Goal: Transaction & Acquisition: Book appointment/travel/reservation

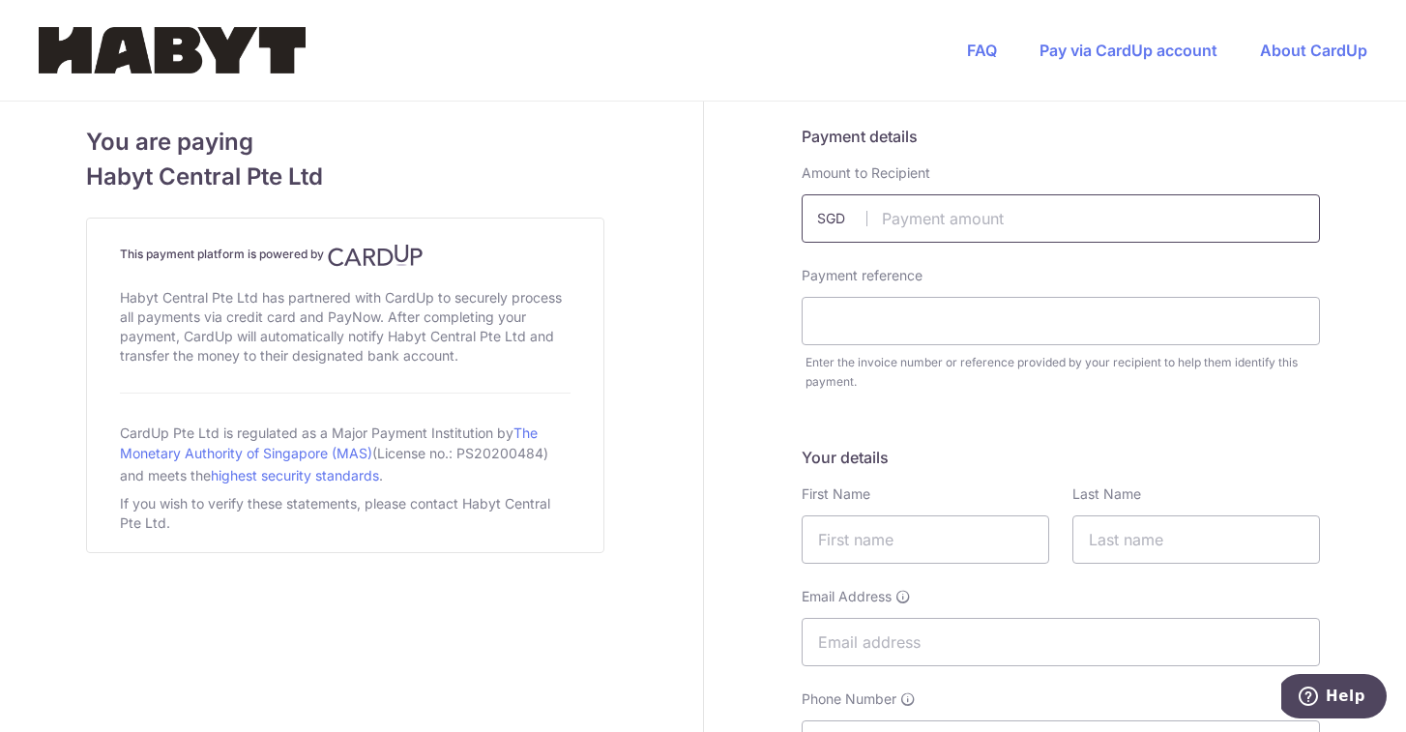
click at [1041, 220] on input "text" at bounding box center [1061, 218] width 518 height 48
type input "2850.00"
click at [956, 316] on input "text" at bounding box center [1061, 321] width 518 height 48
type input "Sofia Maria Jose Patino Duque"
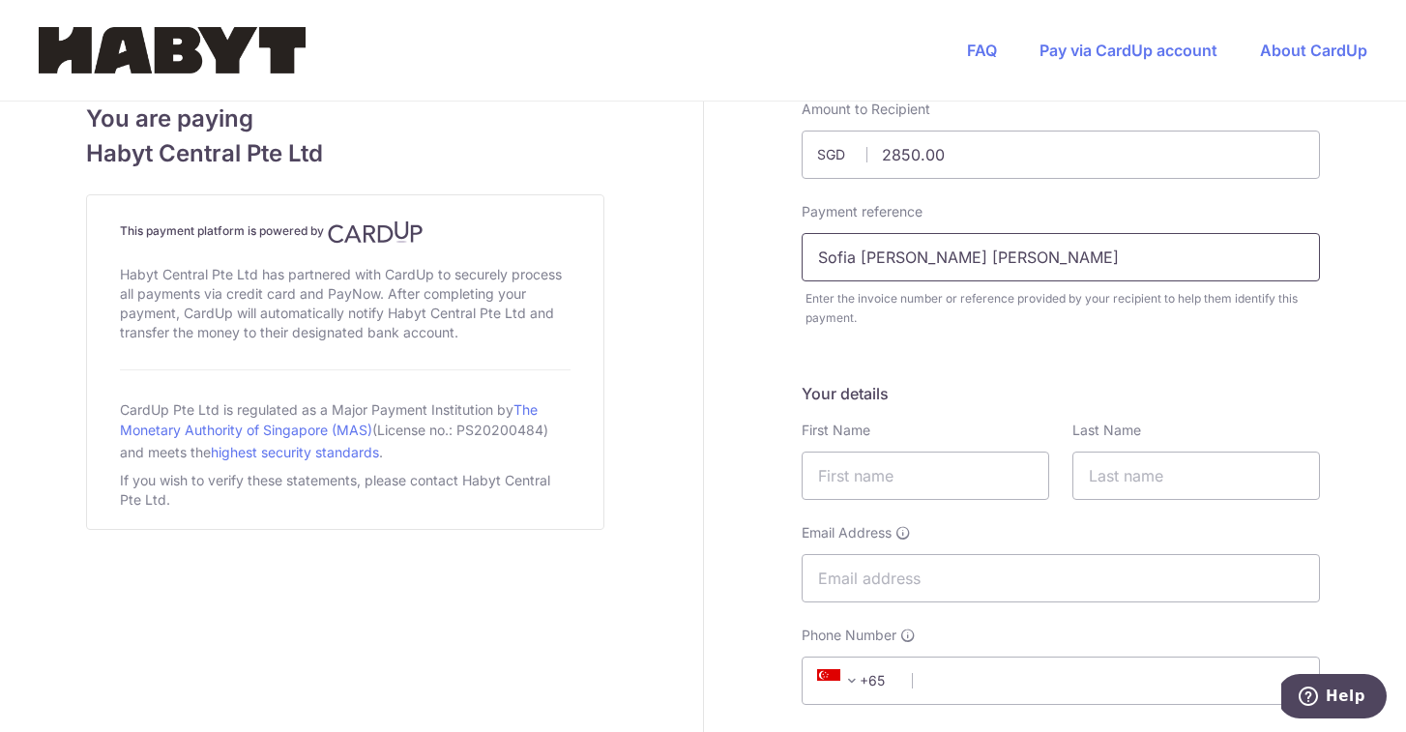
scroll to position [89, 0]
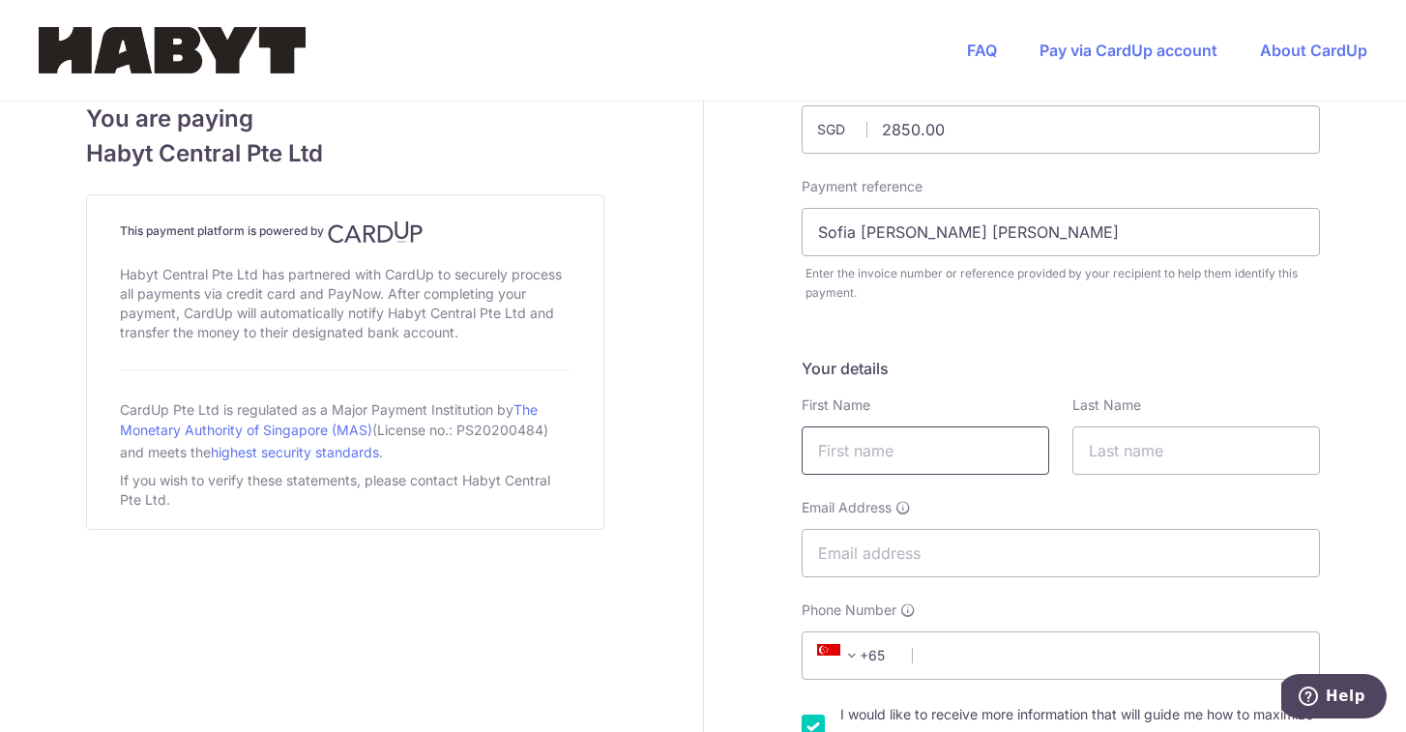
click at [963, 447] on input "text" at bounding box center [926, 451] width 248 height 48
type input "Sofia"
type input "Patino Duque"
type input "[EMAIL_ADDRESS][PERSON_NAME][PERSON_NAME][DOMAIN_NAME]"
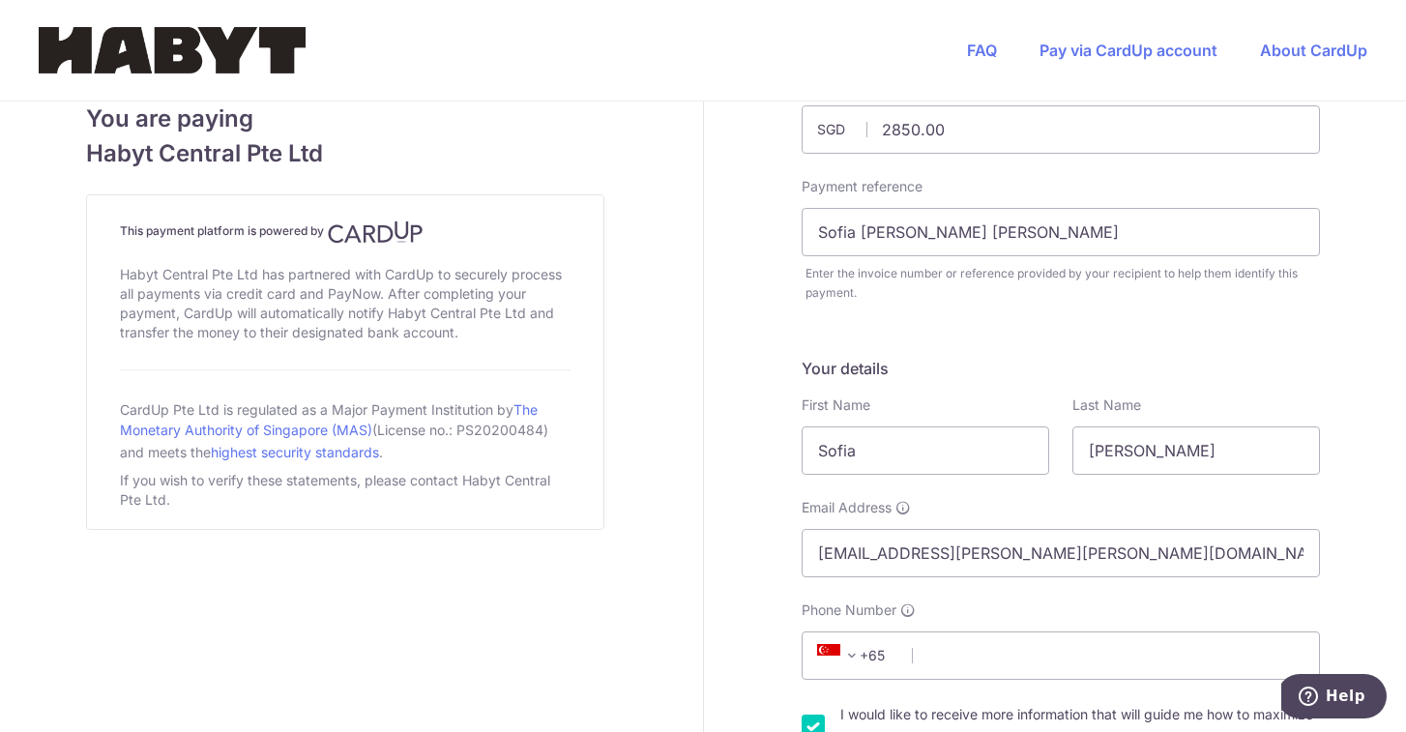
select select "1"
type input "5164456150"
select select "US"
type input "11743"
type input "15 Westwood Dr"
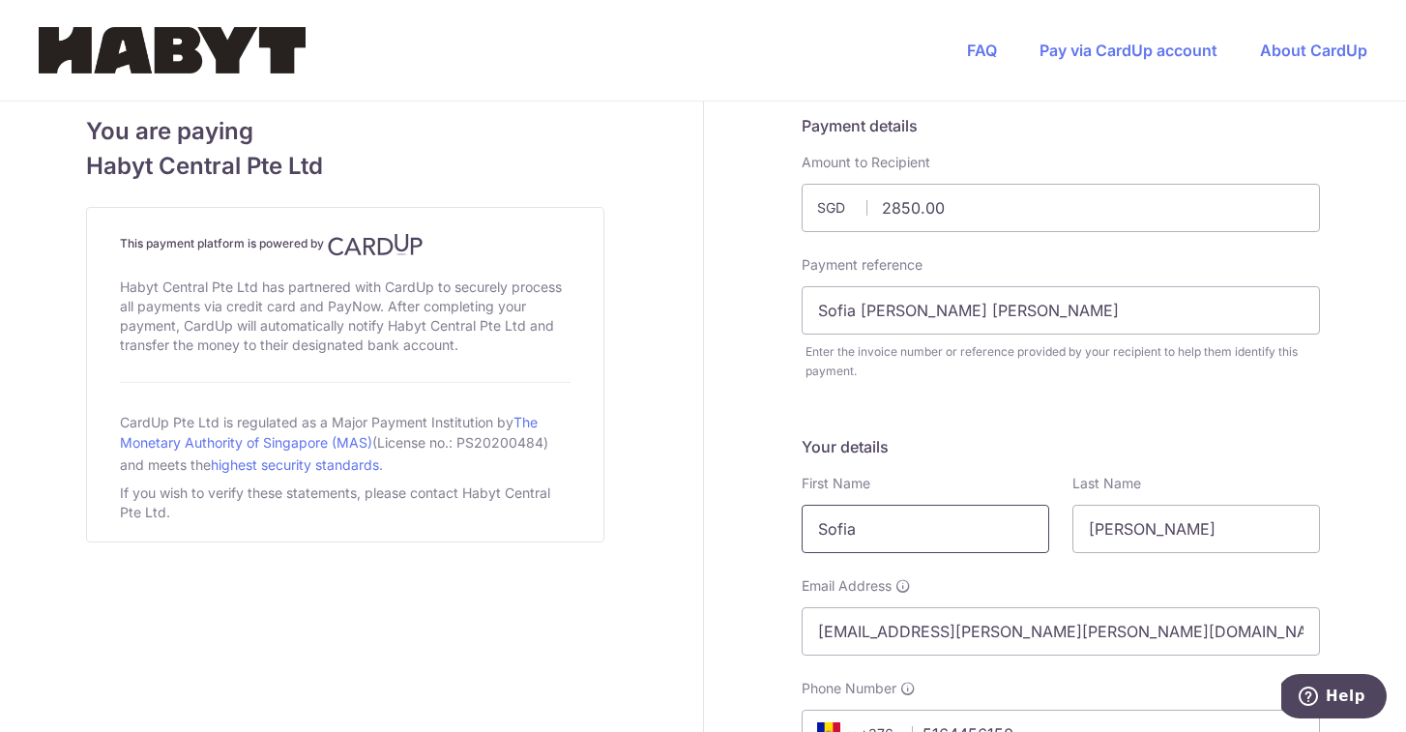
scroll to position [0, 0]
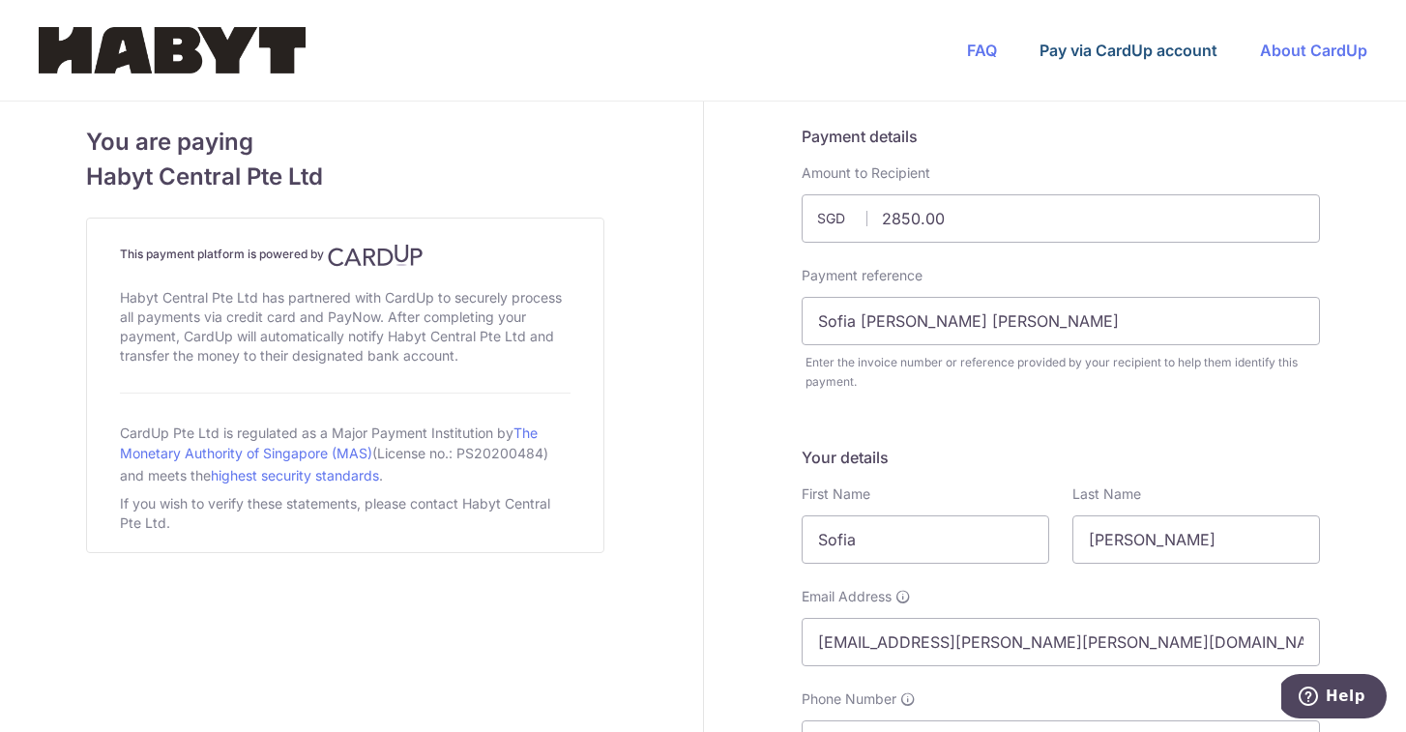
click at [1100, 49] on link "Pay via CardUp account" at bounding box center [1129, 50] width 178 height 19
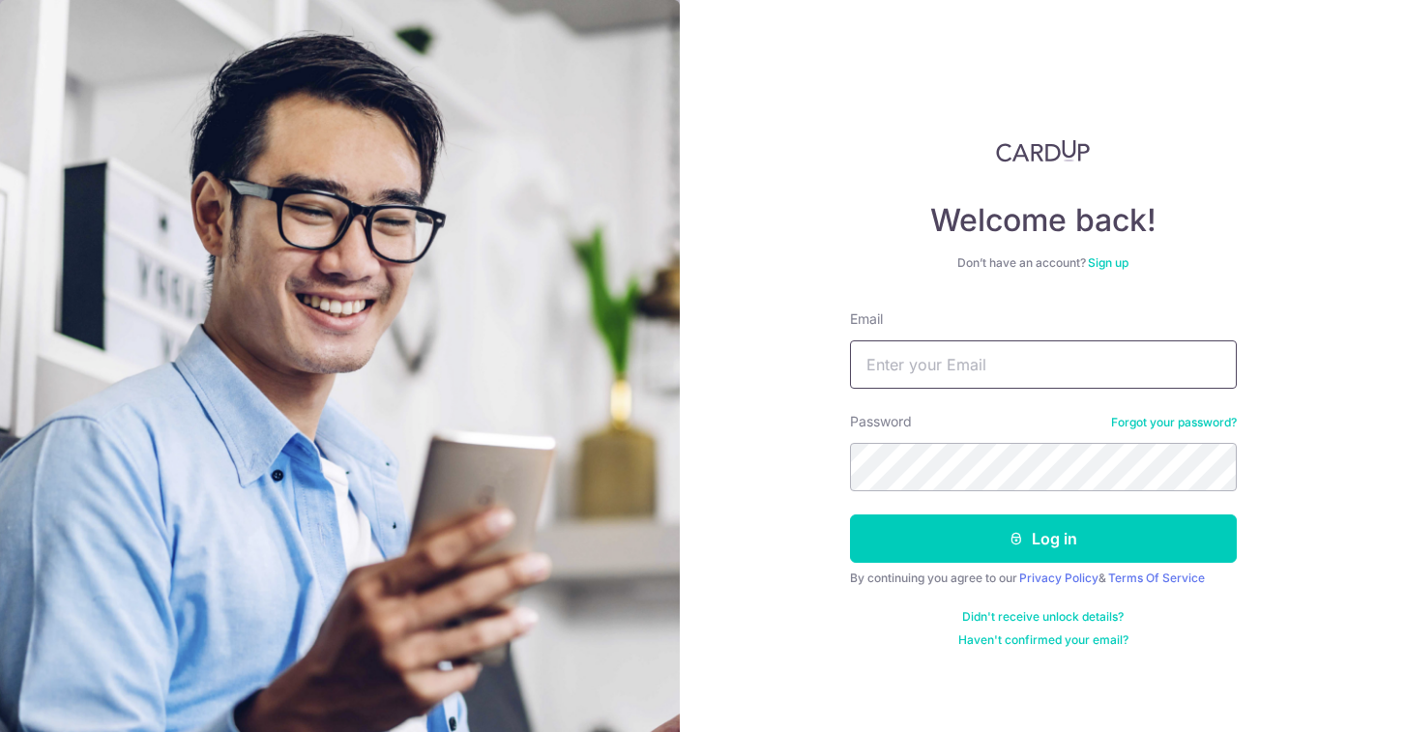
click at [971, 353] on input "Email" at bounding box center [1043, 364] width 387 height 48
type input "[EMAIL_ADDRESS][PERSON_NAME][PERSON_NAME][DOMAIN_NAME]"
click at [1106, 263] on link "Sign up" at bounding box center [1108, 262] width 41 height 15
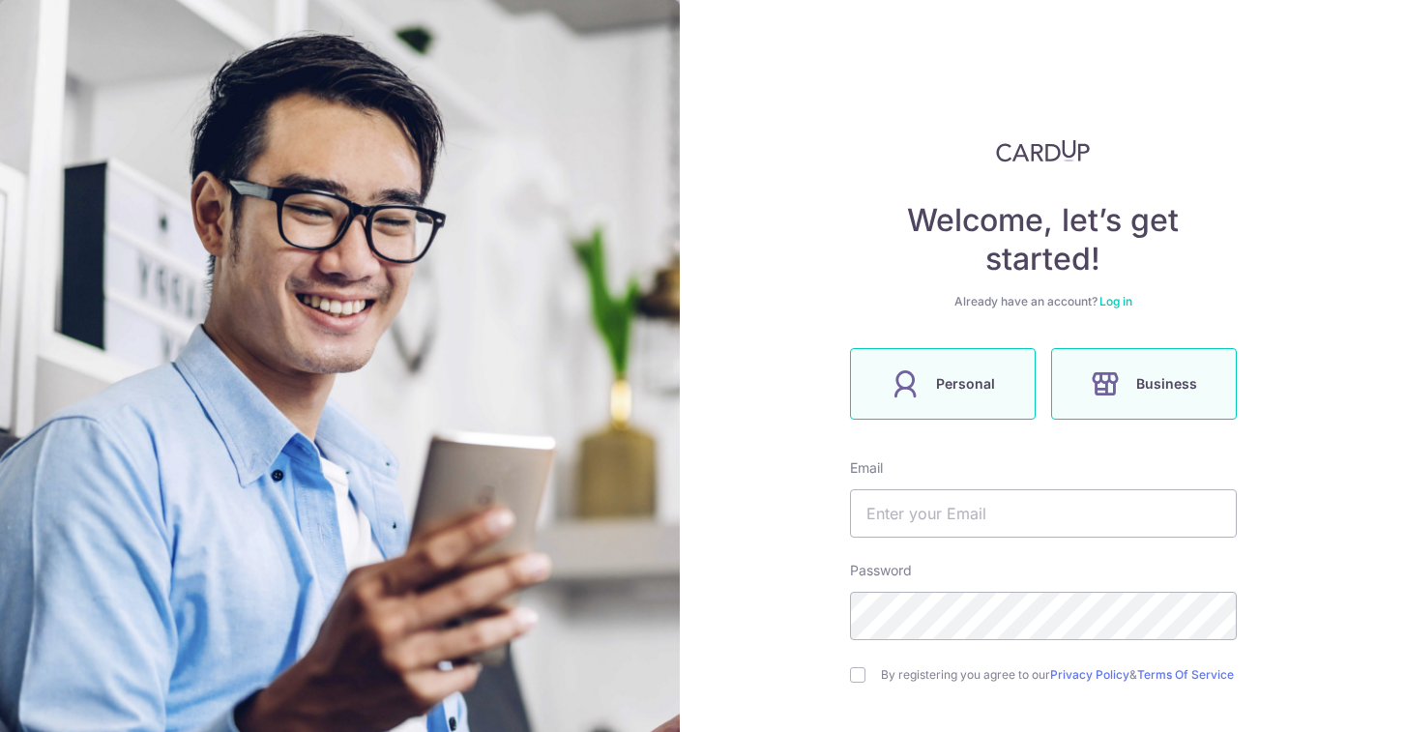
click at [996, 399] on label "Personal" at bounding box center [943, 384] width 186 height 72
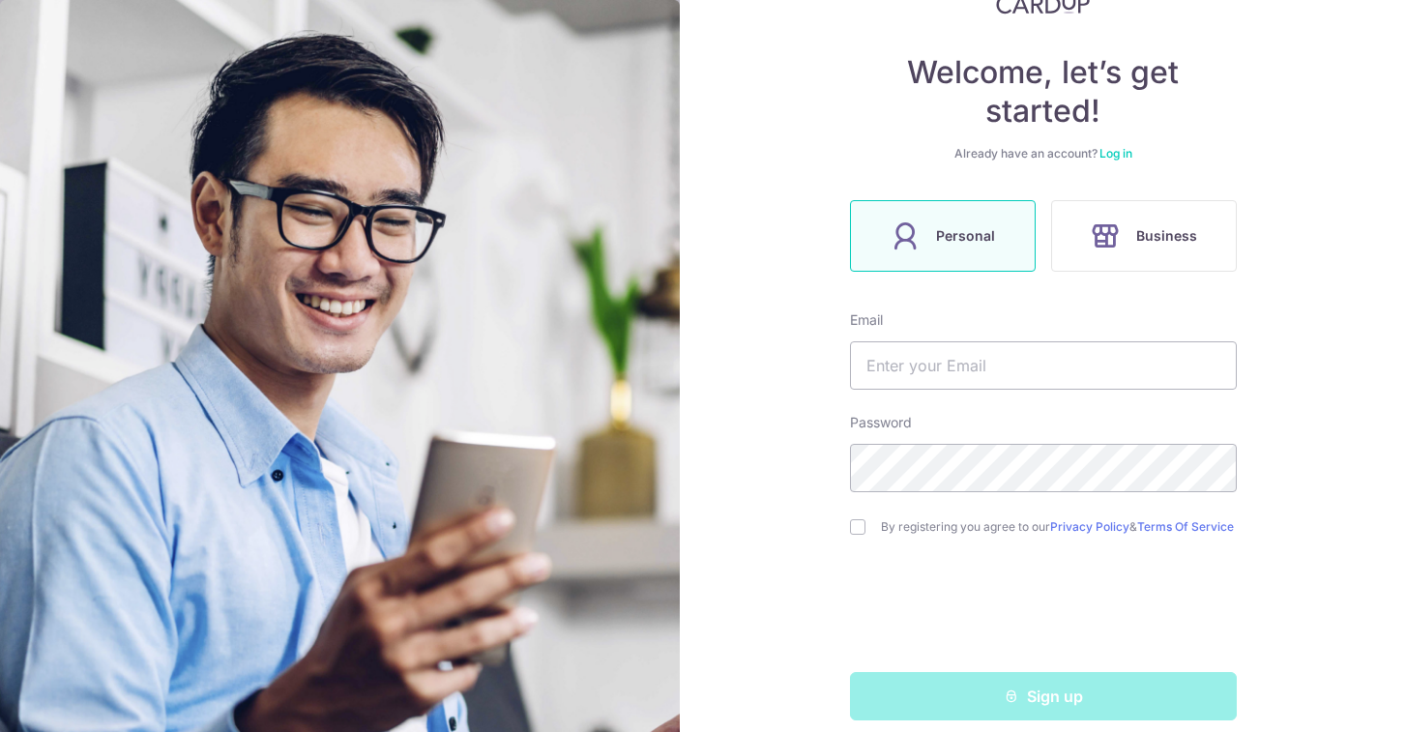
scroll to position [151, 0]
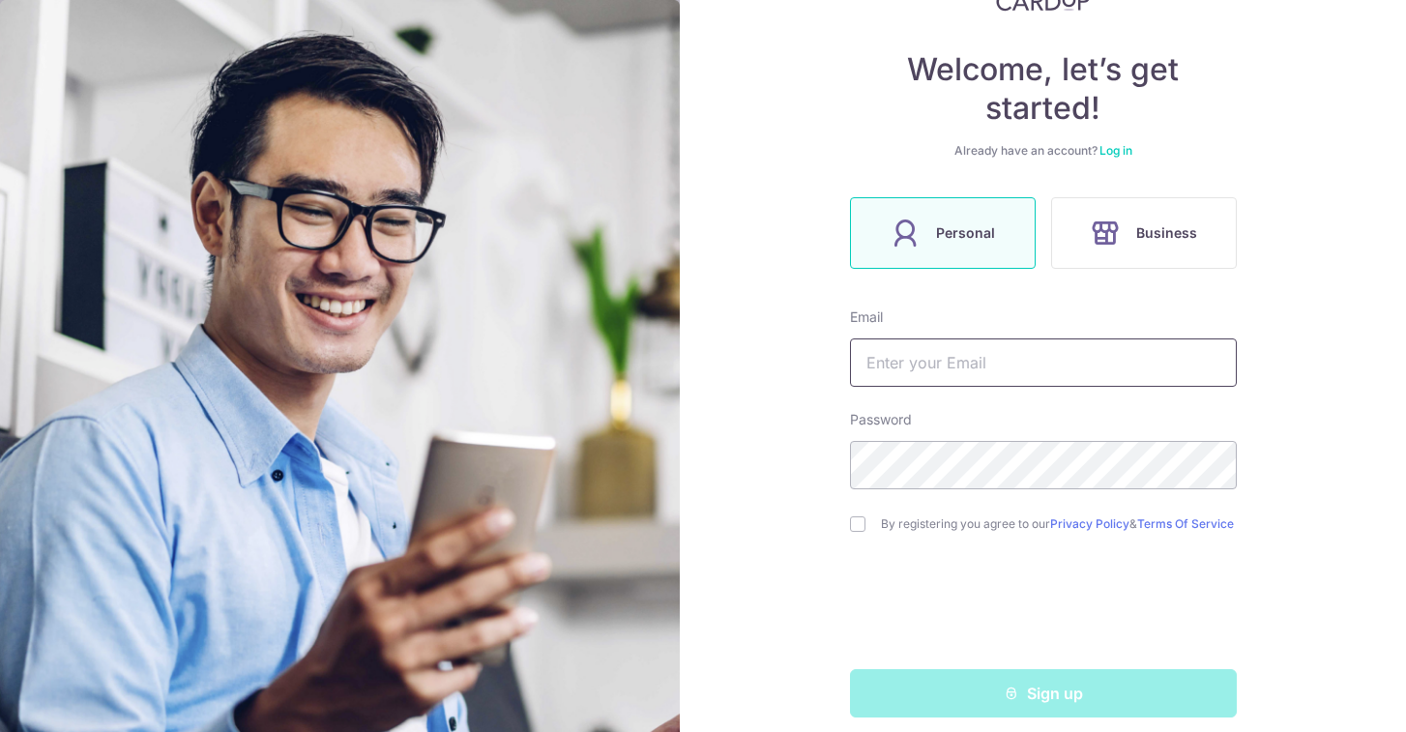
click at [981, 363] on input "text" at bounding box center [1043, 363] width 387 height 48
click at [982, 356] on input "text" at bounding box center [1043, 363] width 387 height 48
type input "[EMAIL_ADDRESS][PERSON_NAME][PERSON_NAME][DOMAIN_NAME]"
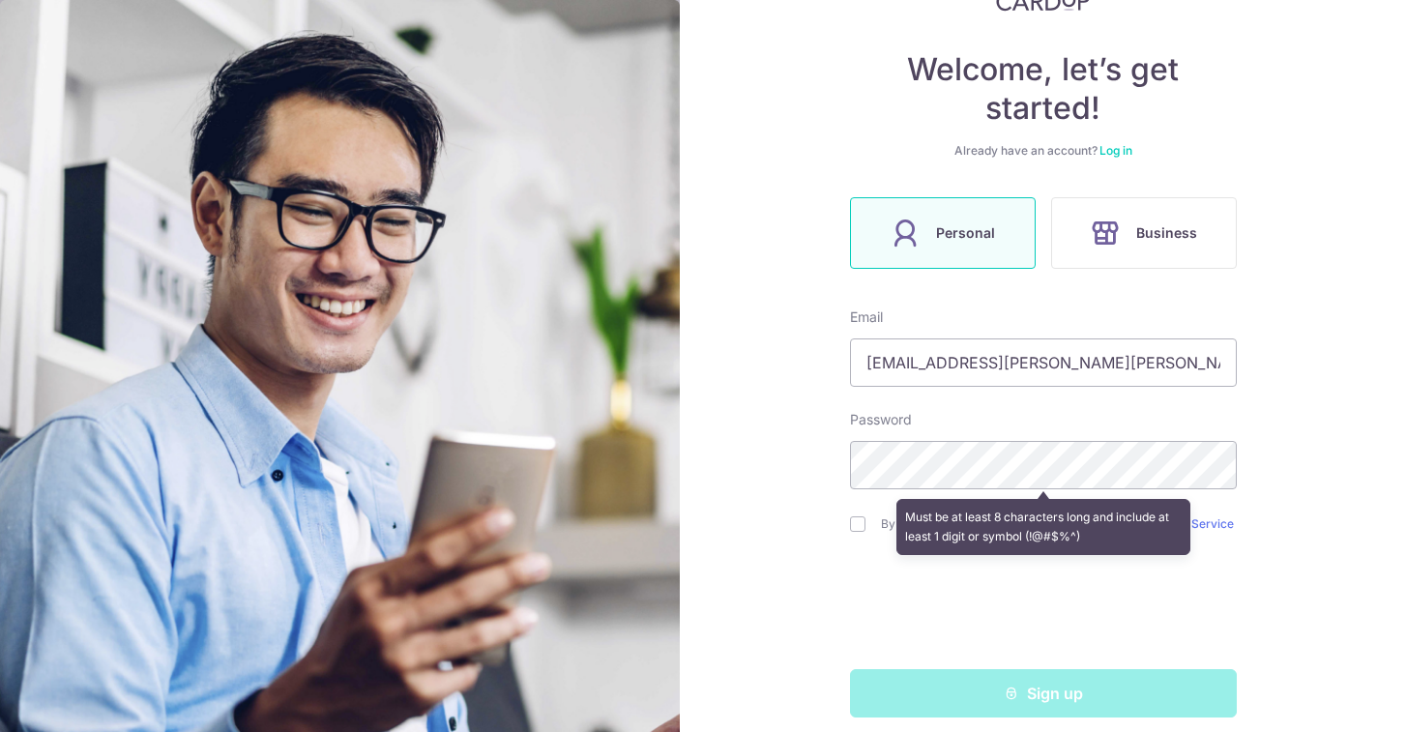
click at [773, 342] on div "Welcome, let’s get started! Already have an account? Log in Personal Business E…" at bounding box center [1043, 366] width 726 height 732
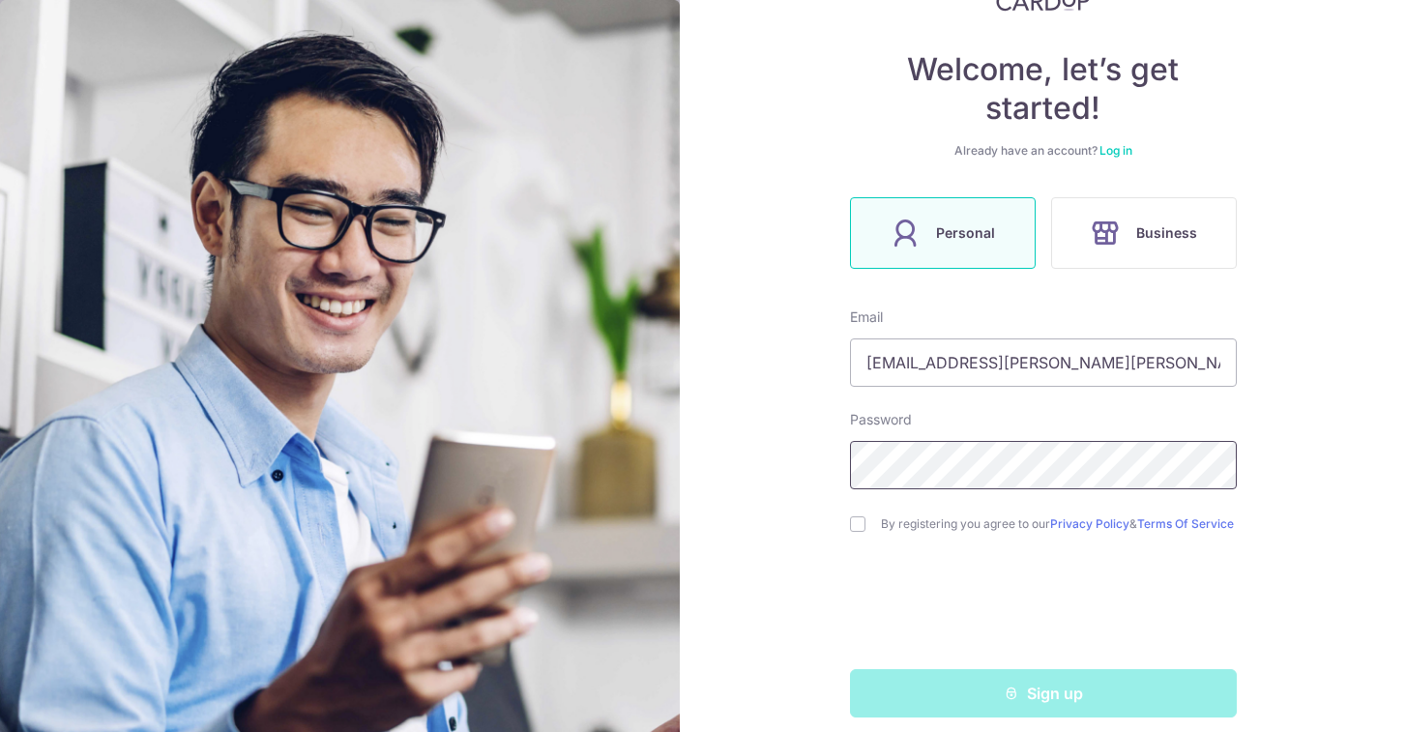
scroll to position [175, 0]
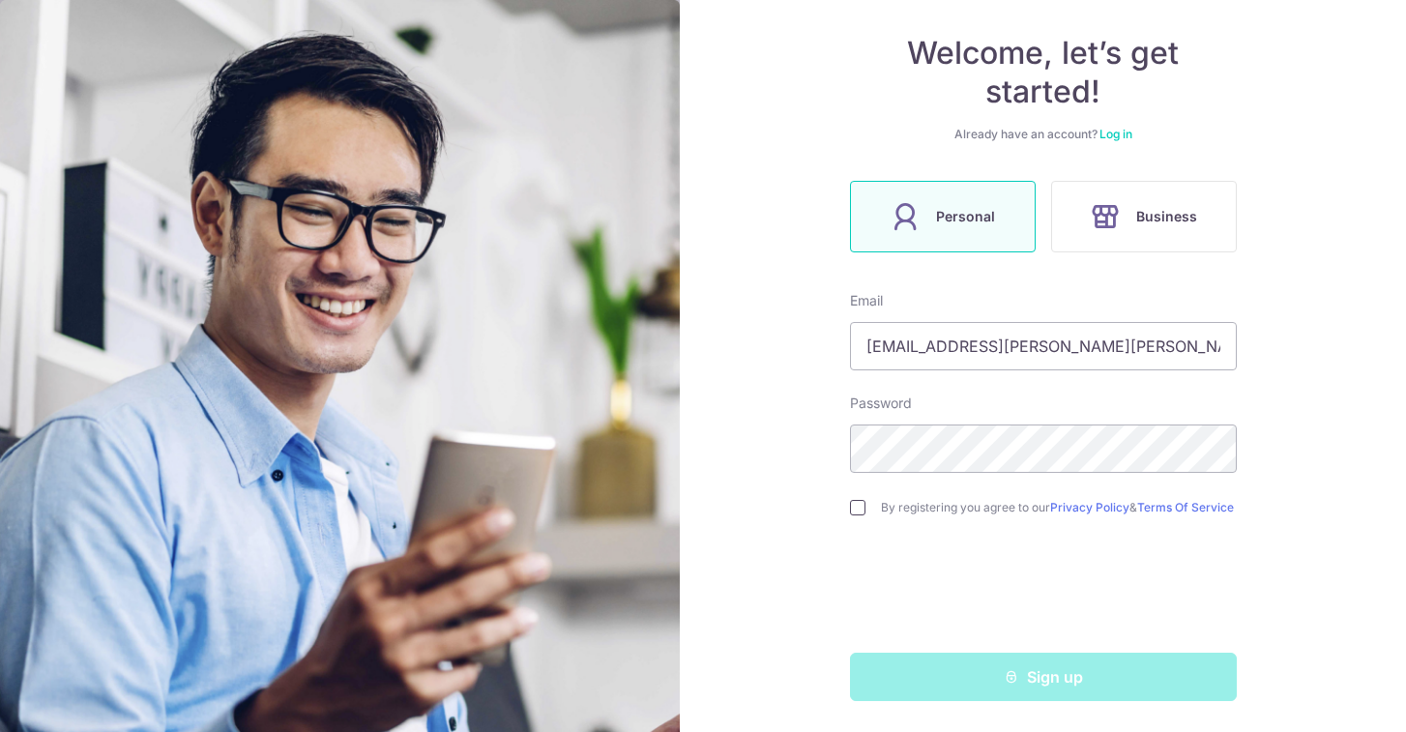
click at [860, 500] on input "checkbox" at bounding box center [857, 507] width 15 height 15
checkbox input "true"
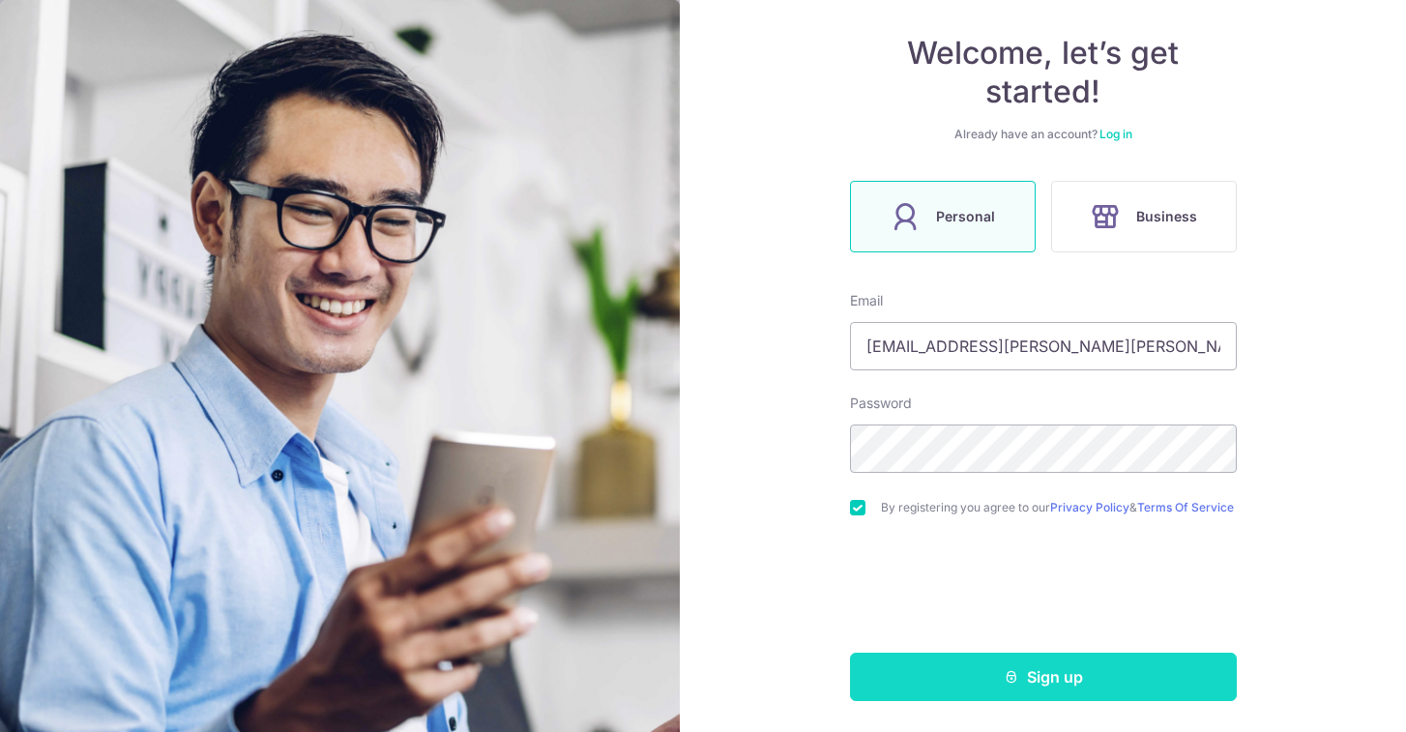
click at [958, 679] on button "Sign up" at bounding box center [1043, 677] width 387 height 48
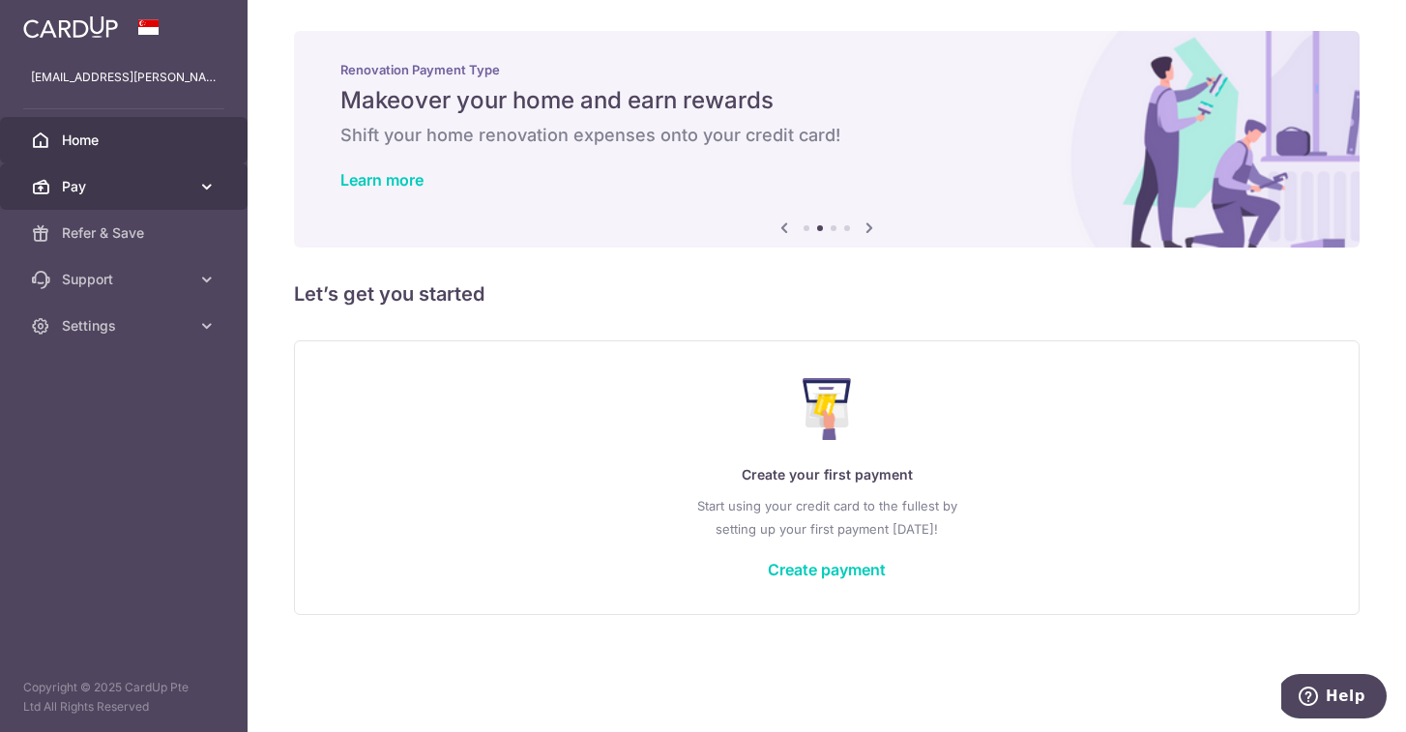
click at [205, 178] on icon at bounding box center [206, 186] width 19 height 19
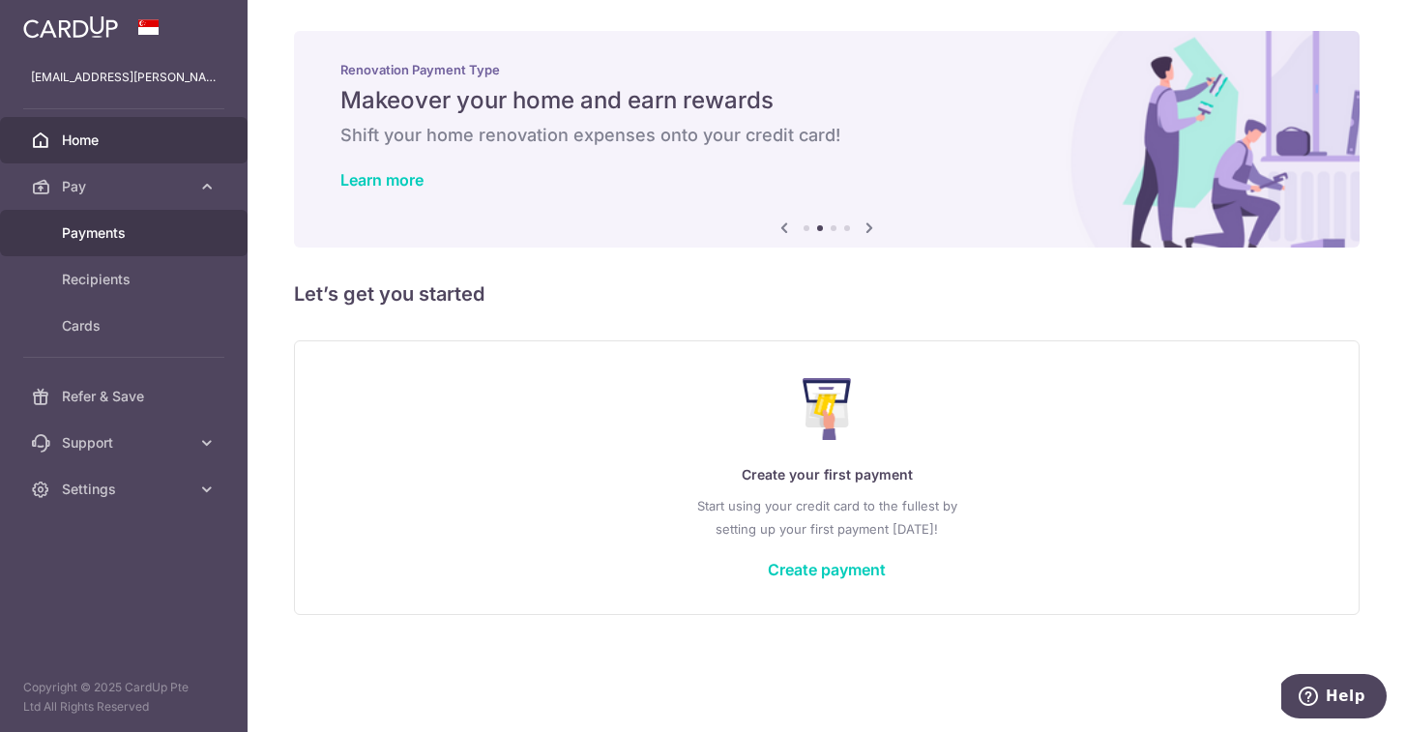
click at [168, 233] on span "Payments" at bounding box center [126, 232] width 128 height 19
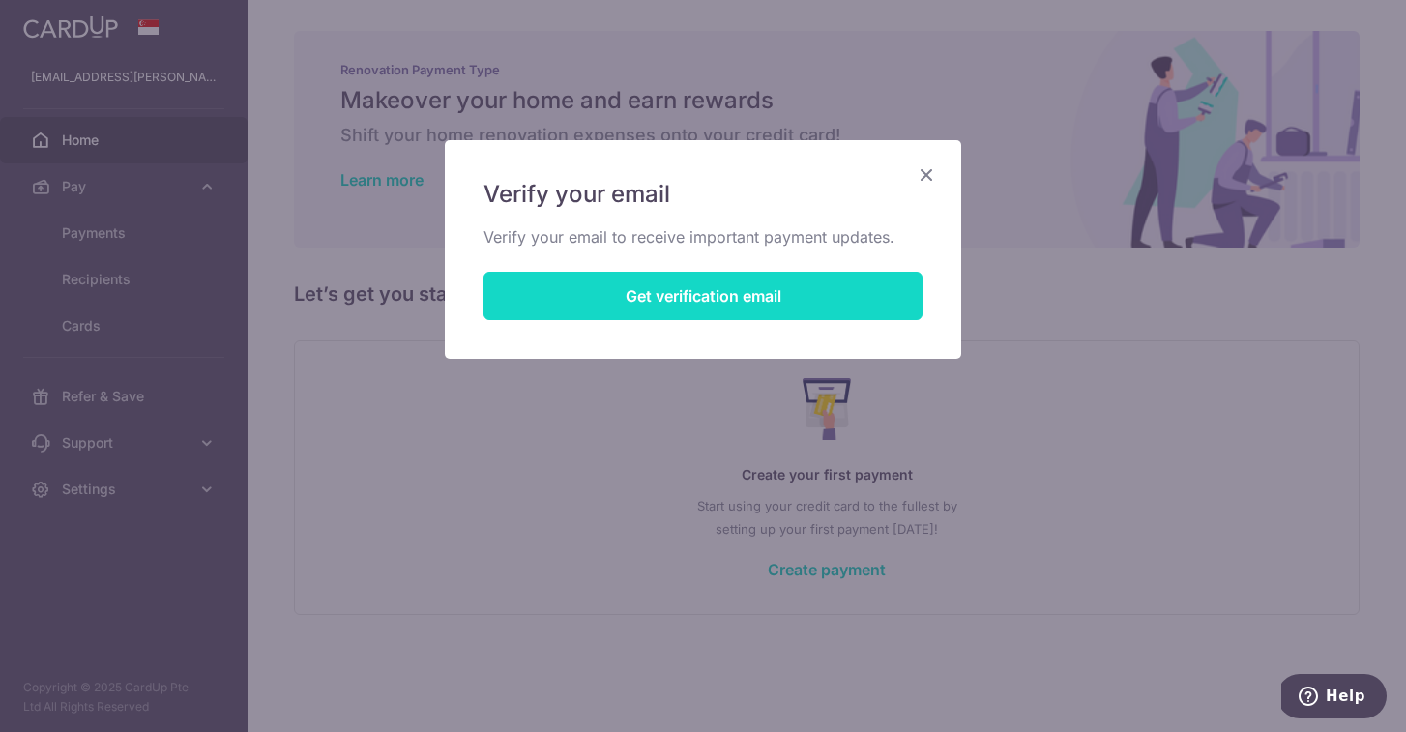
click at [829, 292] on button "Get verification email" at bounding box center [703, 296] width 439 height 48
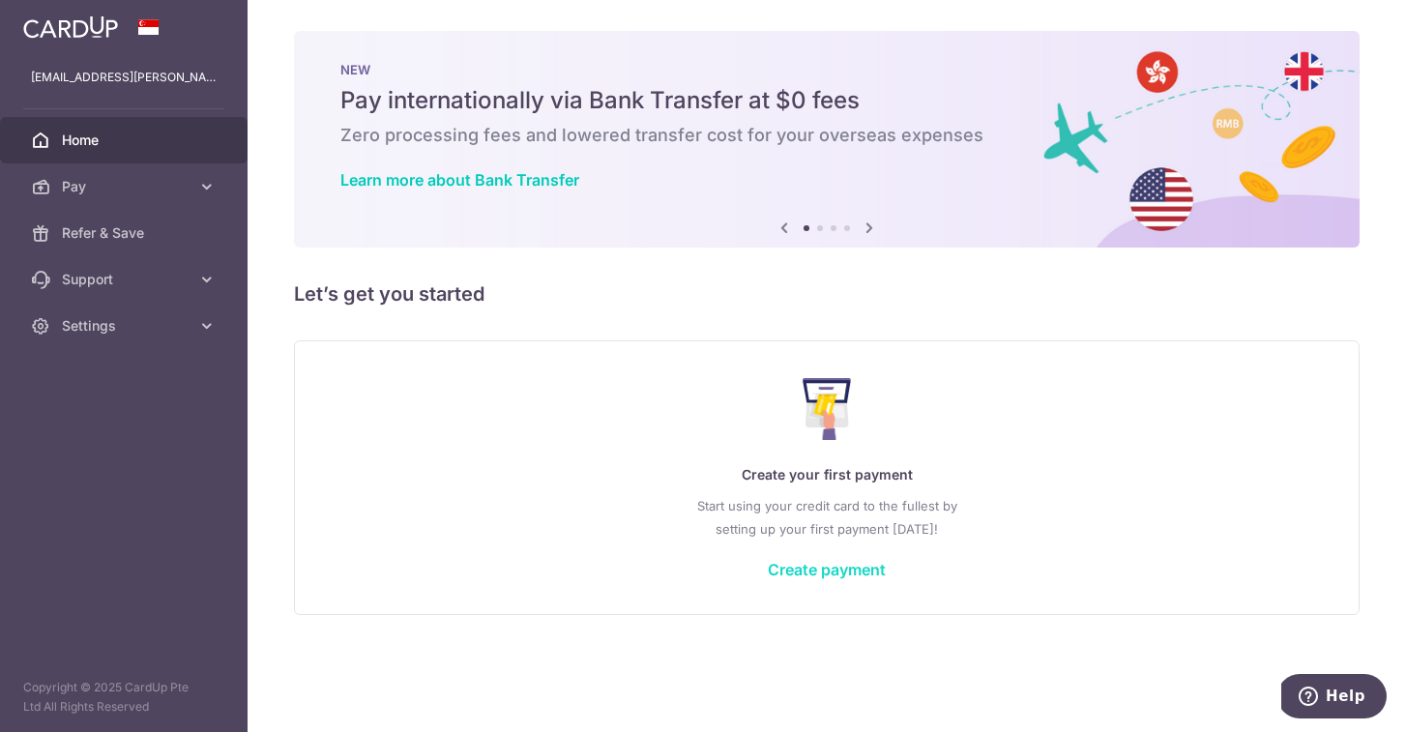
click at [856, 574] on link "Create payment" at bounding box center [827, 569] width 118 height 19
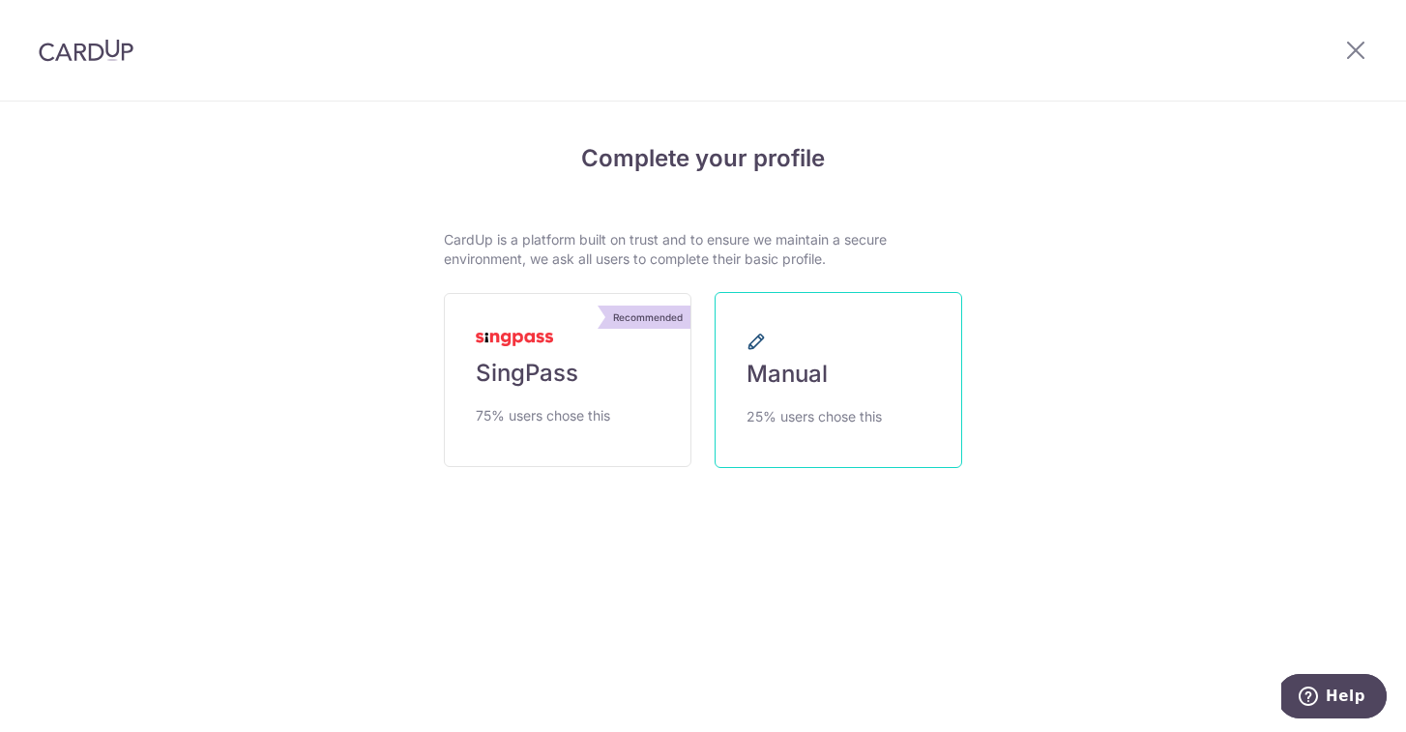
click at [825, 373] on span "Manual" at bounding box center [787, 374] width 81 height 31
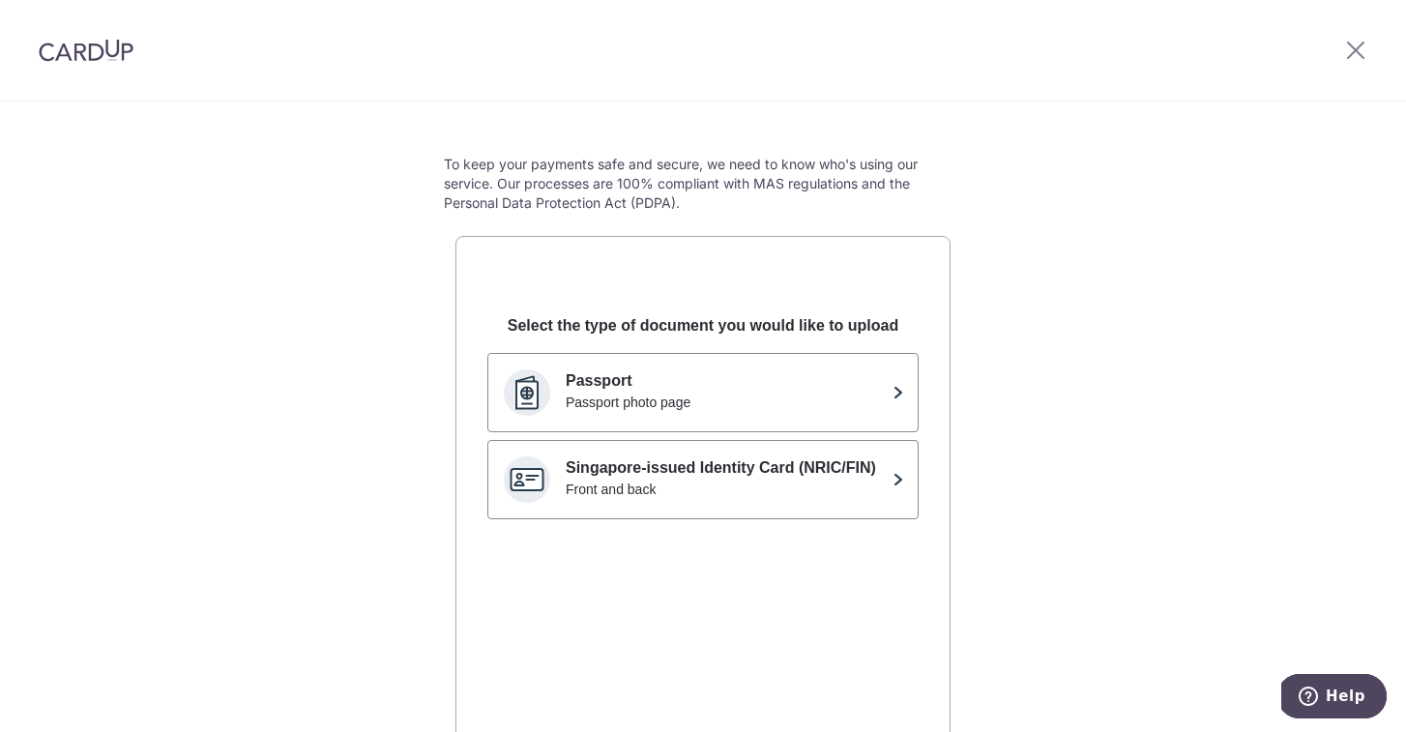
scroll to position [76, 0]
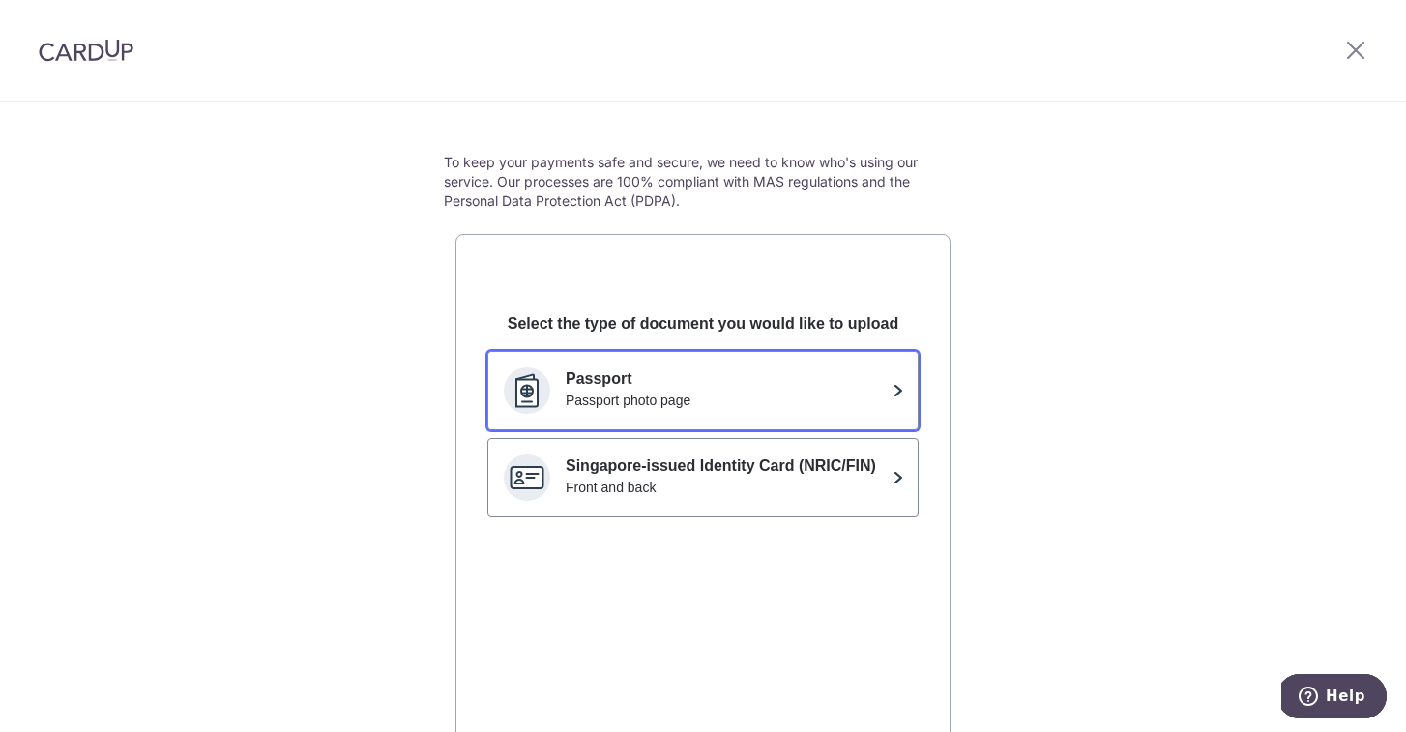
click at [824, 393] on div "Passport photo page" at bounding box center [725, 400] width 319 height 19
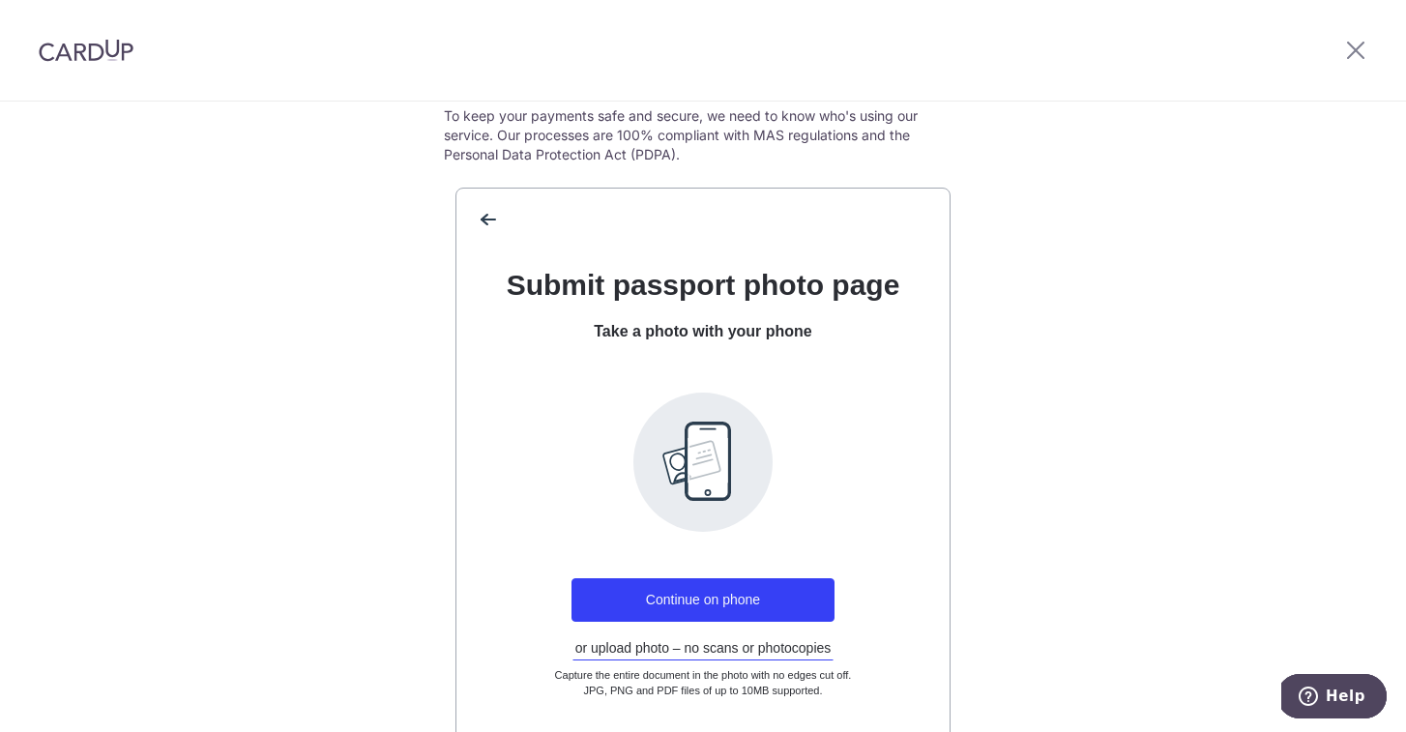
scroll to position [250, 0]
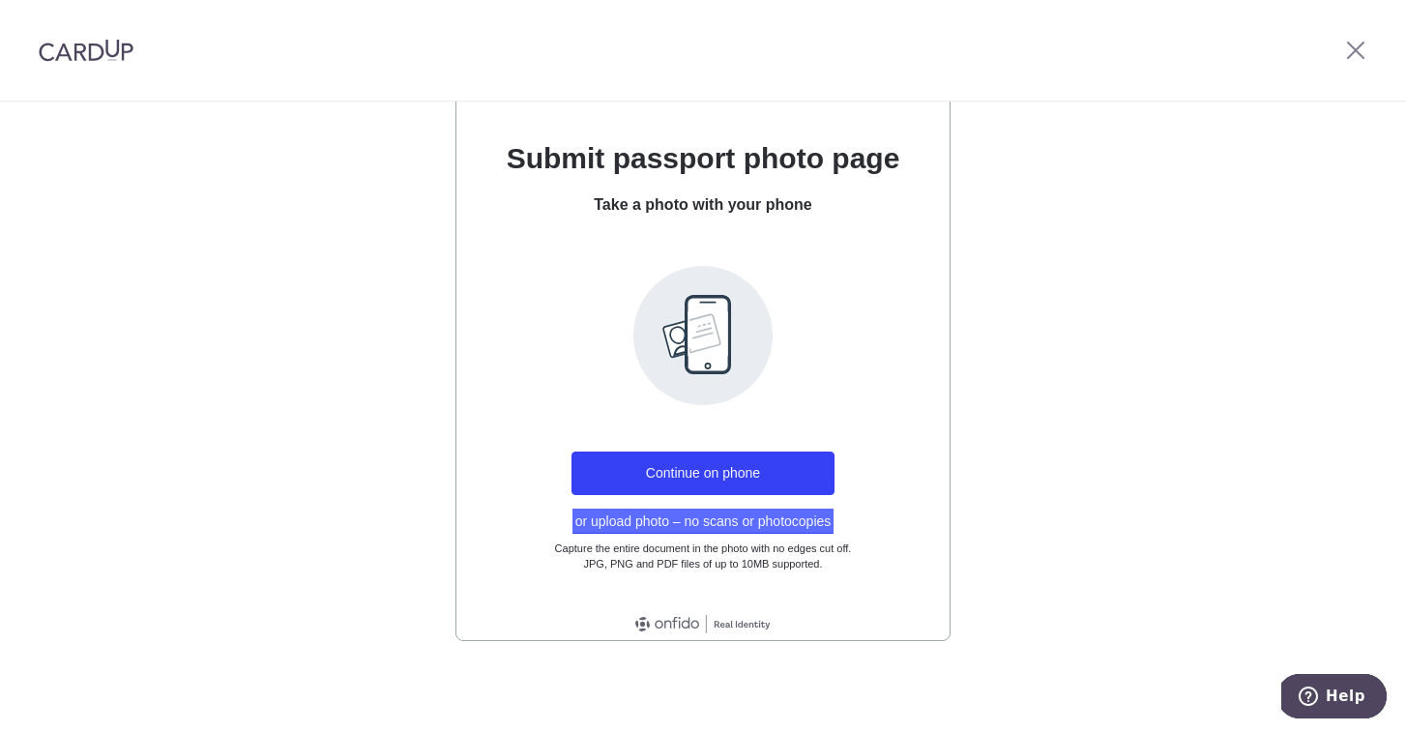
click at [730, 518] on button "or upload photo – no scans or photocopies" at bounding box center [704, 521] width 262 height 25
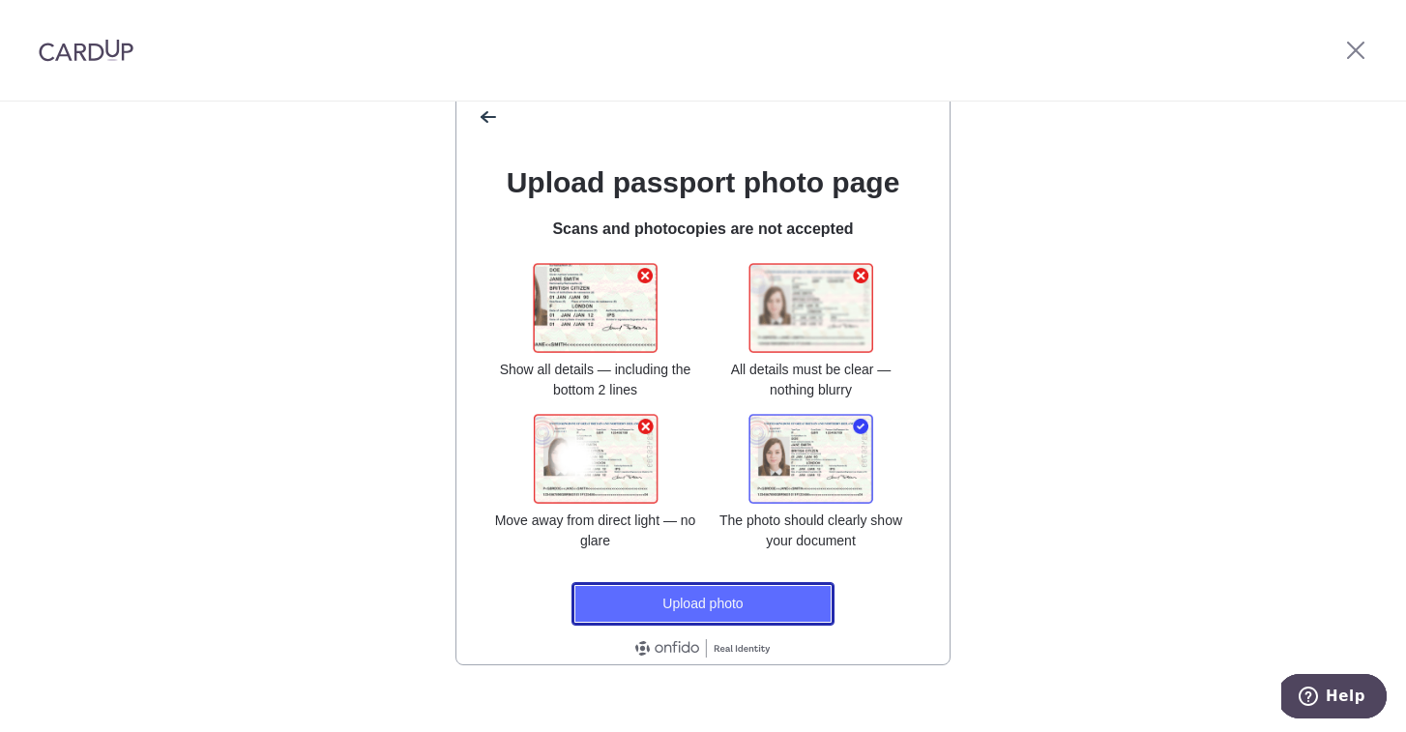
click at [726, 598] on button "Upload photo" at bounding box center [703, 604] width 263 height 44
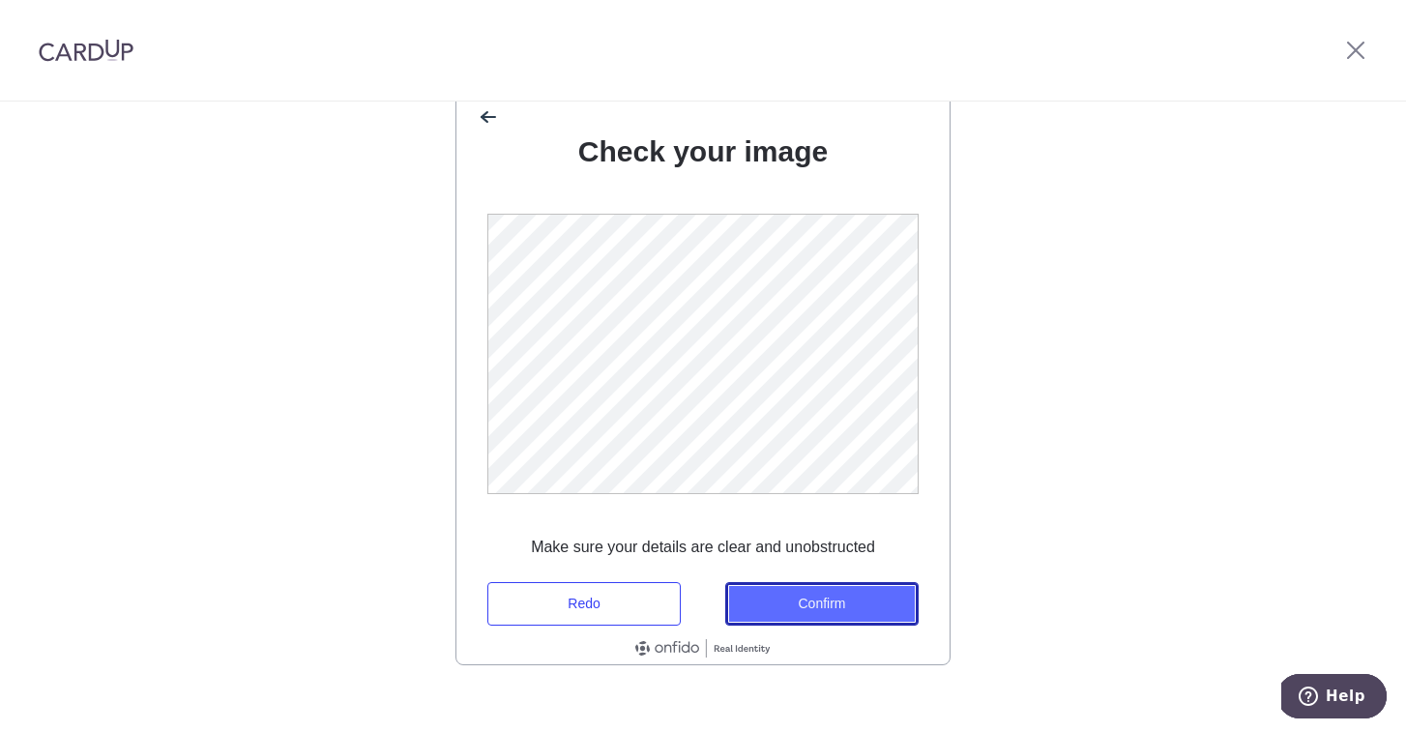
click at [831, 599] on button "Confirm" at bounding box center [821, 604] width 193 height 44
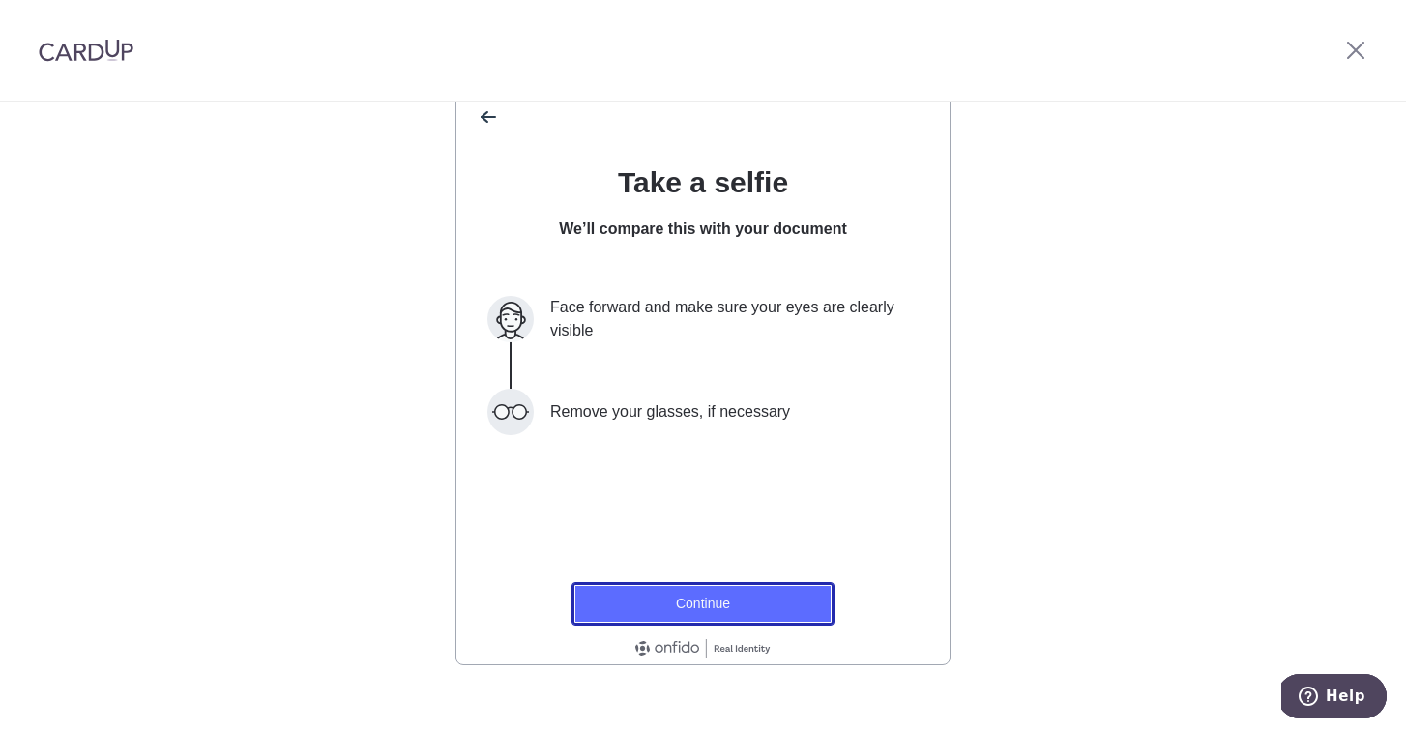
click at [774, 601] on button "Continue" at bounding box center [703, 604] width 263 height 44
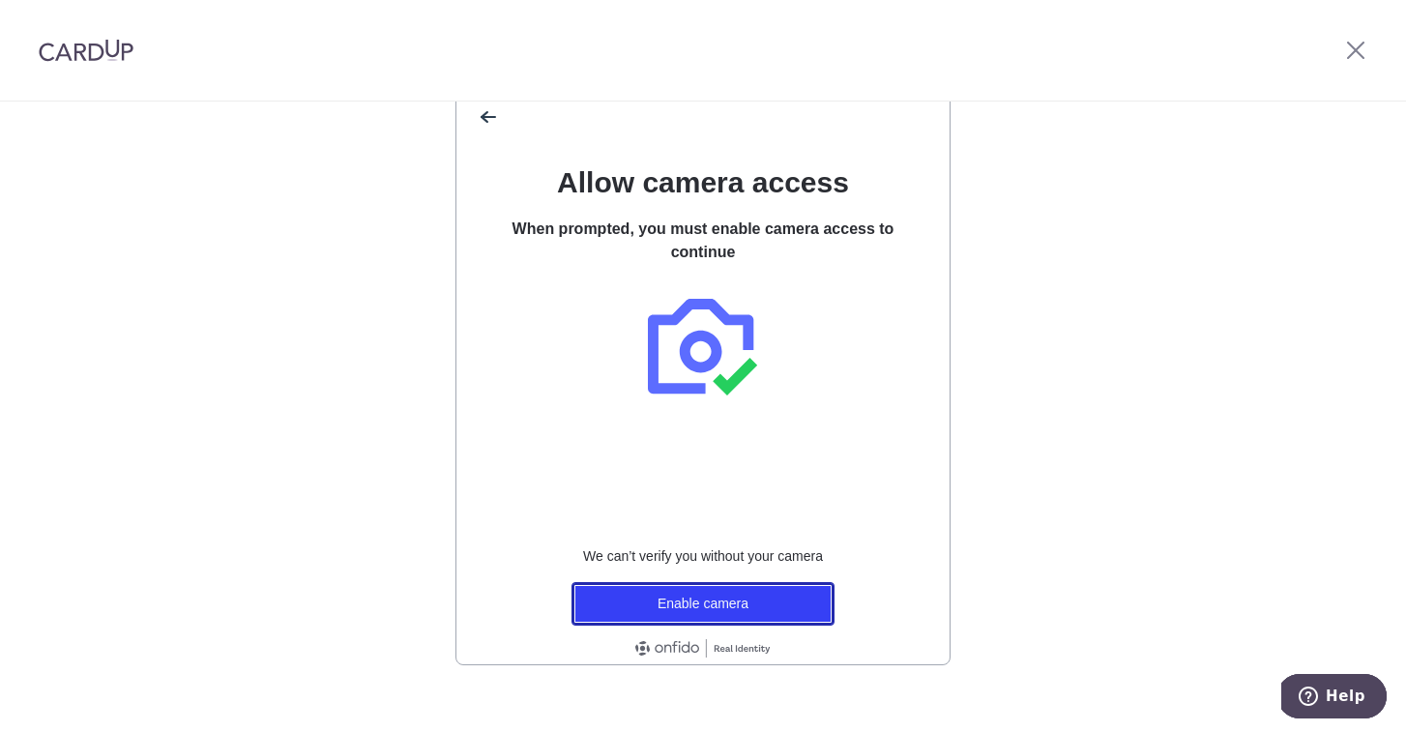
click at [774, 601] on button "Enable camera" at bounding box center [703, 604] width 263 height 44
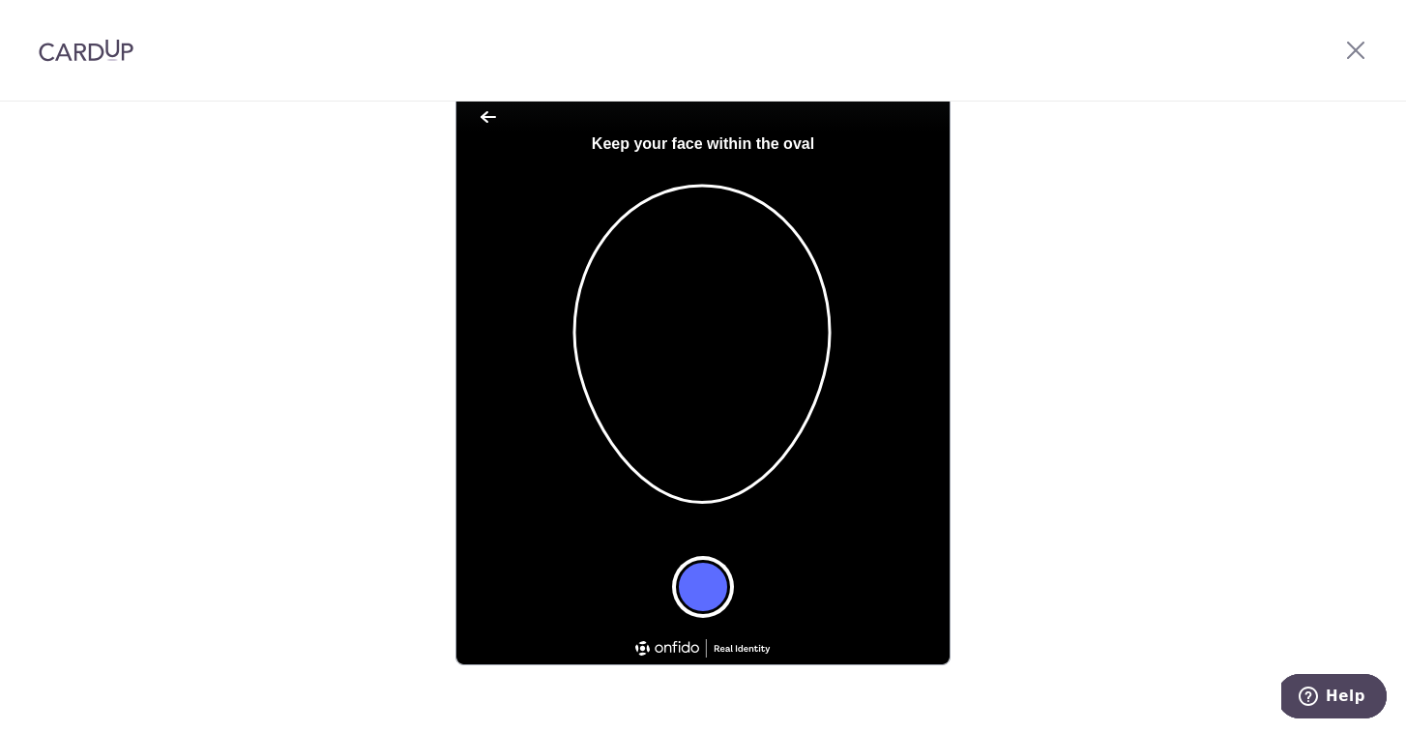
click at [712, 586] on button "Take a photo" at bounding box center [703, 587] width 54 height 54
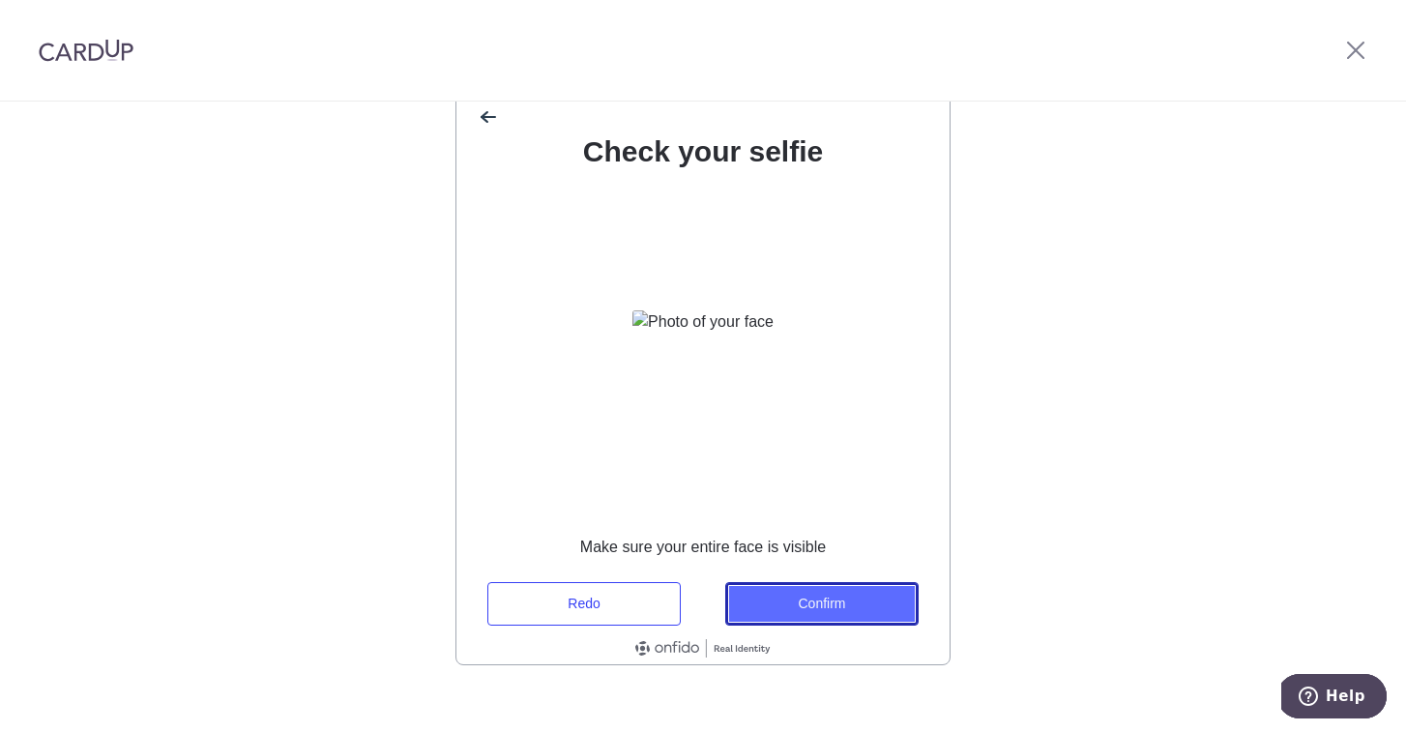
click at [790, 593] on button "Confirm" at bounding box center [821, 604] width 193 height 44
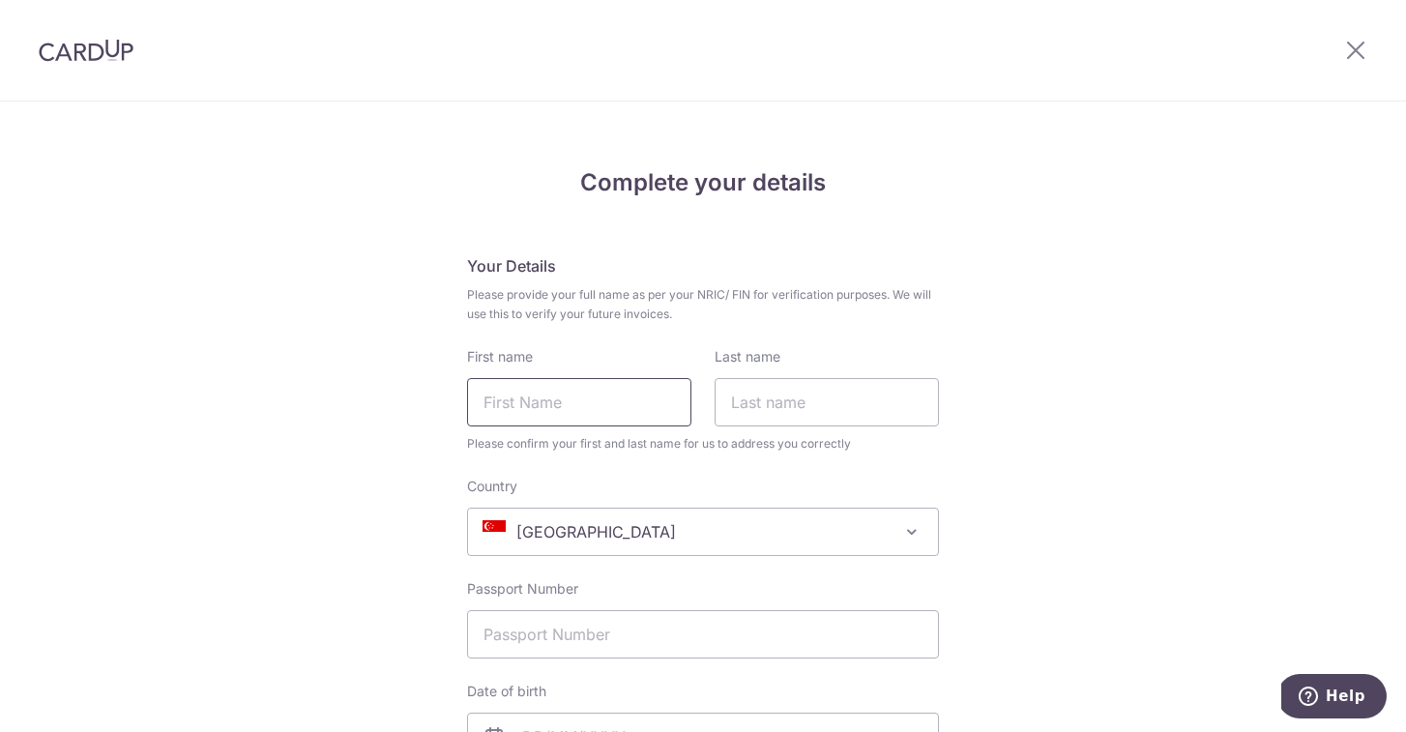
click at [611, 406] on input "First name" at bounding box center [579, 402] width 224 height 48
type input "Sofia"
type input "[PERSON_NAME]"
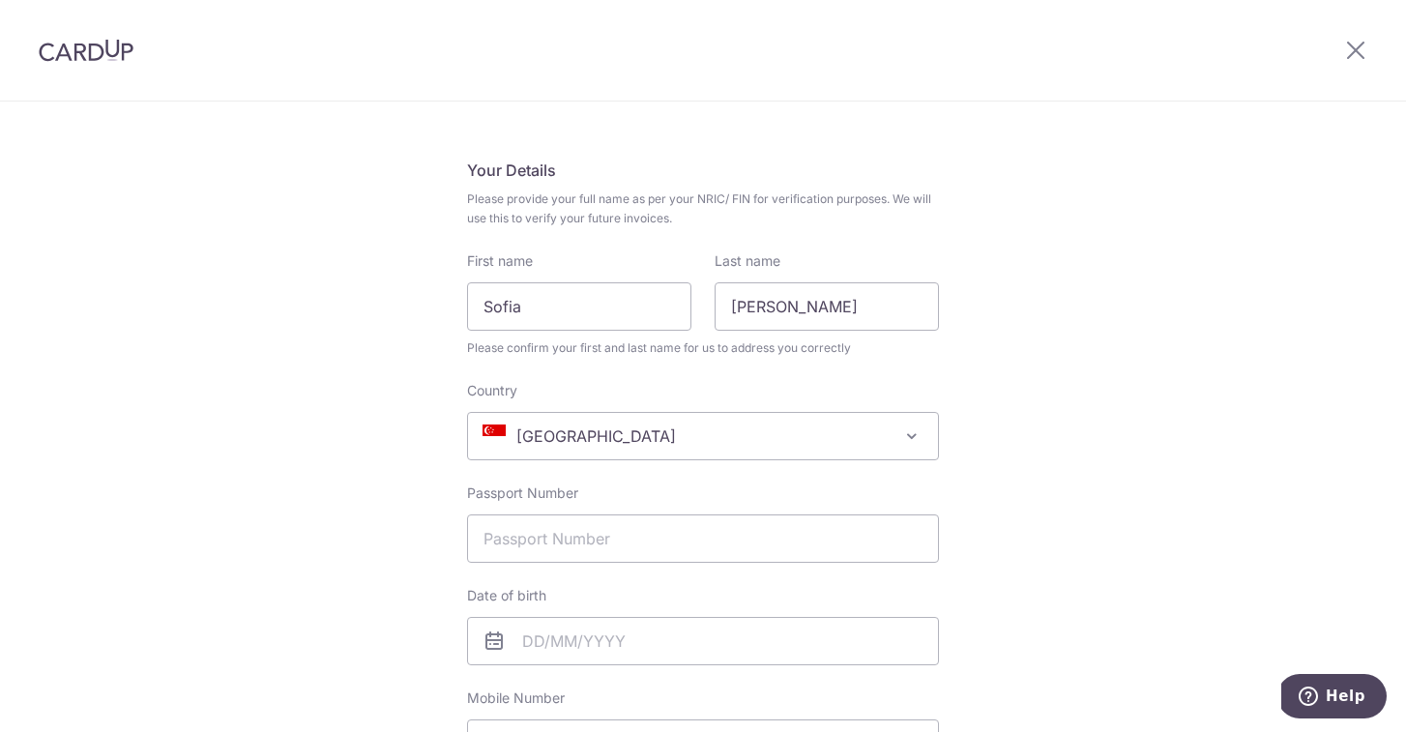
scroll to position [192, 0]
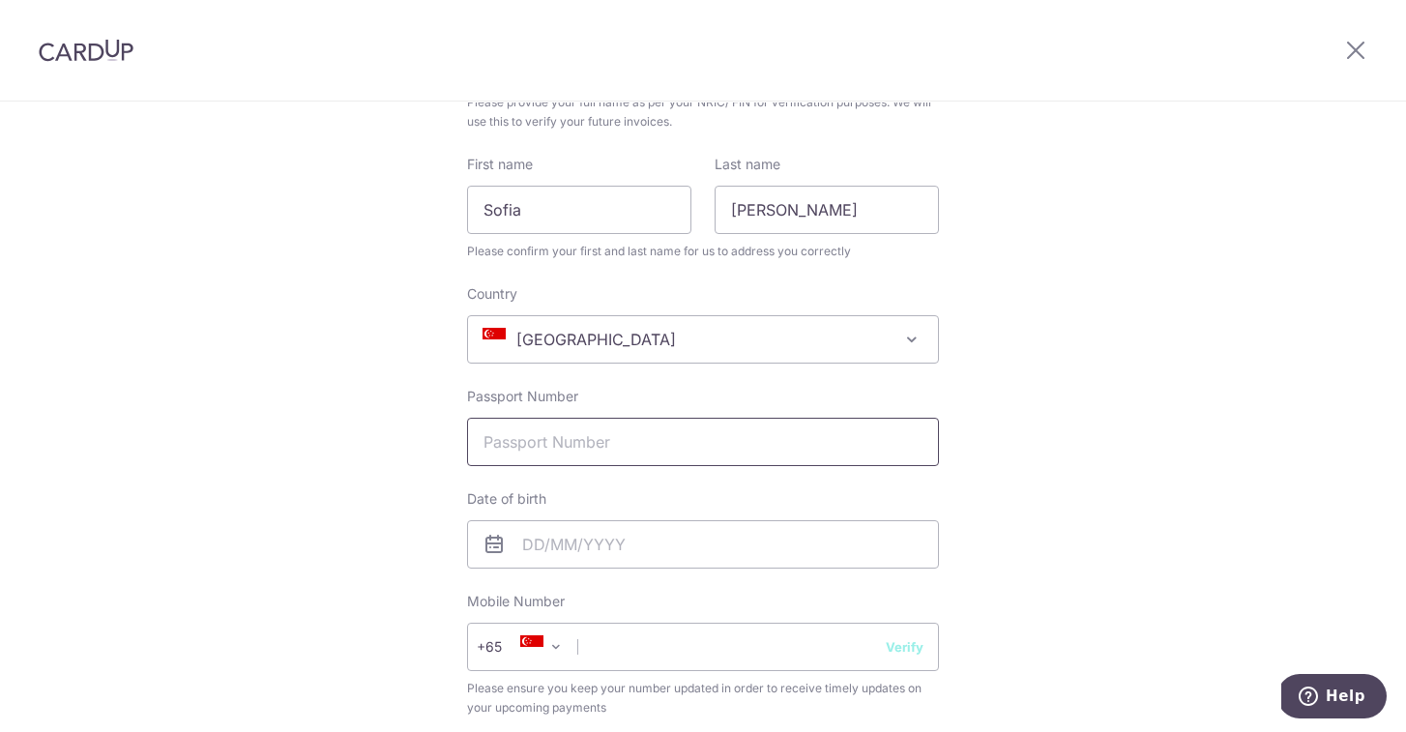
click at [690, 444] on input "Passport Number" at bounding box center [703, 442] width 472 height 48
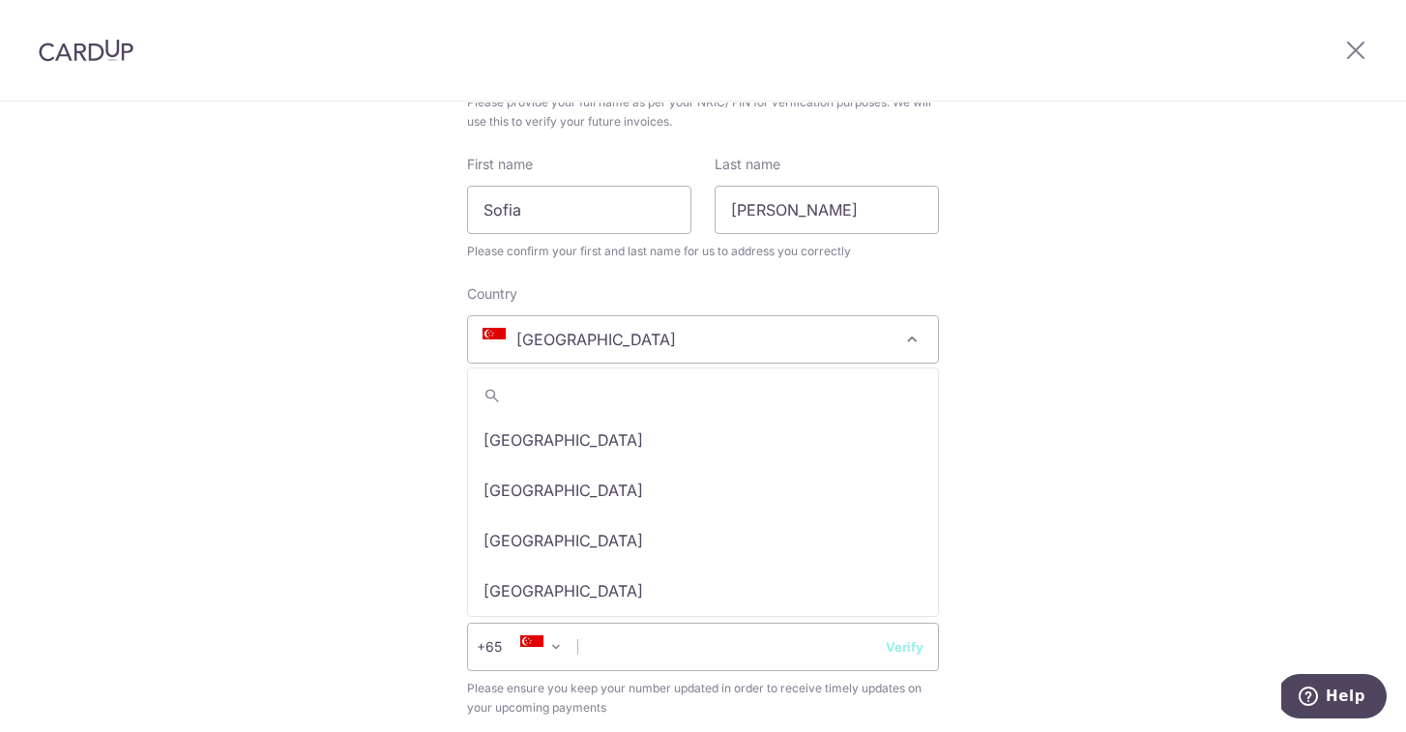
click at [717, 348] on span "[GEOGRAPHIC_DATA]" at bounding box center [703, 339] width 470 height 46
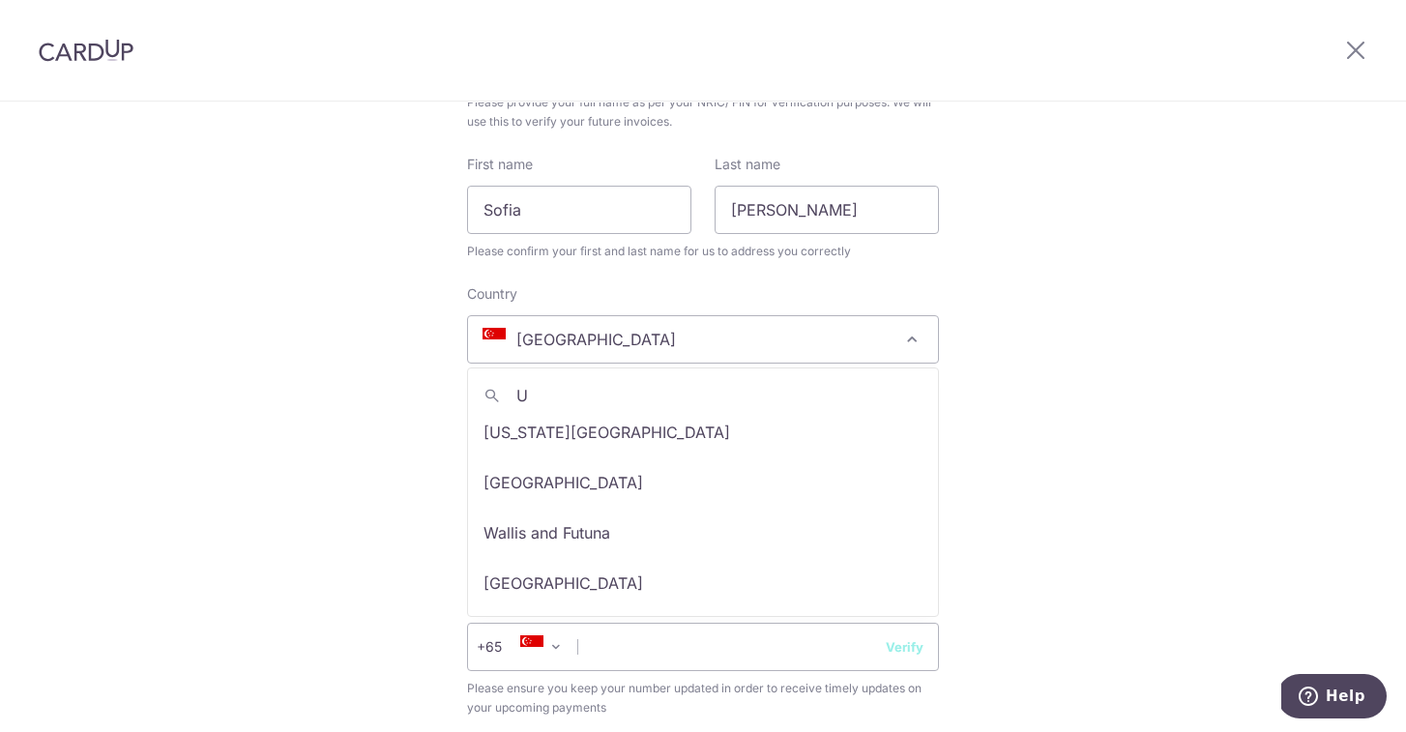
scroll to position [0, 0]
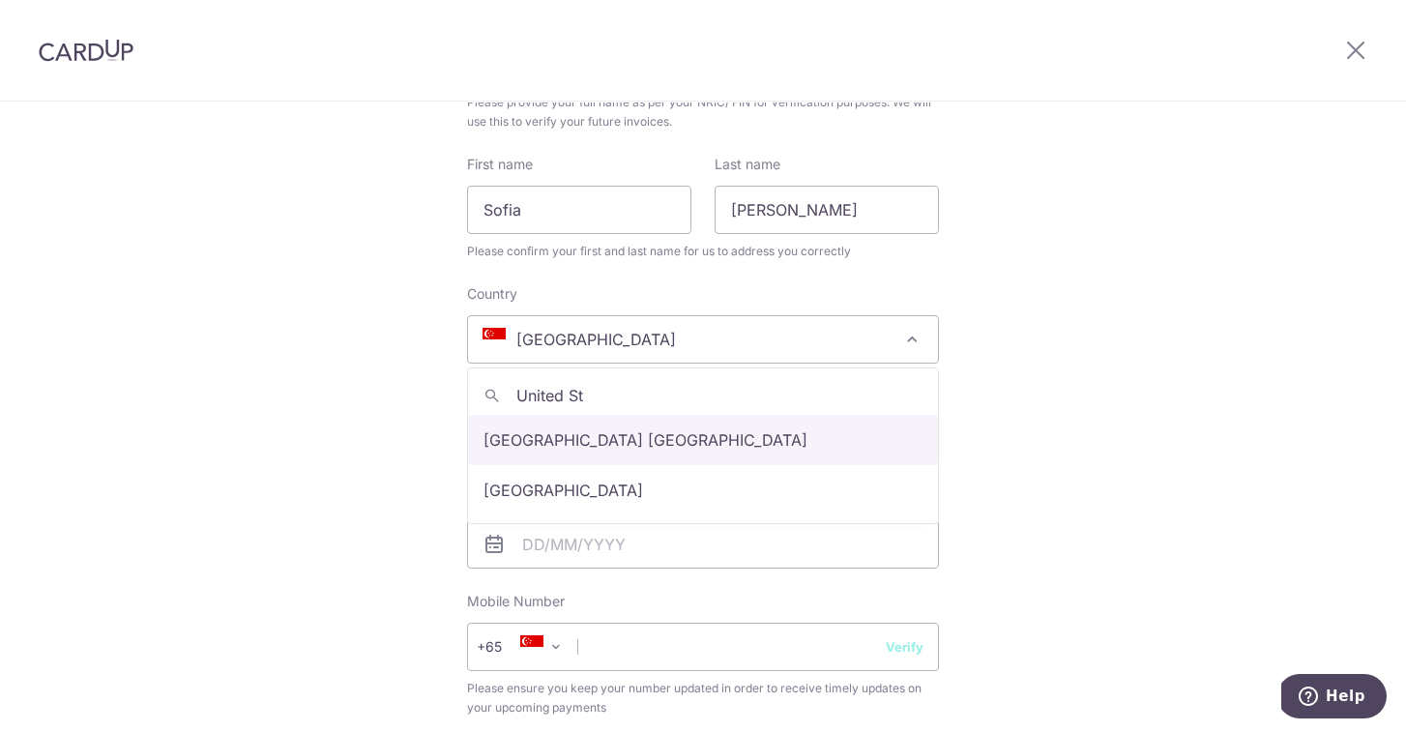
type input "United St"
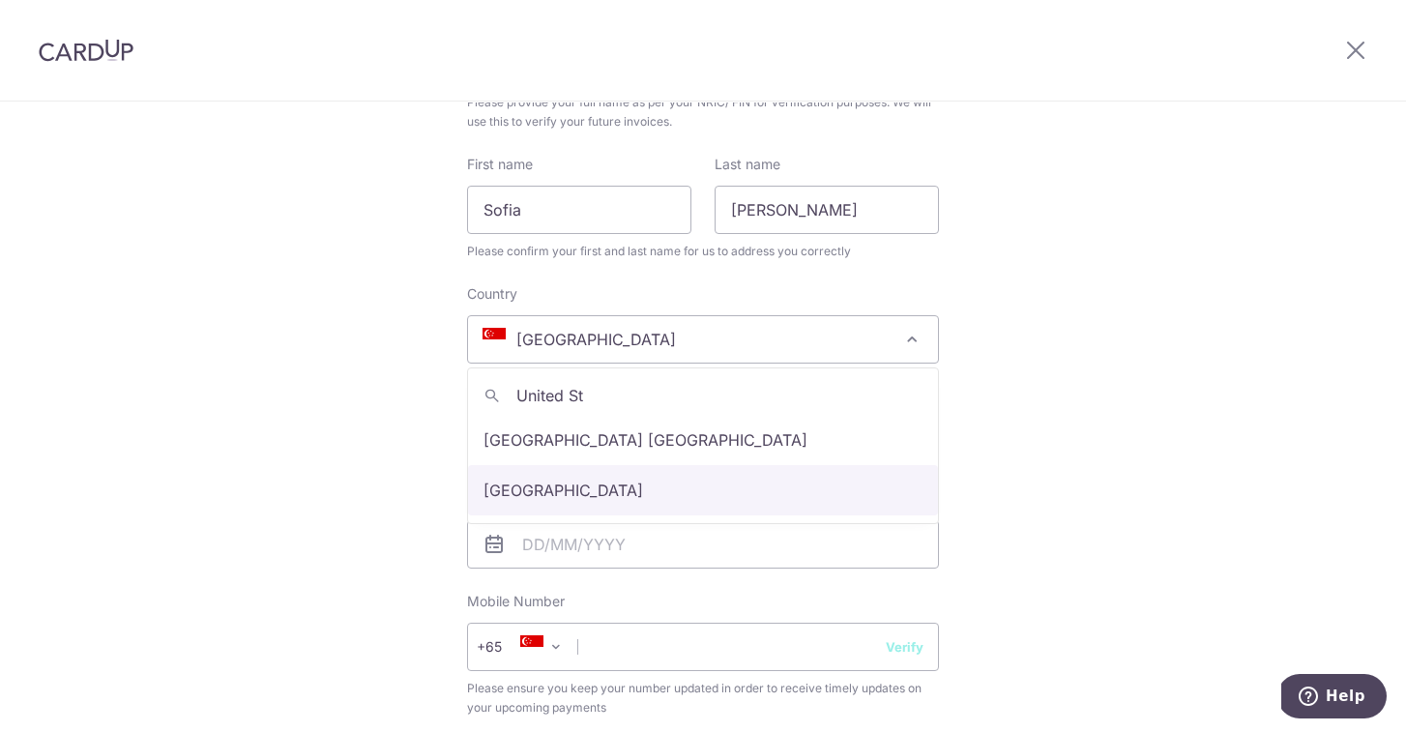
select select "[GEOGRAPHIC_DATA]"
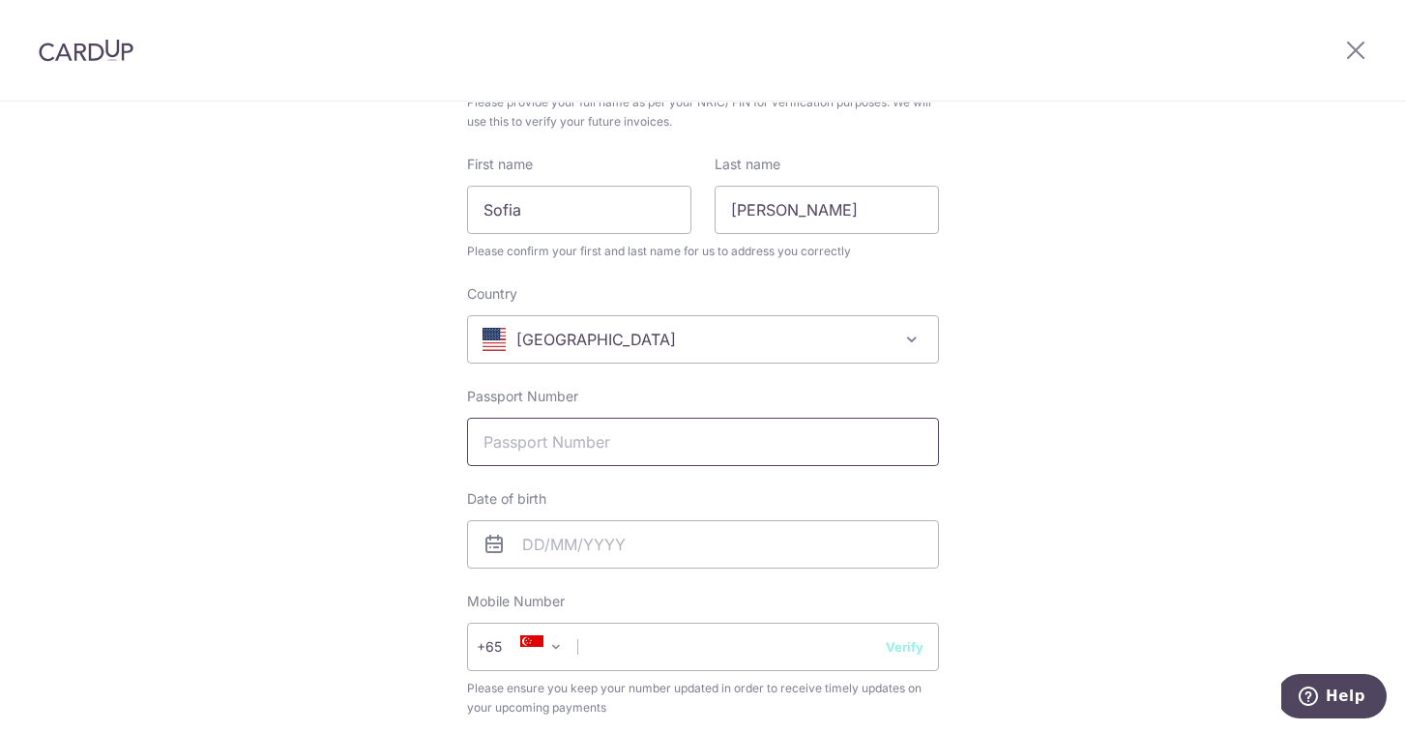
click at [602, 432] on input "Passport Number" at bounding box center [703, 442] width 472 height 48
type input "A03565929"
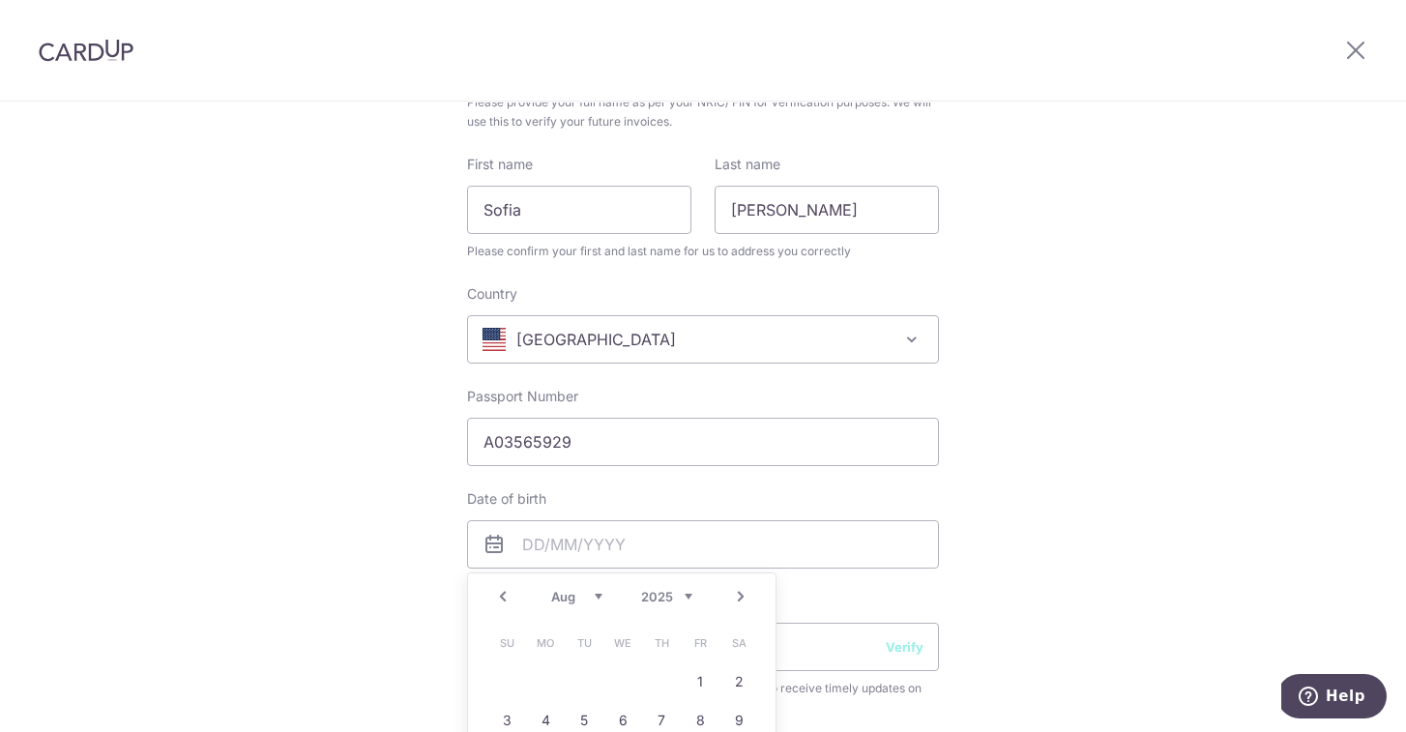
click at [690, 598] on select "1925 1926 1927 1928 1929 1930 1931 1932 1933 1934 1935 1936 1937 1938 1939 1940…" at bounding box center [666, 596] width 51 height 15
click at [596, 596] on select "Jan Feb Mar Apr May Jun Jul Aug Sep Oct Nov Dec" at bounding box center [576, 596] width 51 height 15
click at [617, 684] on link "3" at bounding box center [622, 681] width 31 height 31
type input "[DATE]"
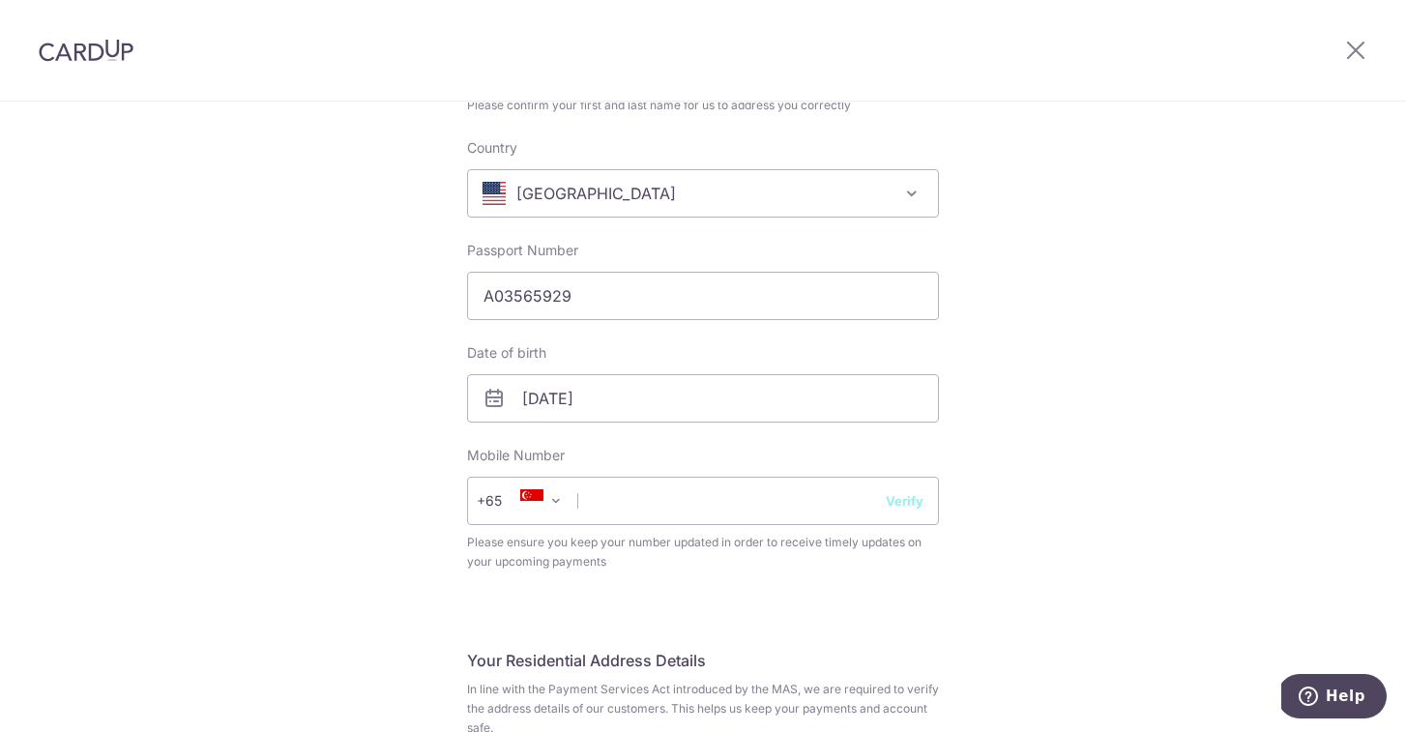
scroll to position [361, 0]
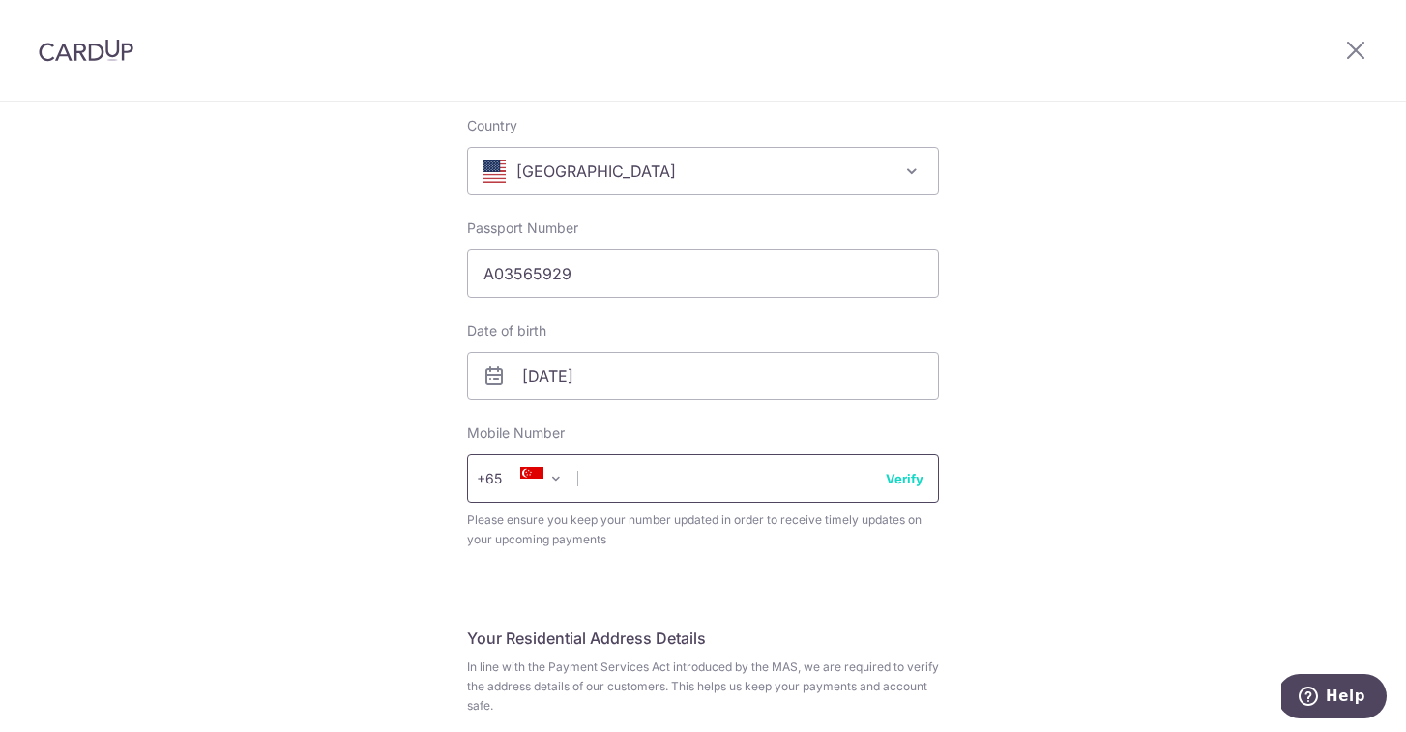
click at [644, 476] on input "text" at bounding box center [703, 479] width 472 height 48
type input "87614604"
click at [1152, 441] on div "Complete your details Your Details Please provide your full name as per your NR…" at bounding box center [703, 615] width 1406 height 1746
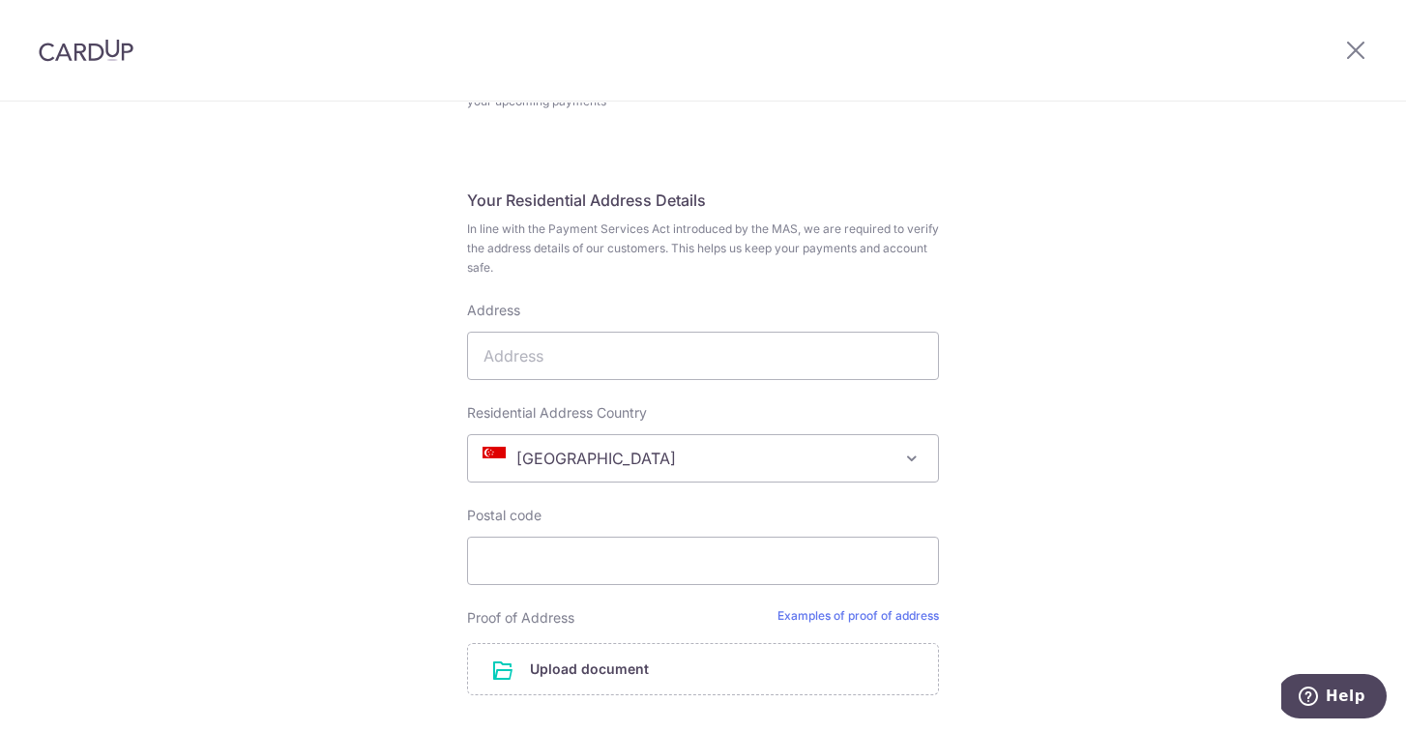
scroll to position [801, 0]
click at [686, 347] on input "Address" at bounding box center [703, 354] width 472 height 48
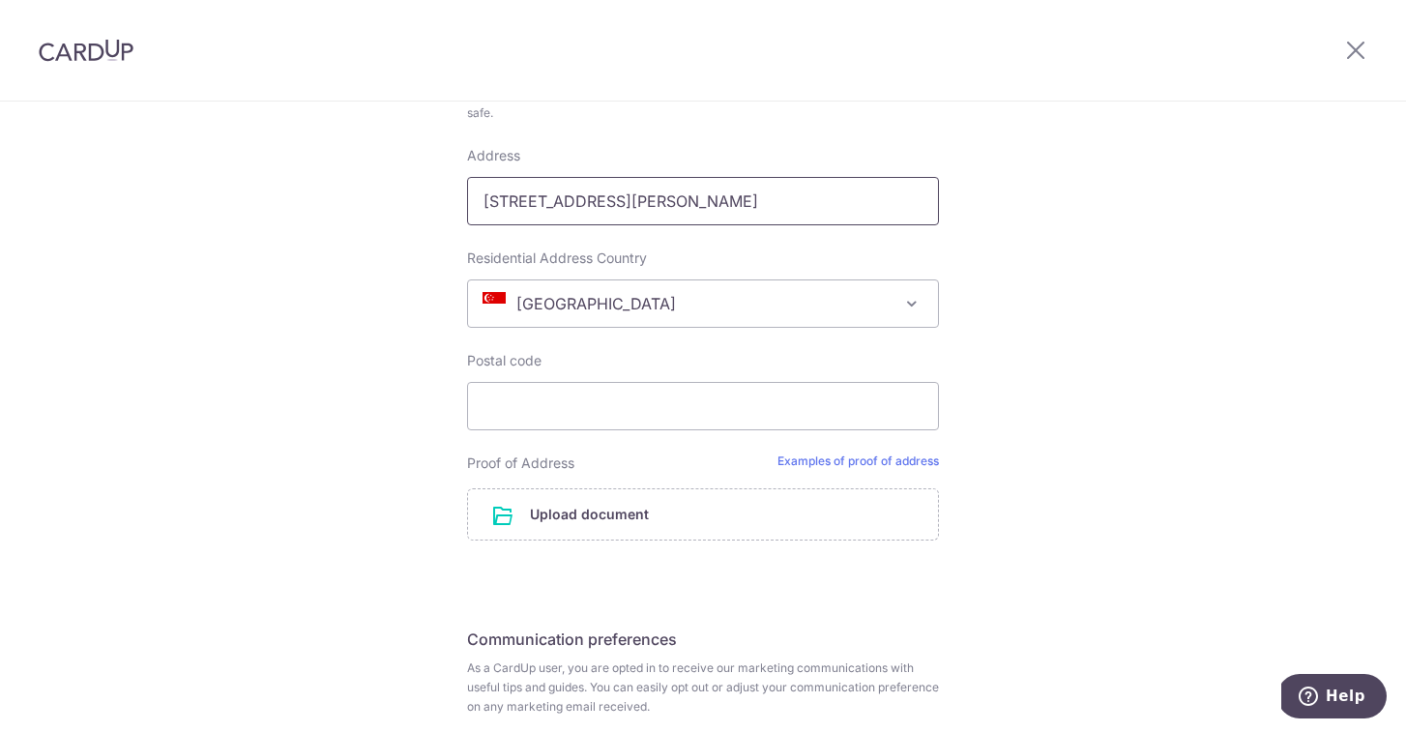
scroll to position [940, 0]
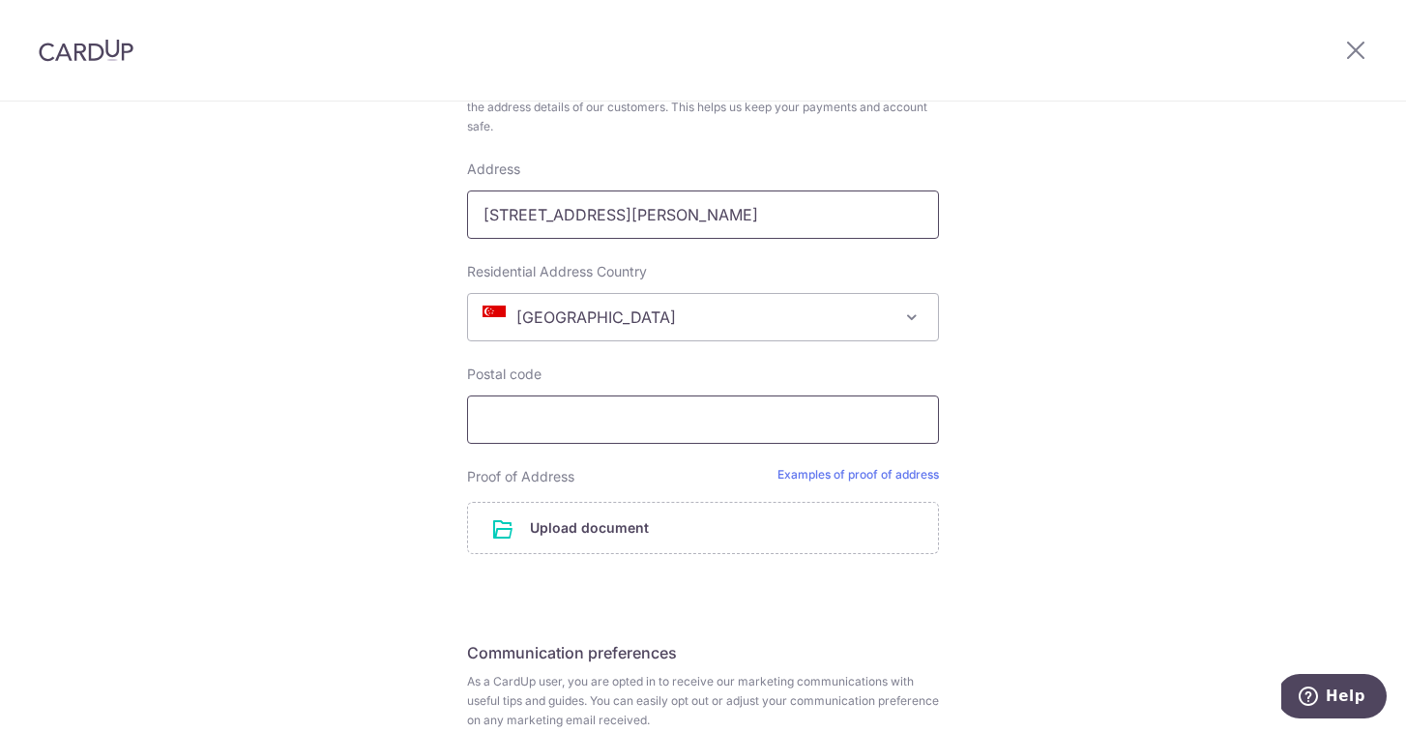
type input "6 Sarkies Road"
click at [629, 403] on input "Postal code" at bounding box center [703, 420] width 472 height 48
type input "258126"
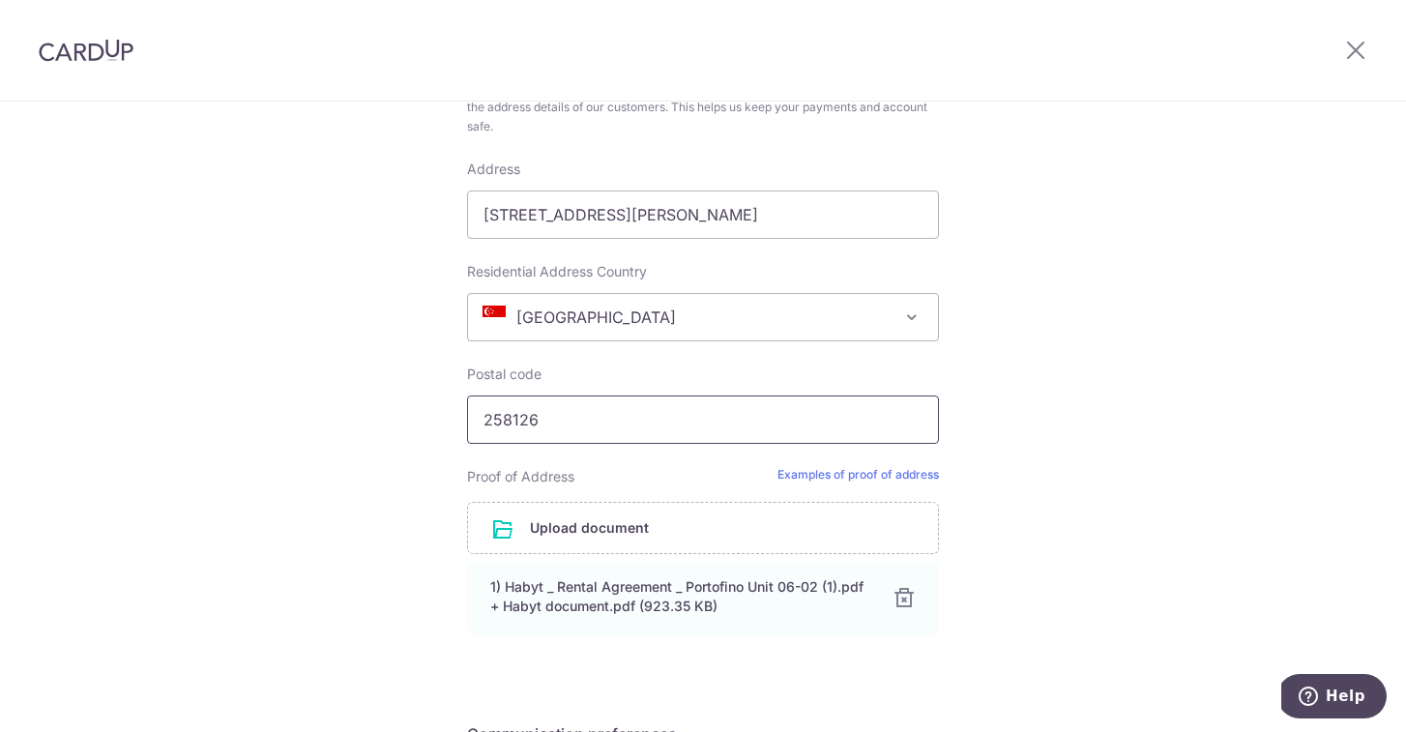
scroll to position [1197, 0]
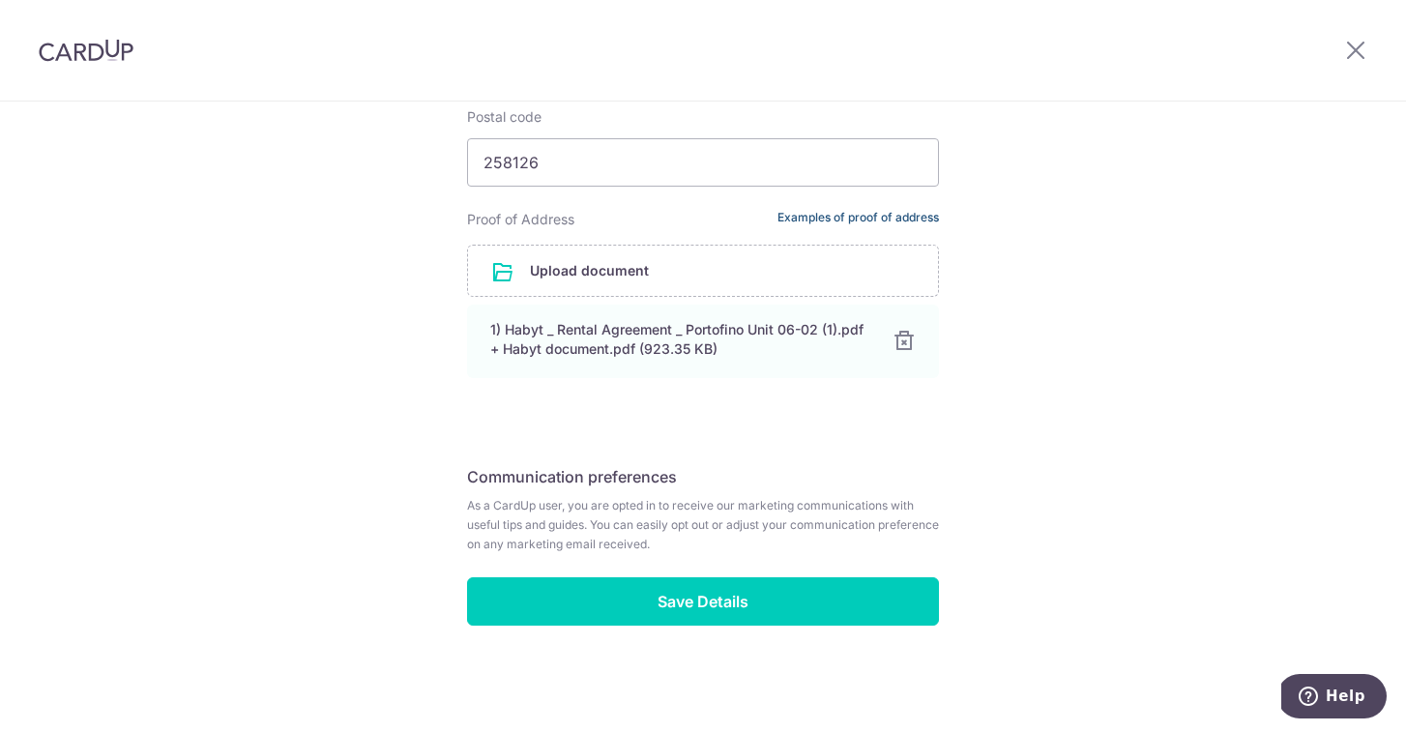
click at [905, 210] on link "Examples of proof of address" at bounding box center [859, 219] width 162 height 19
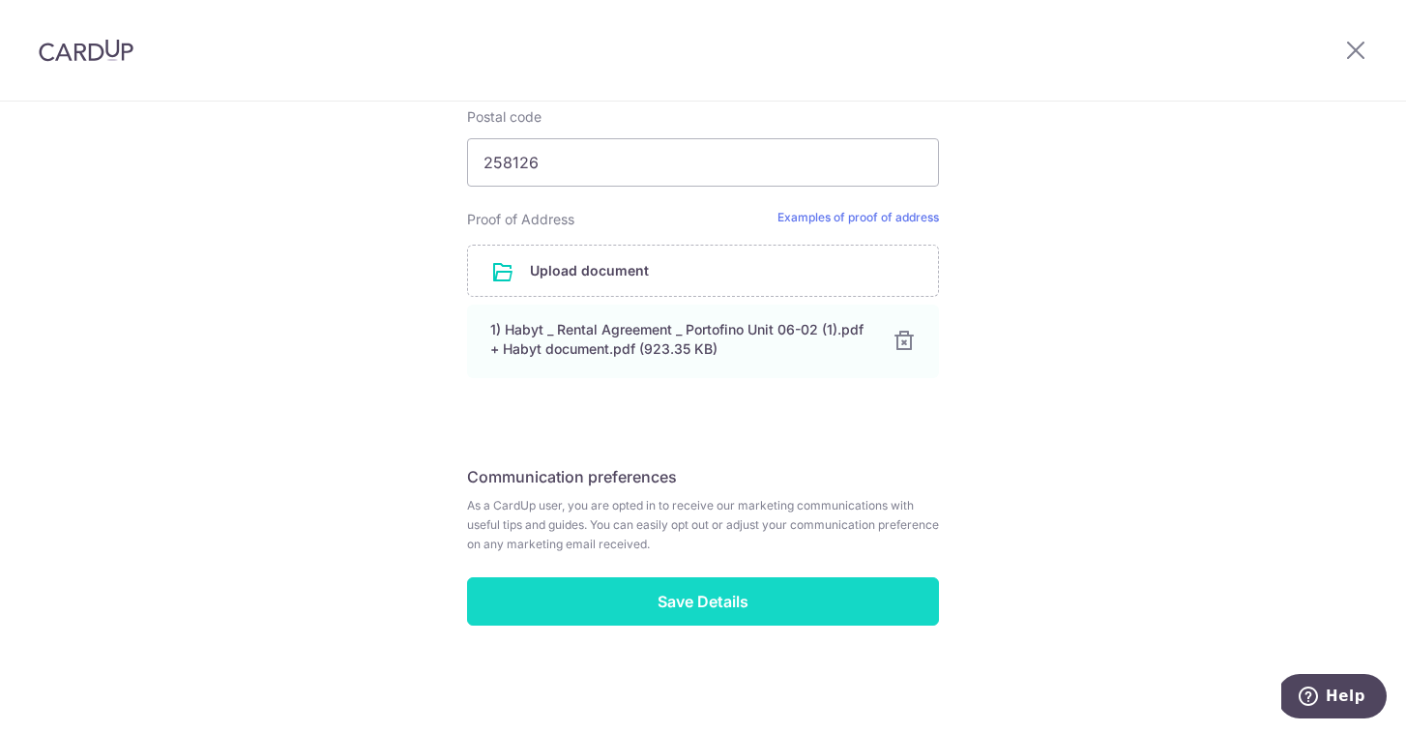
click at [664, 606] on input "Save Details" at bounding box center [703, 601] width 472 height 48
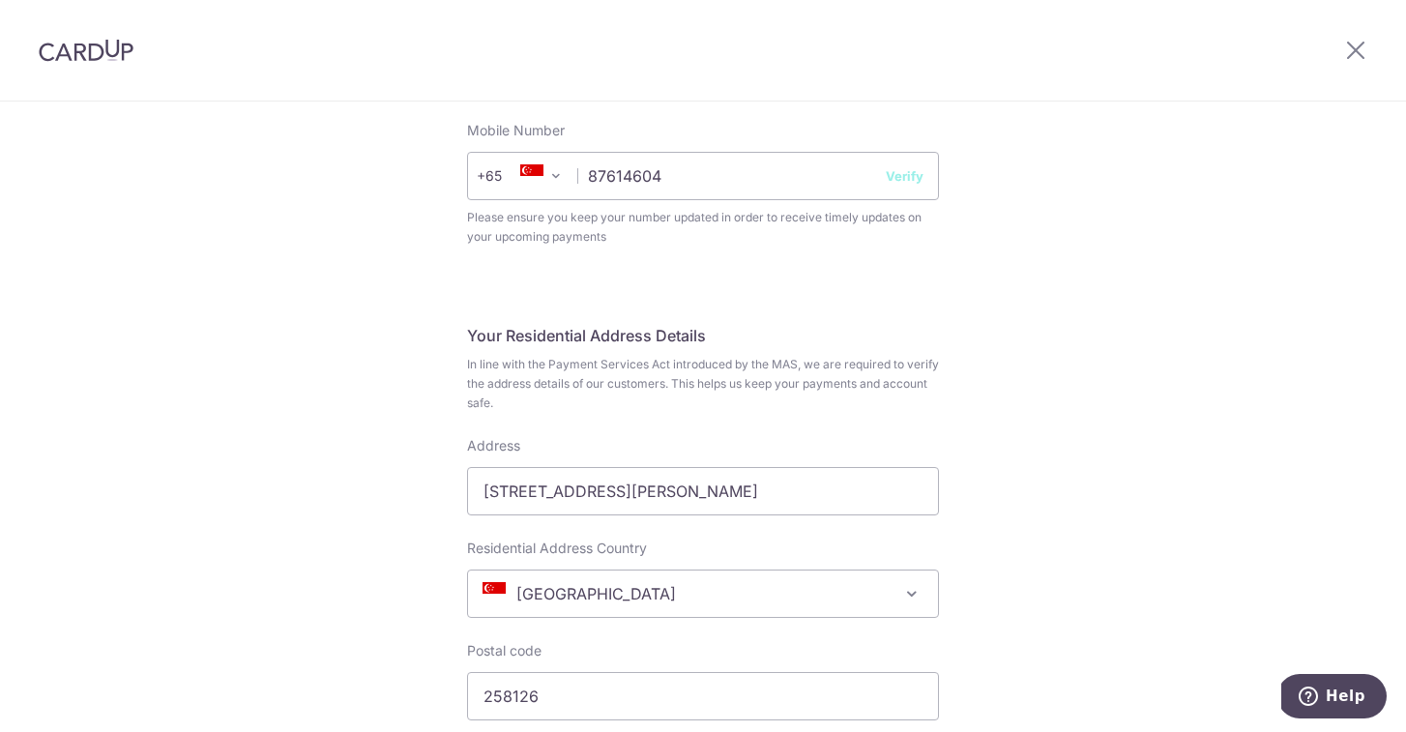
scroll to position [635, 0]
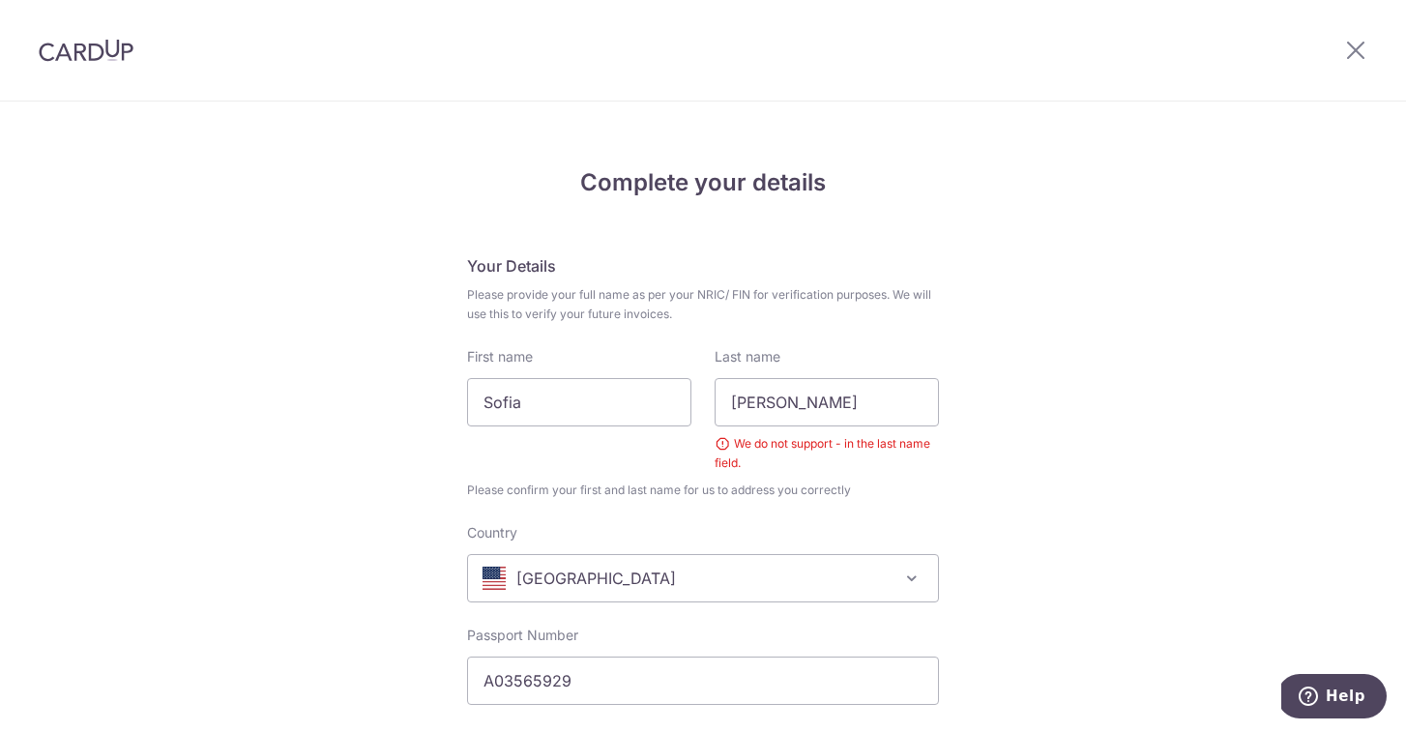
scroll to position [332, 0]
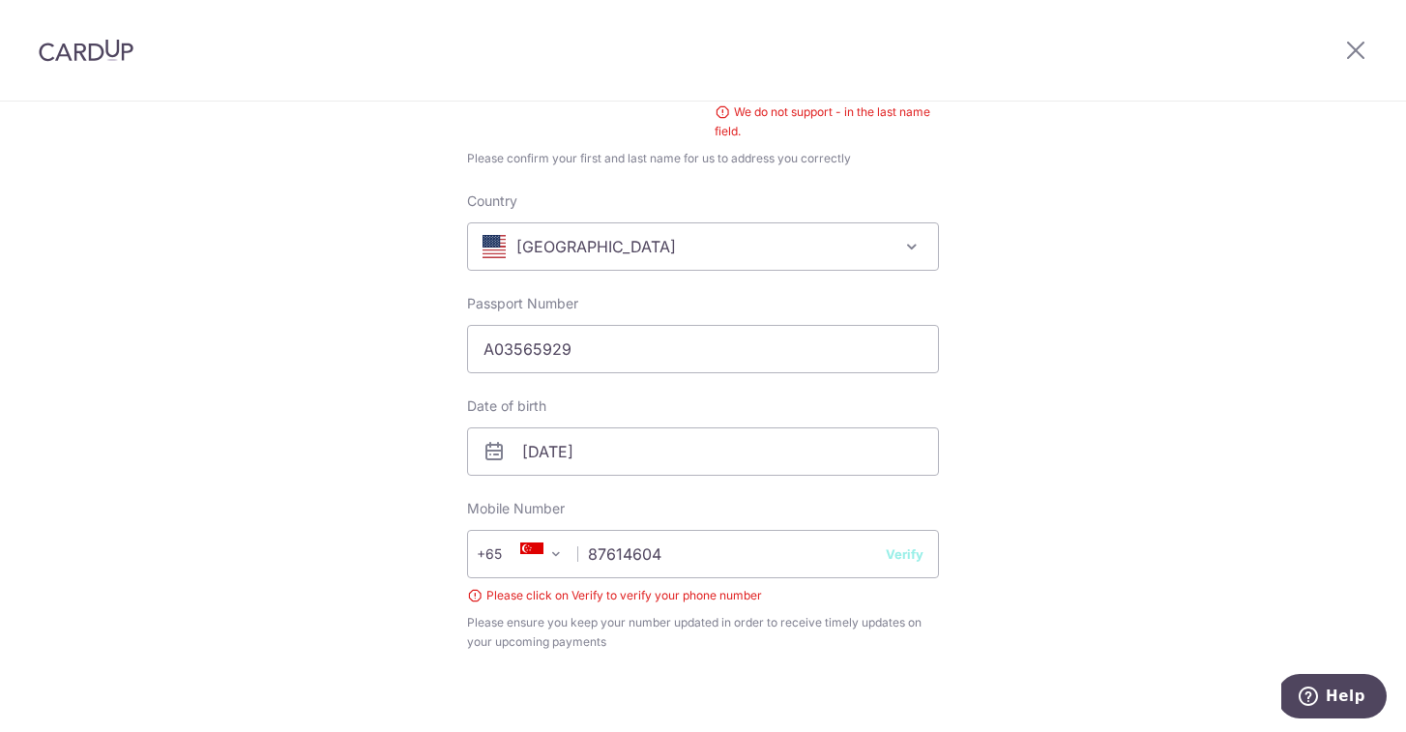
click at [909, 552] on button "Verify" at bounding box center [905, 554] width 38 height 19
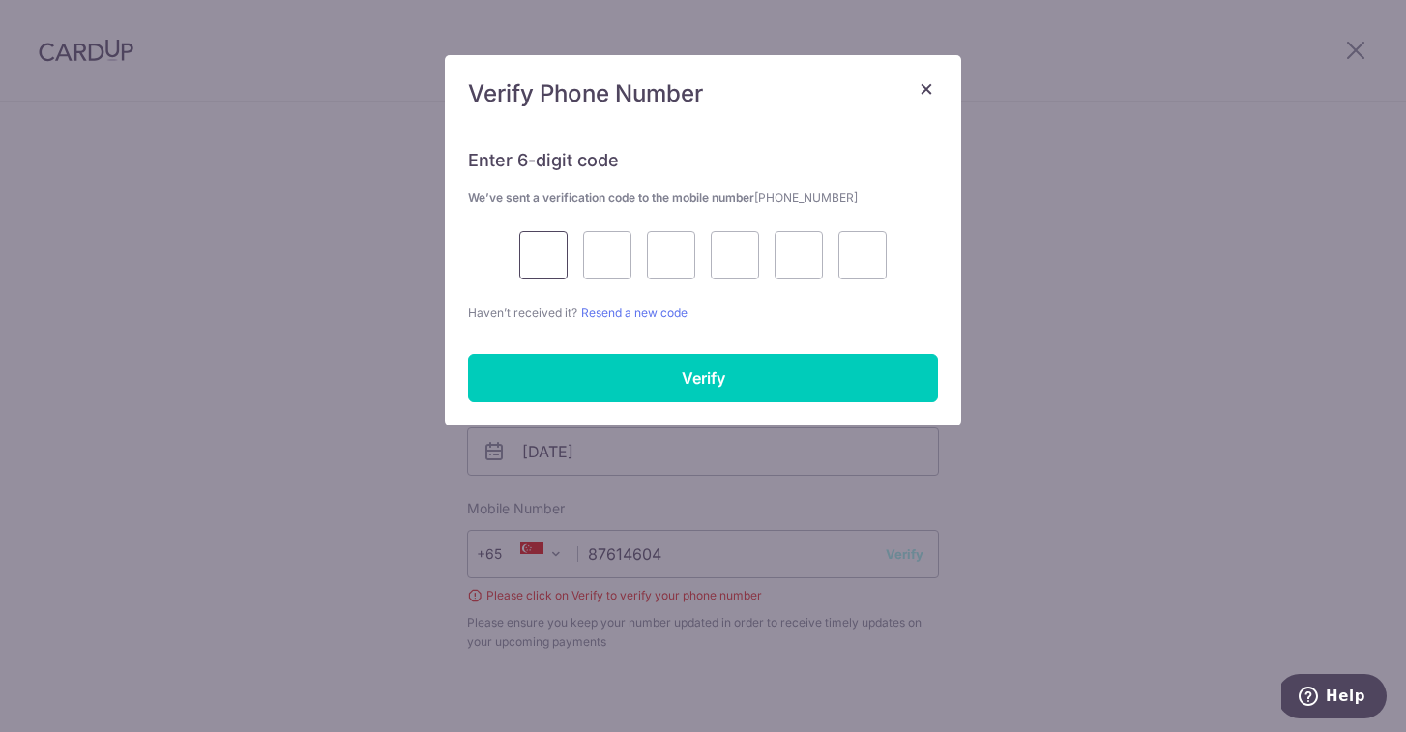
click at [547, 262] on input "text" at bounding box center [543, 255] width 48 height 48
type input "5"
type input "4"
type input "8"
type input "5"
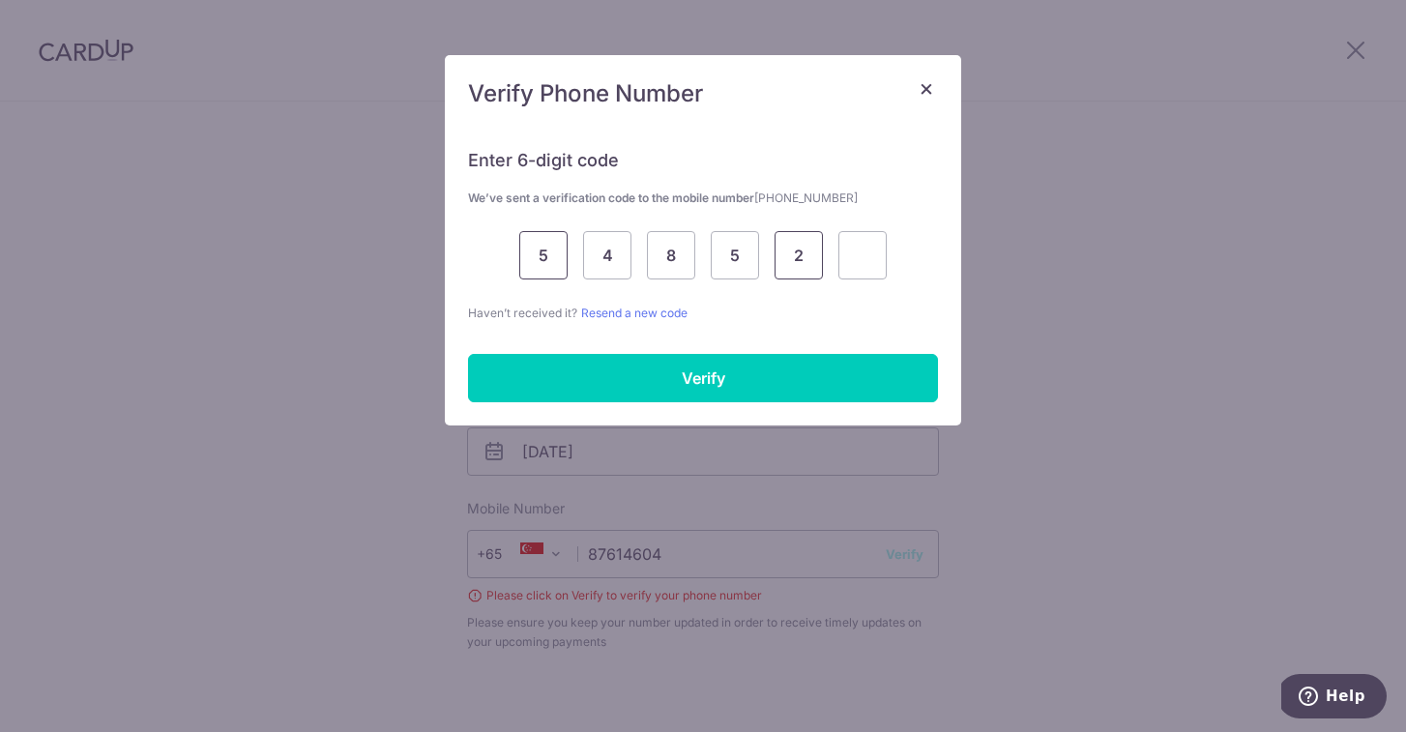
type input "2"
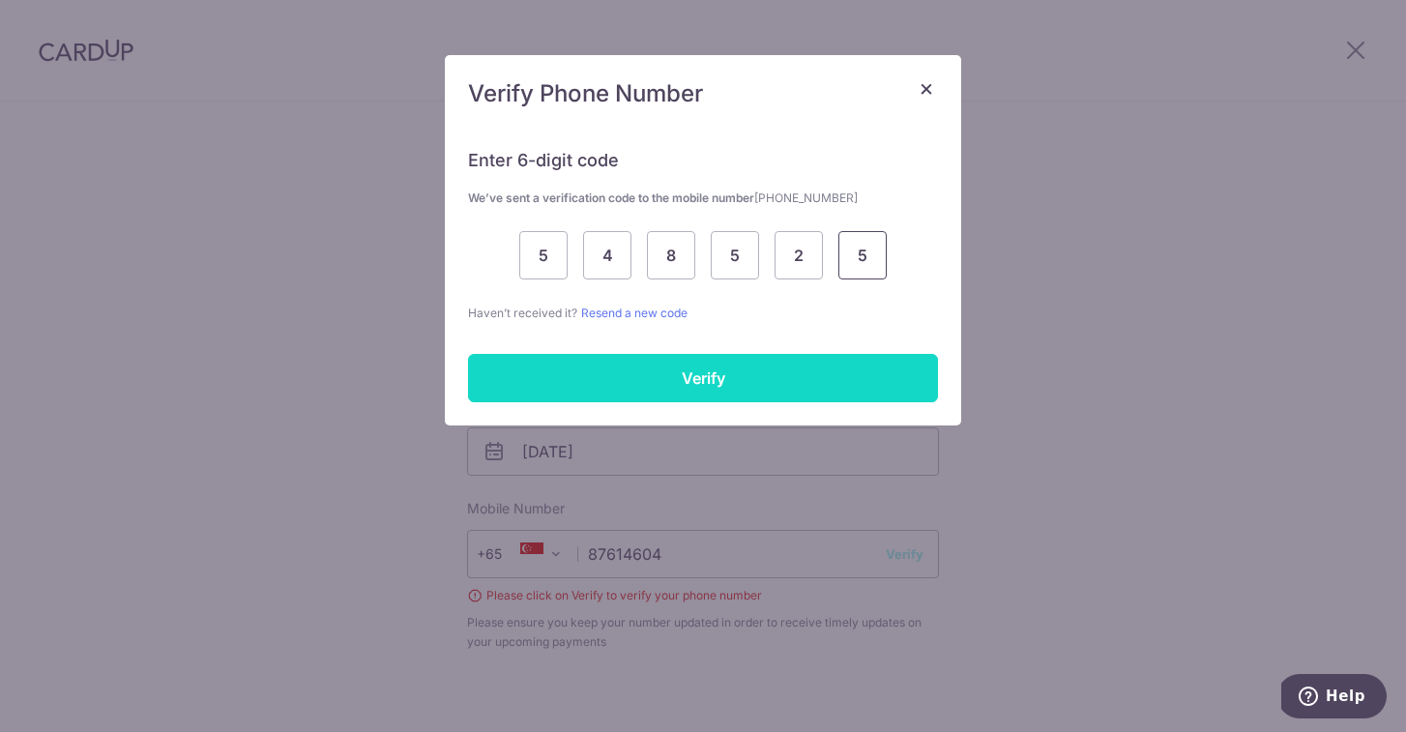
type input "5"
click at [658, 379] on input "Verify" at bounding box center [703, 378] width 470 height 48
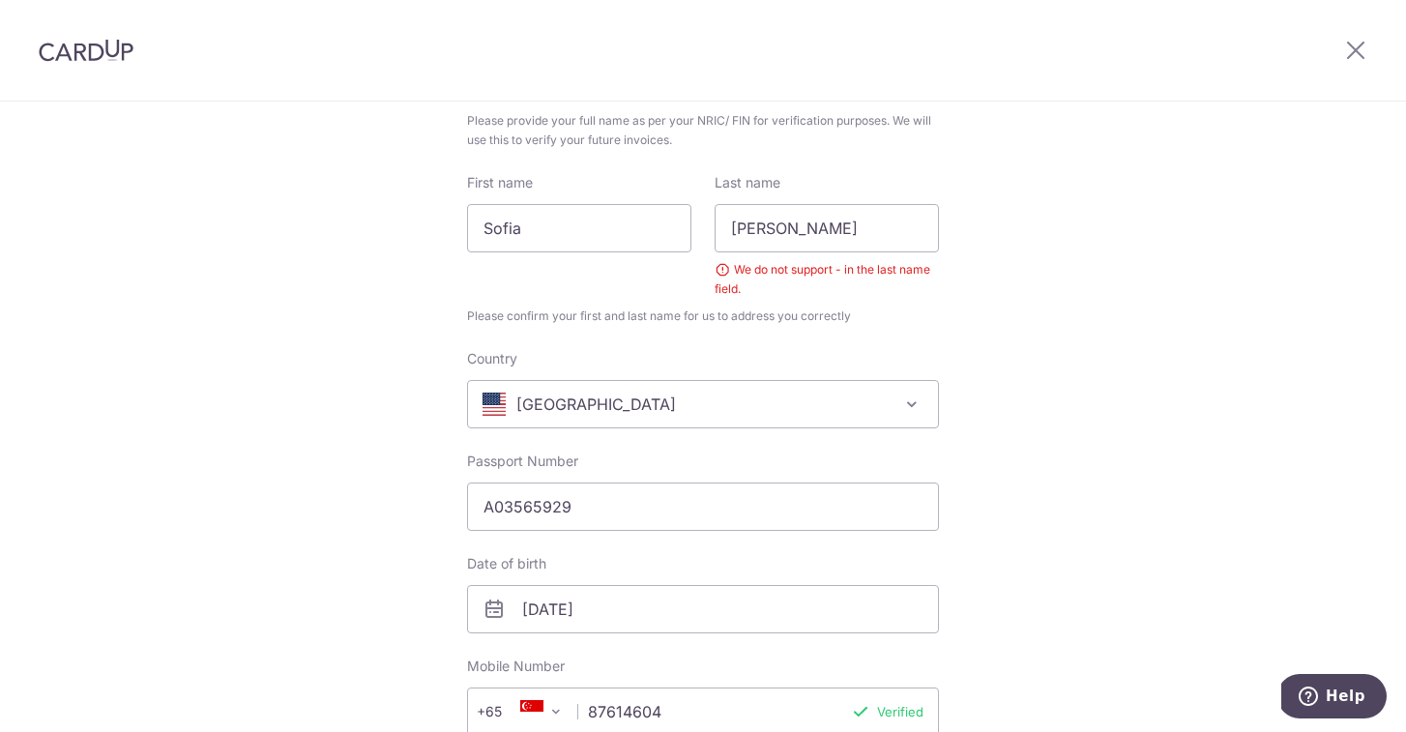
scroll to position [166, 0]
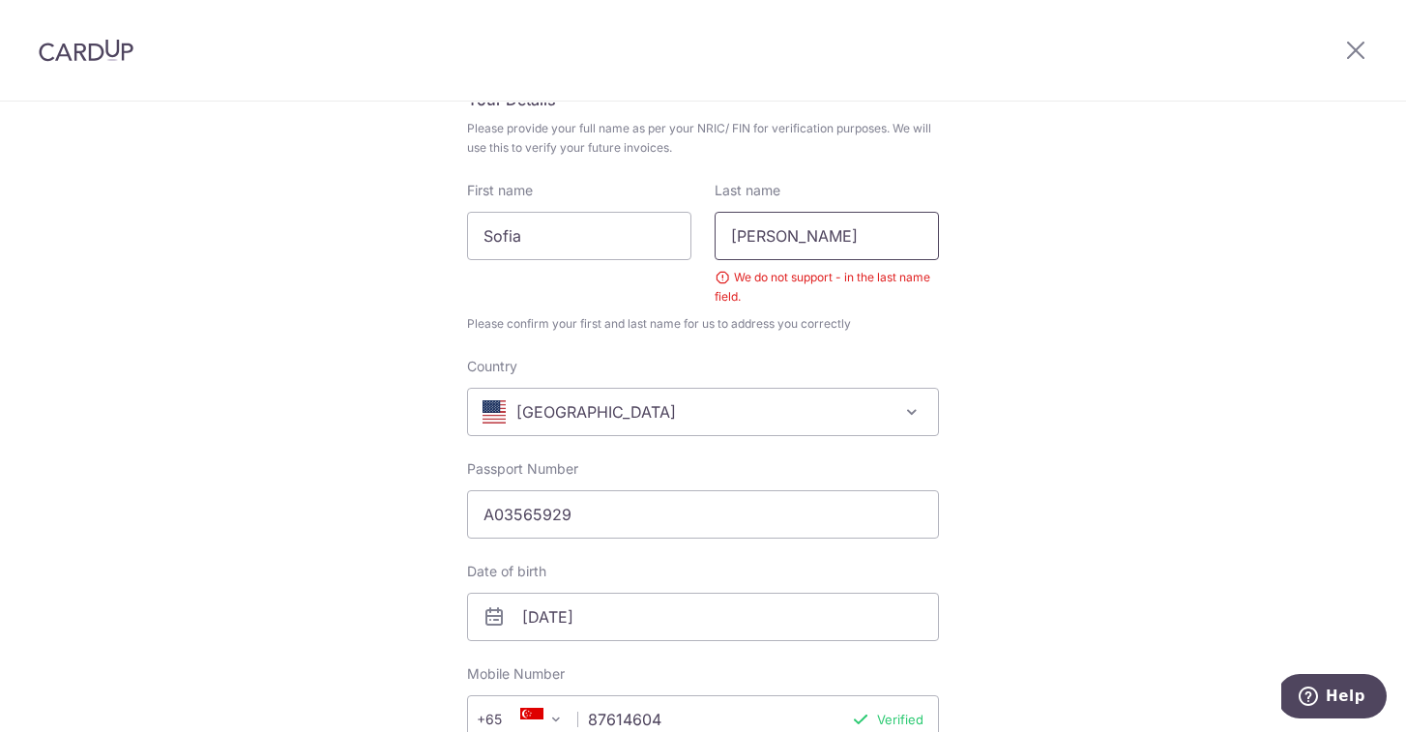
click at [782, 241] on input "[PERSON_NAME]" at bounding box center [827, 236] width 224 height 48
type input "[PERSON_NAME]"
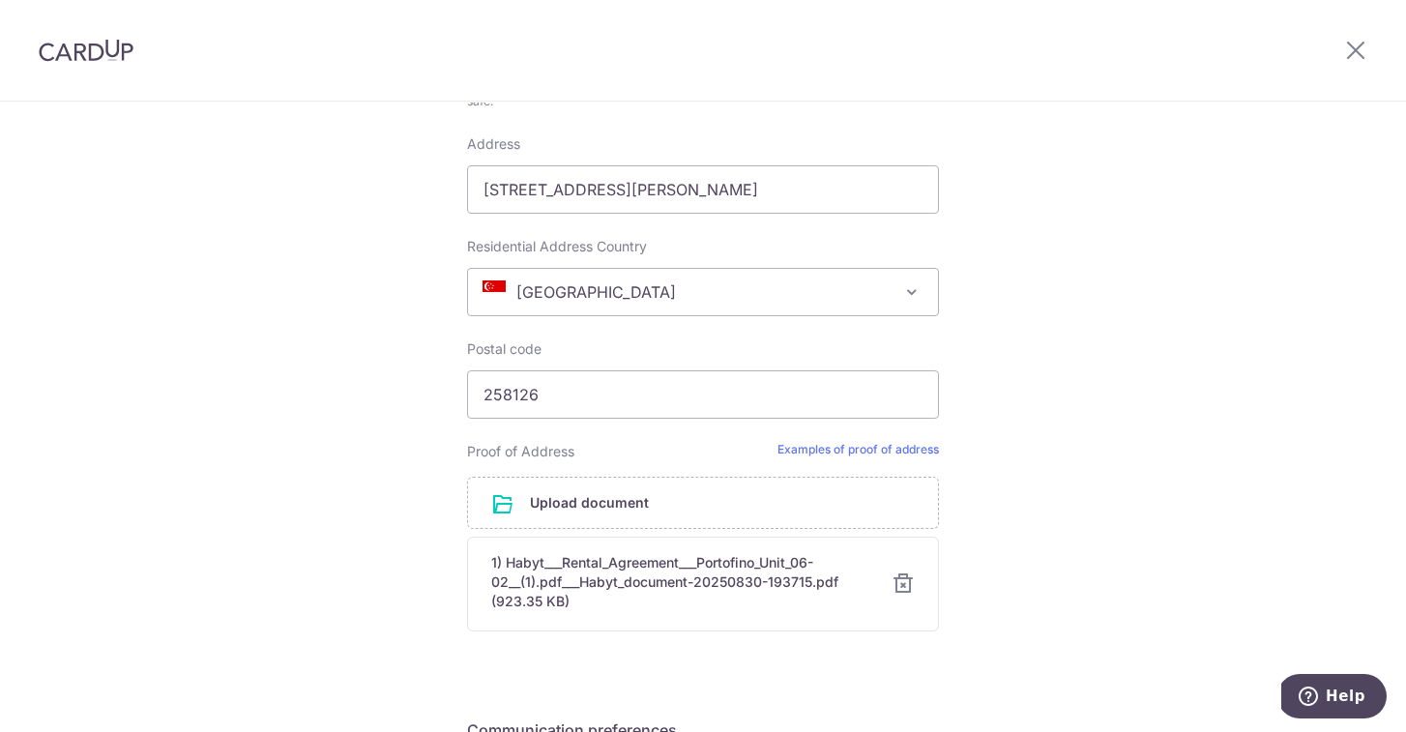
scroll to position [1265, 0]
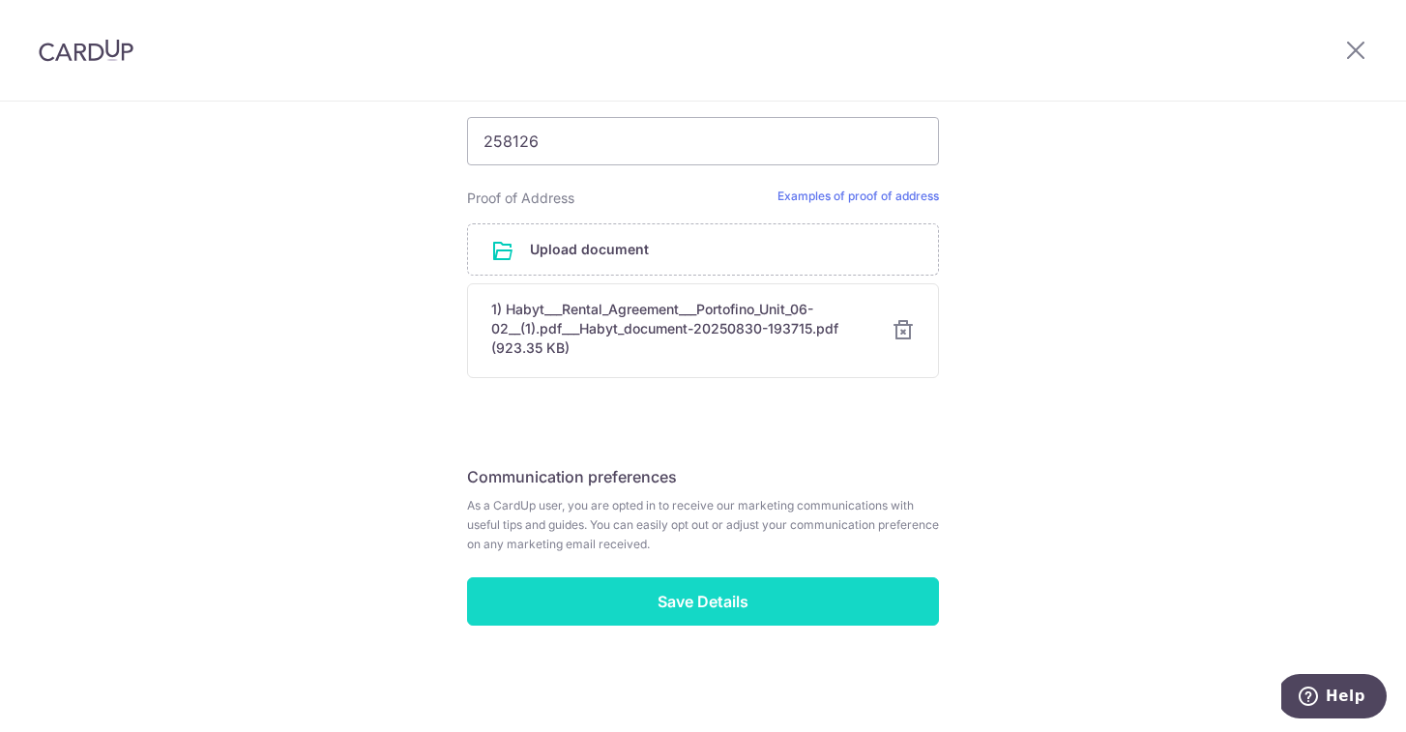
click at [796, 620] on input "Save Details" at bounding box center [703, 601] width 472 height 48
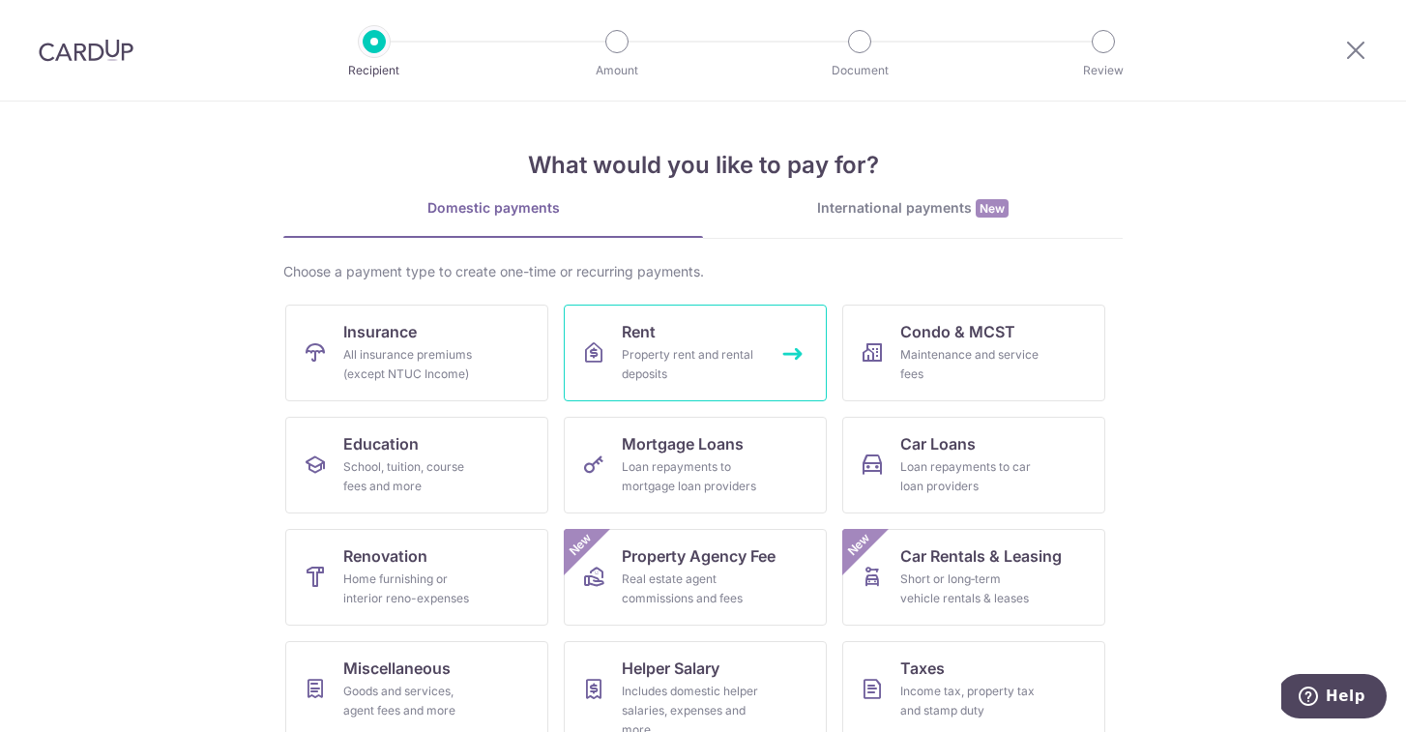
click at [670, 352] on div "Property rent and rental deposits" at bounding box center [691, 364] width 139 height 39
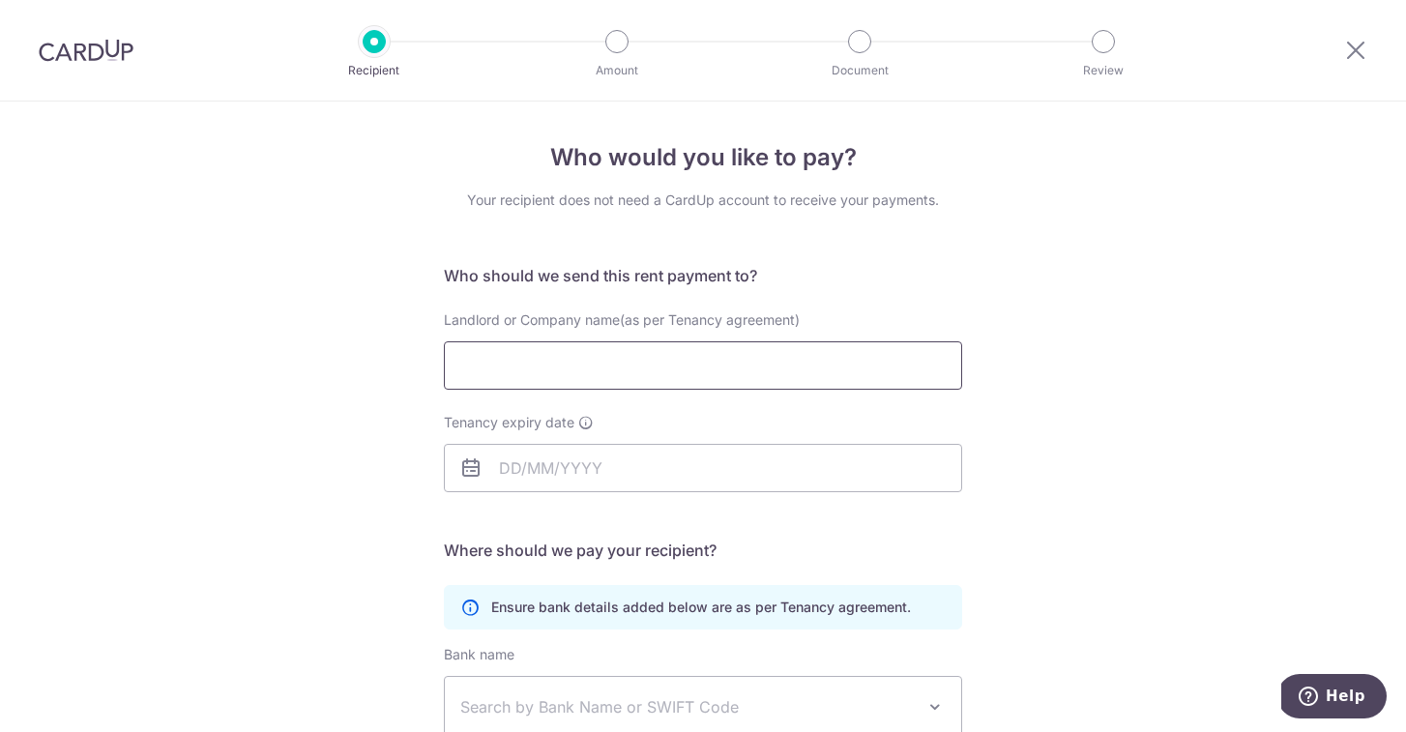
click at [670, 352] on input "Landlord or Company name(as per Tenancy agreement)" at bounding box center [703, 365] width 518 height 48
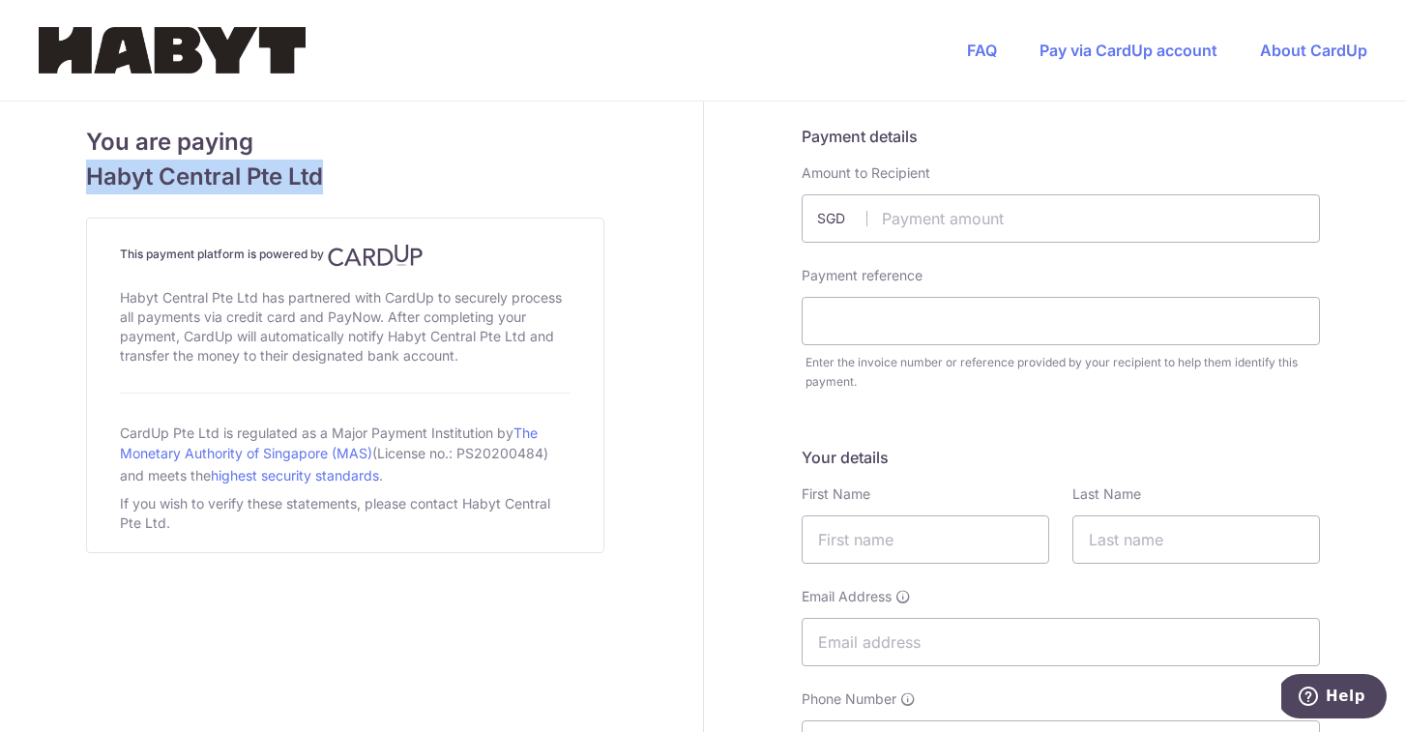
drag, startPoint x: 359, startPoint y: 182, endPoint x: 63, endPoint y: 178, distance: 296.0
click at [1151, 48] on link "Pay via CardUp account" at bounding box center [1129, 50] width 178 height 19
click at [566, 177] on span "Habyt Central Pte Ltd" at bounding box center [345, 177] width 518 height 35
drag, startPoint x: 458, startPoint y: 178, endPoint x: 39, endPoint y: 185, distance: 419.8
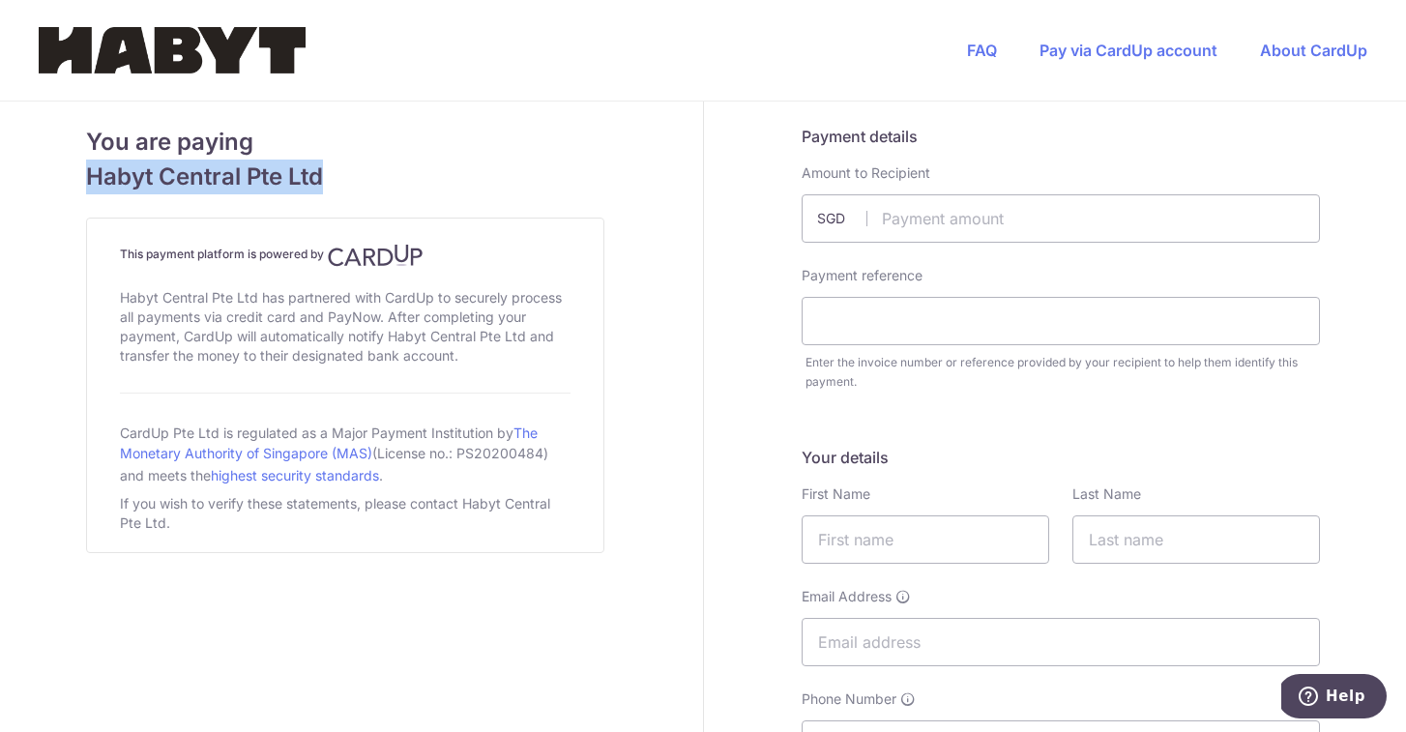
copy span "Habyt Central Pte Ltd"
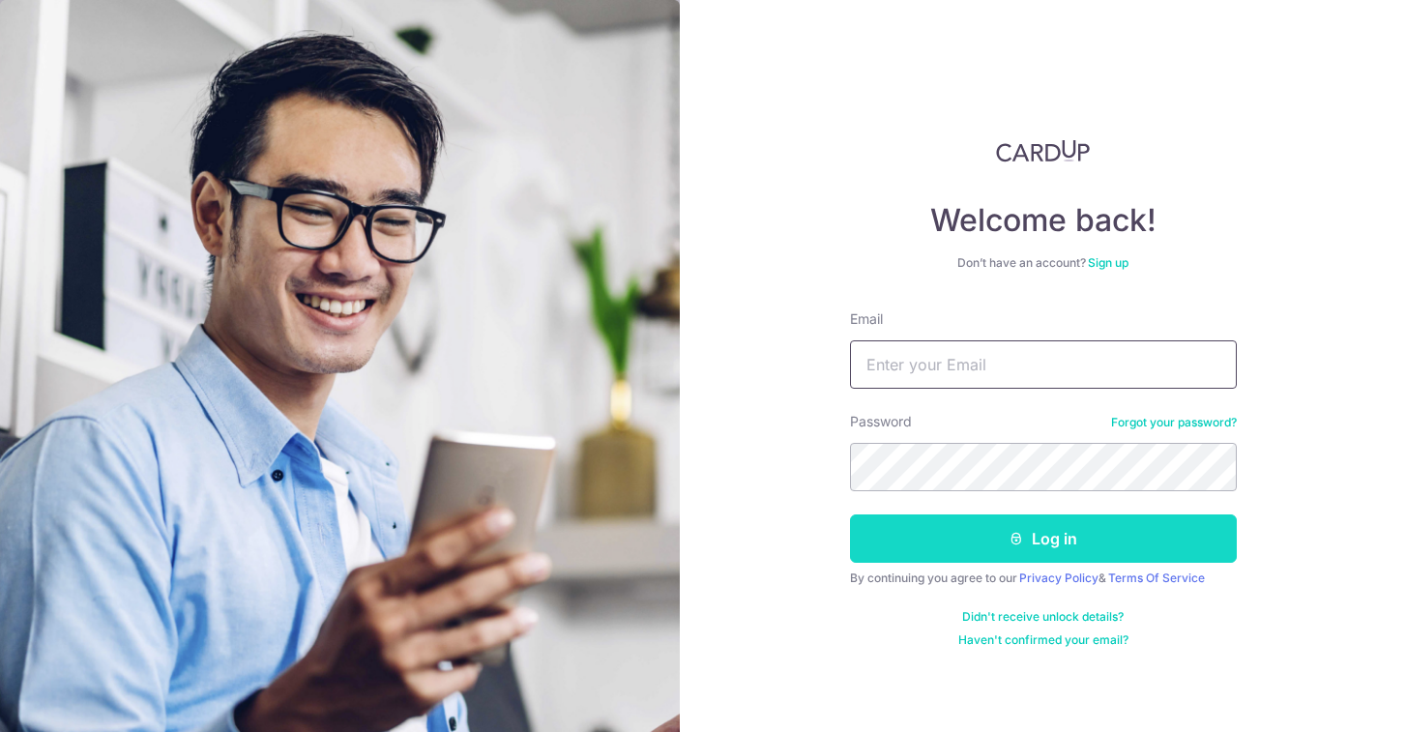
type input "sofia.patino.duque@gmail.com"
click at [1059, 548] on button "Log in" at bounding box center [1043, 539] width 387 height 48
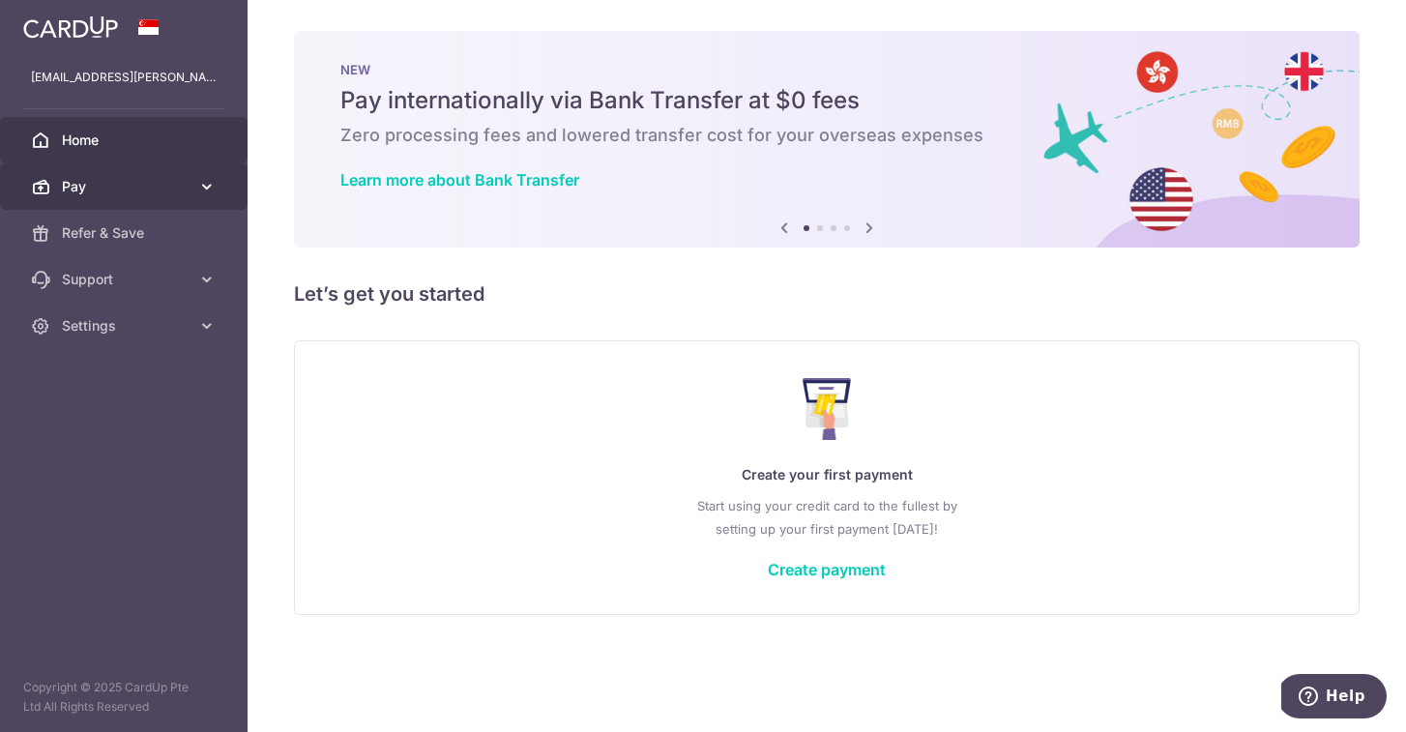
click at [181, 192] on span "Pay" at bounding box center [126, 186] width 128 height 19
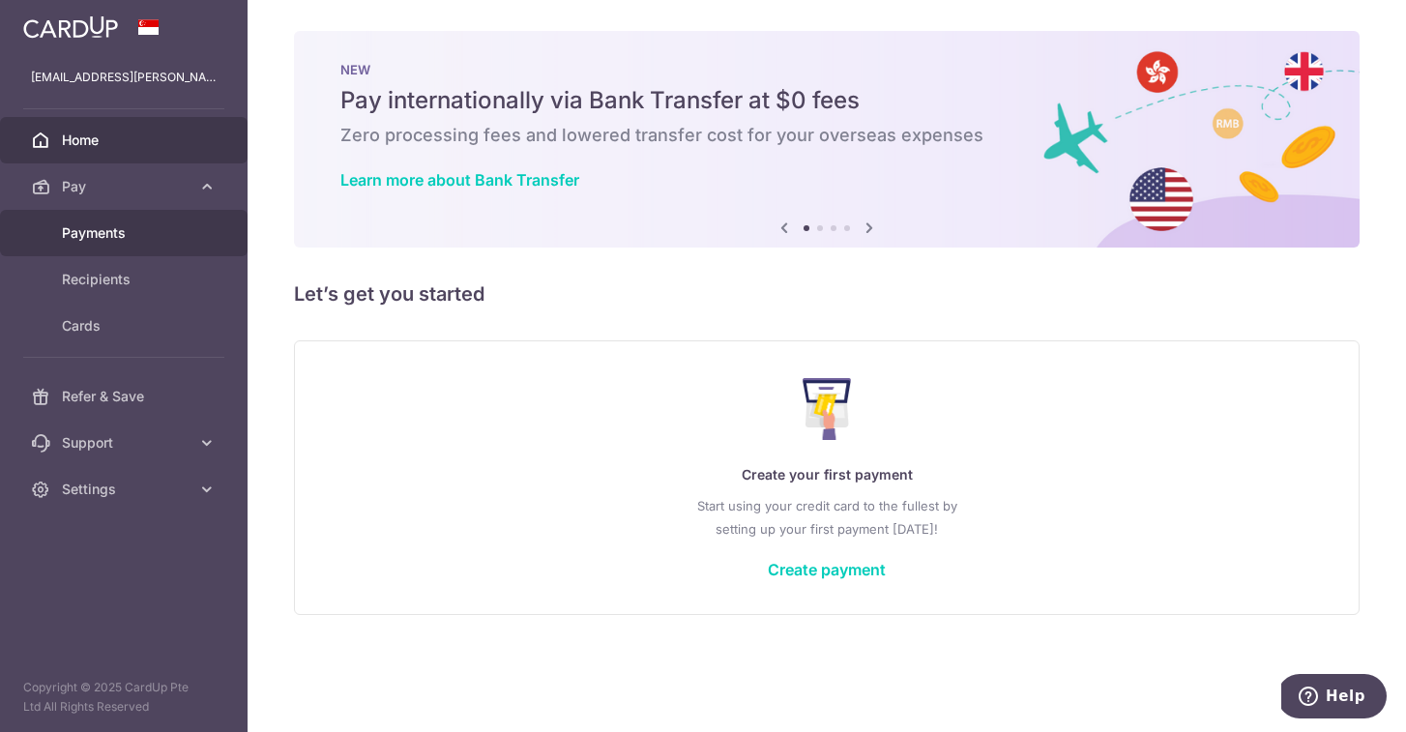
click at [119, 234] on span "Payments" at bounding box center [126, 232] width 128 height 19
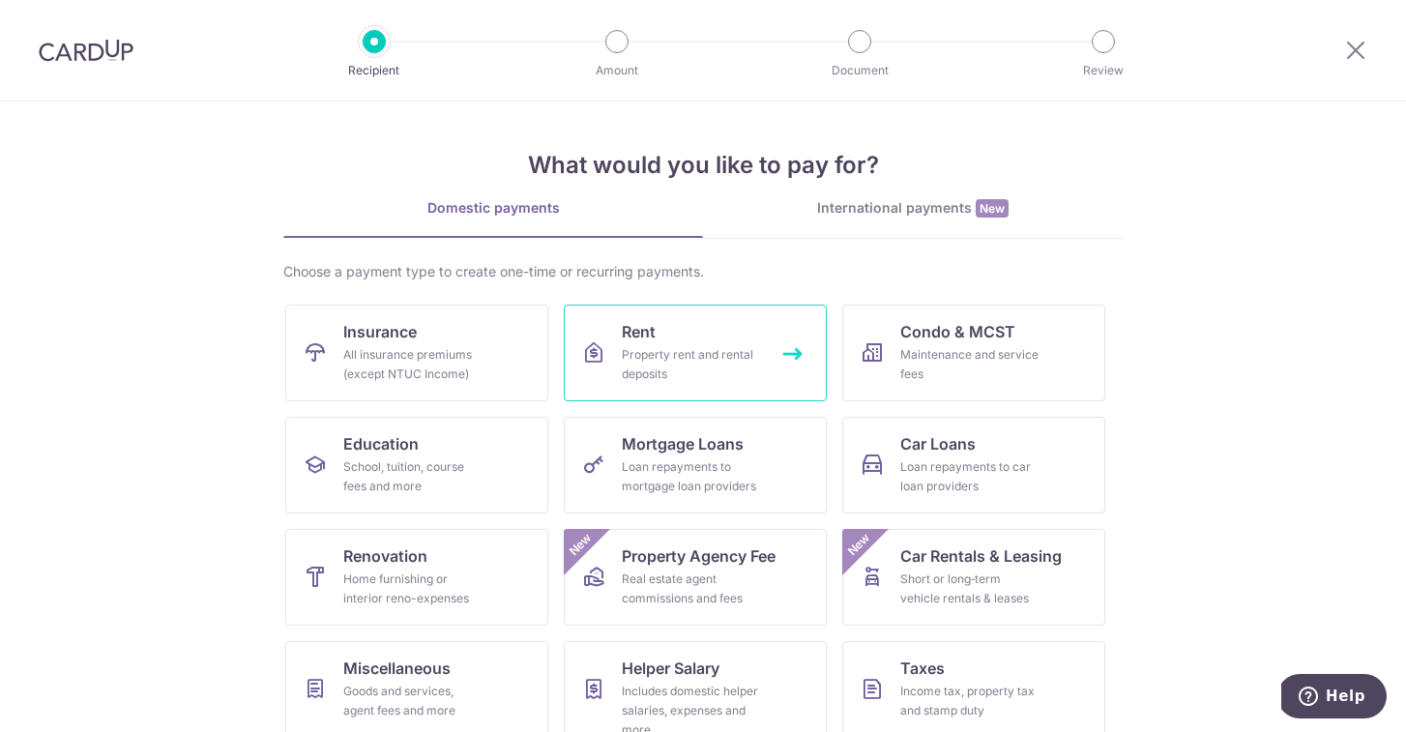
click at [800, 362] on link "Rent Property rent and rental deposits" at bounding box center [695, 353] width 263 height 97
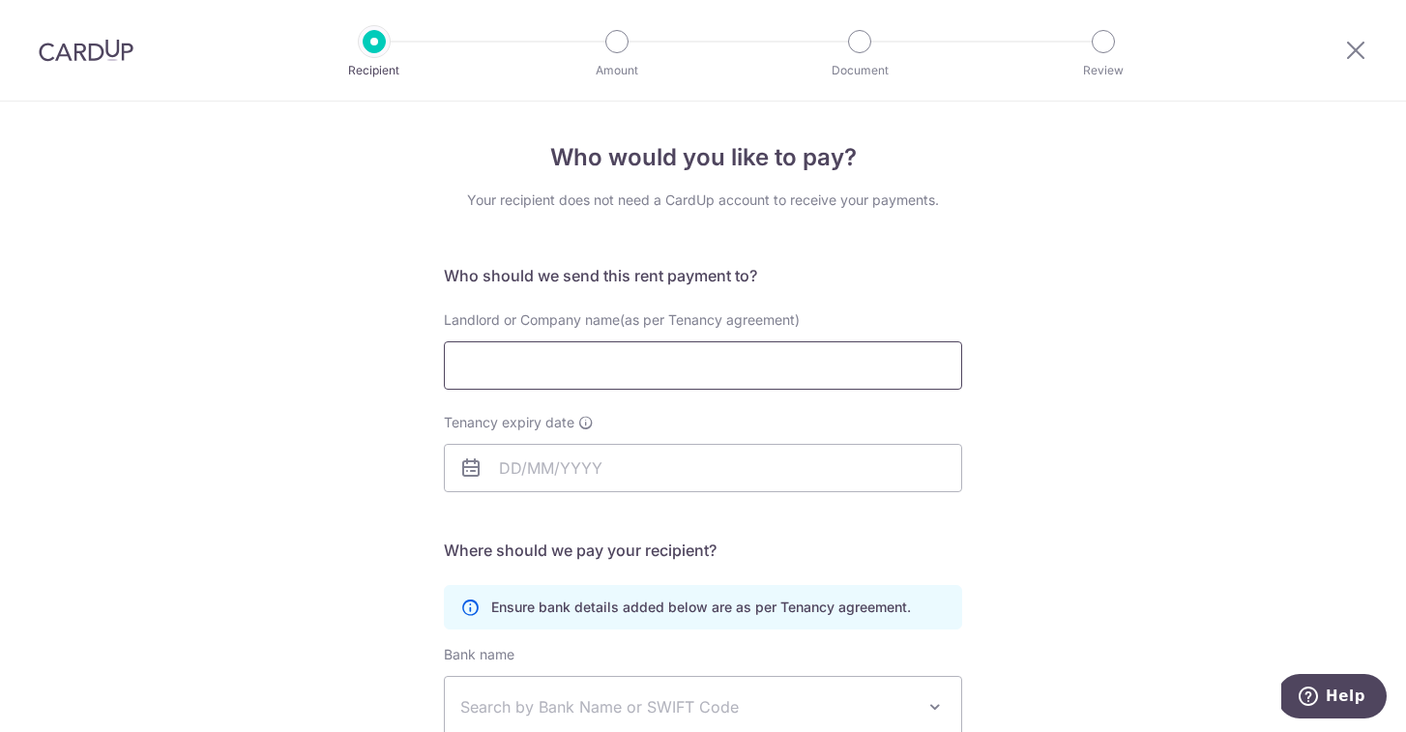
click at [800, 362] on input "Landlord or Company name(as per Tenancy agreement)" at bounding box center [703, 365] width 518 height 48
paste input "GFREE"
type input "GFREE"
click at [604, 477] on input "Tenancy expiry date" at bounding box center [703, 468] width 518 height 48
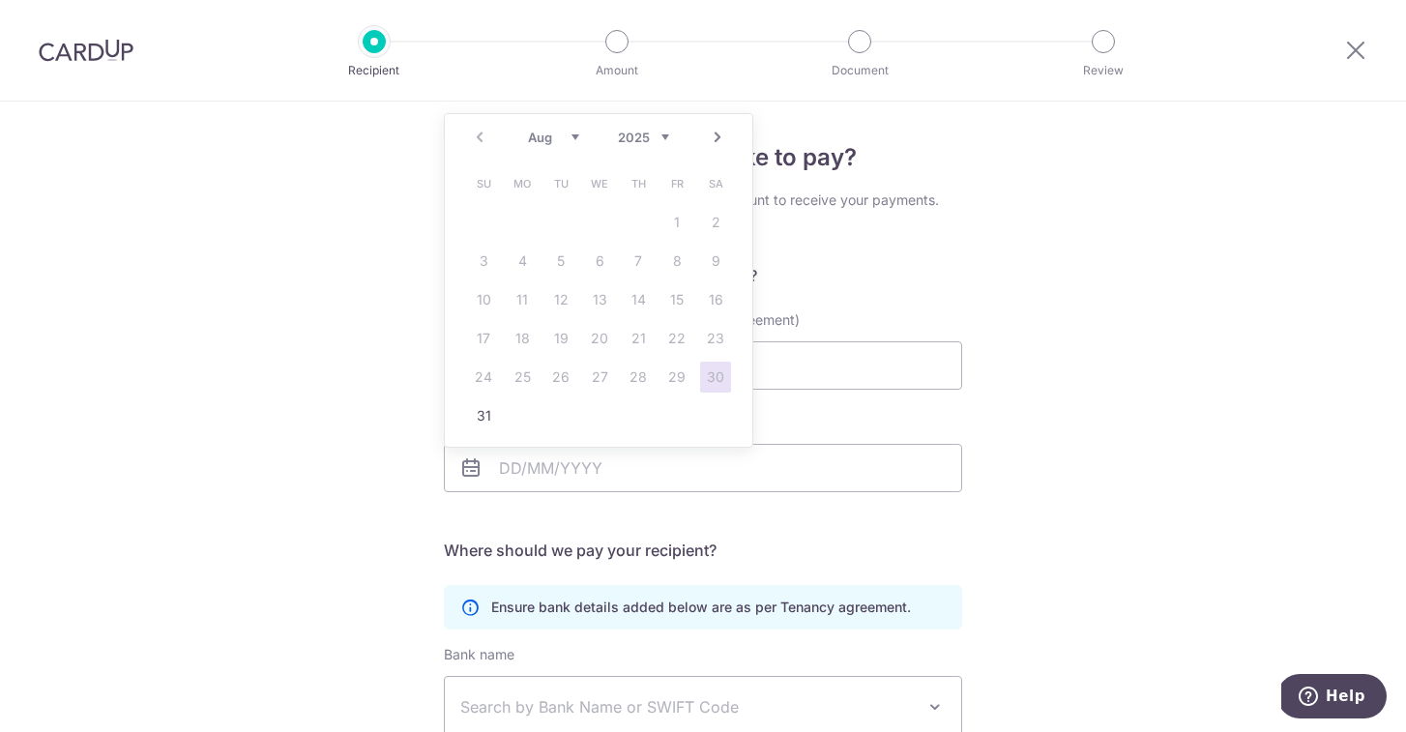
click at [580, 135] on div "Aug Sep Oct Nov Dec 2025 2026 2027 2028 2029 2030 2031 2032 2033 2034 2035" at bounding box center [598, 138] width 141 height 16
click at [569, 134] on select "Aug Sep Oct Nov Dec" at bounding box center [553, 137] width 51 height 15
click at [664, 136] on select "2025 2026 2027 2028 2029 2030 2031 2032 2033 2034 2035" at bounding box center [643, 137] width 51 height 15
click at [575, 143] on select "Jan Feb Mar Apr May Jun Jul Aug Sep Oct Nov Dec" at bounding box center [553, 137] width 51 height 15
click at [478, 255] on link "4" at bounding box center [483, 261] width 31 height 31
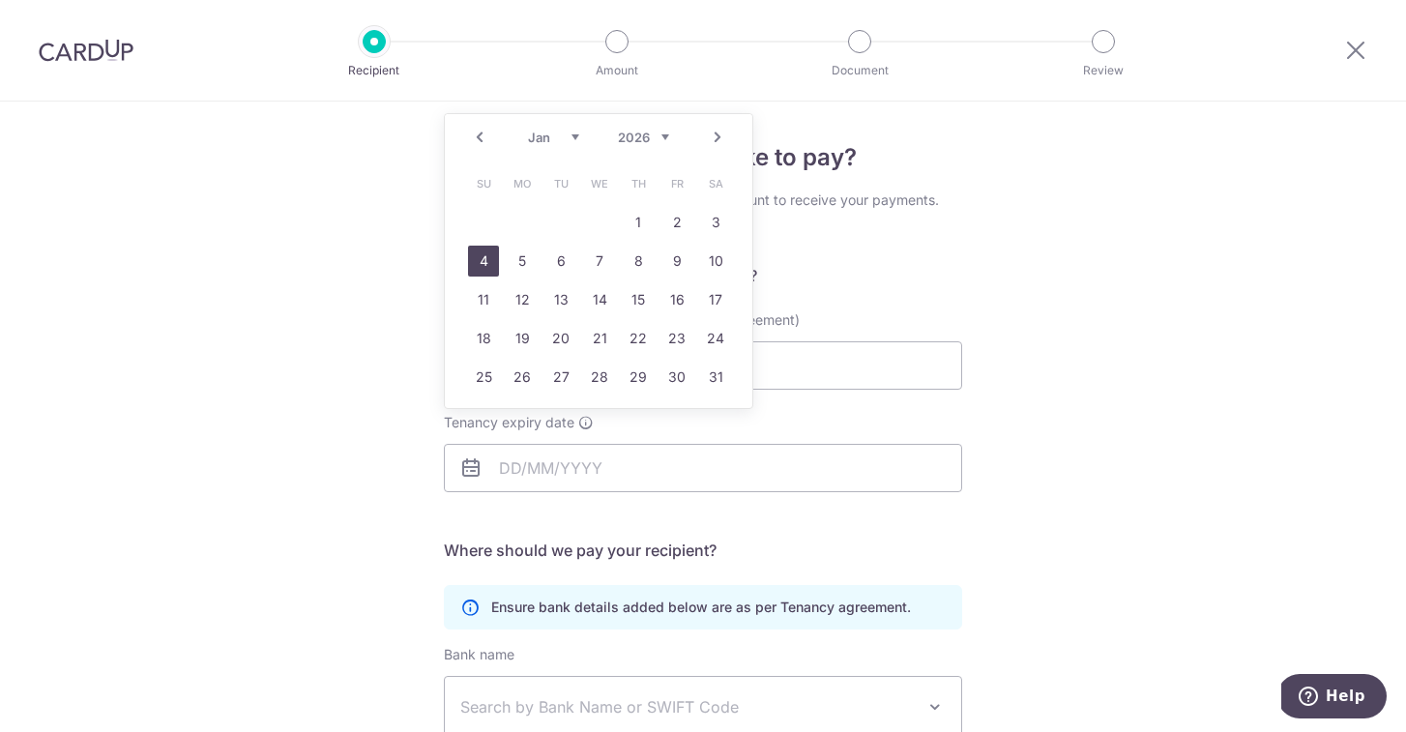
type input "[DATE]"
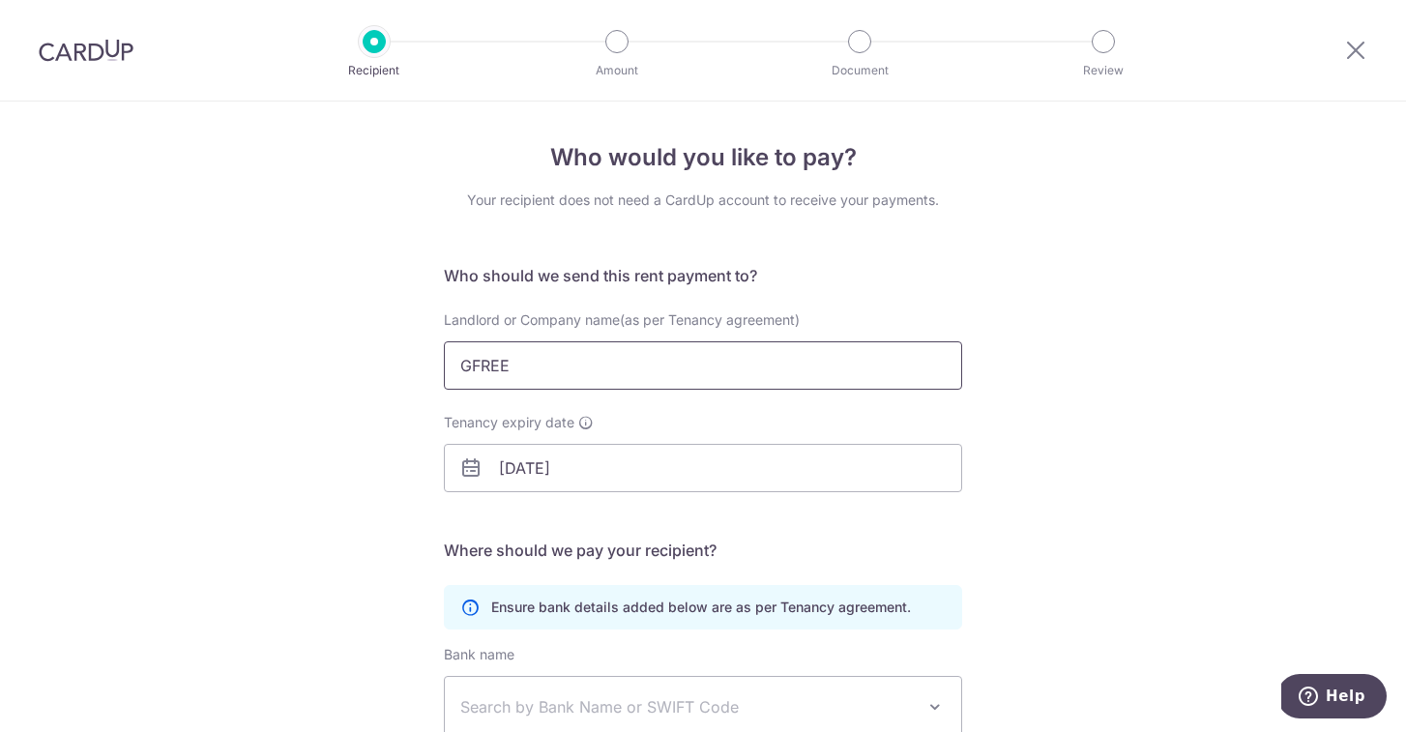
click at [803, 355] on input "GFREE" at bounding box center [703, 365] width 518 height 48
paste input "Habyt Central Pte Ltd"
type input "Habyt Central Pte Ltd"
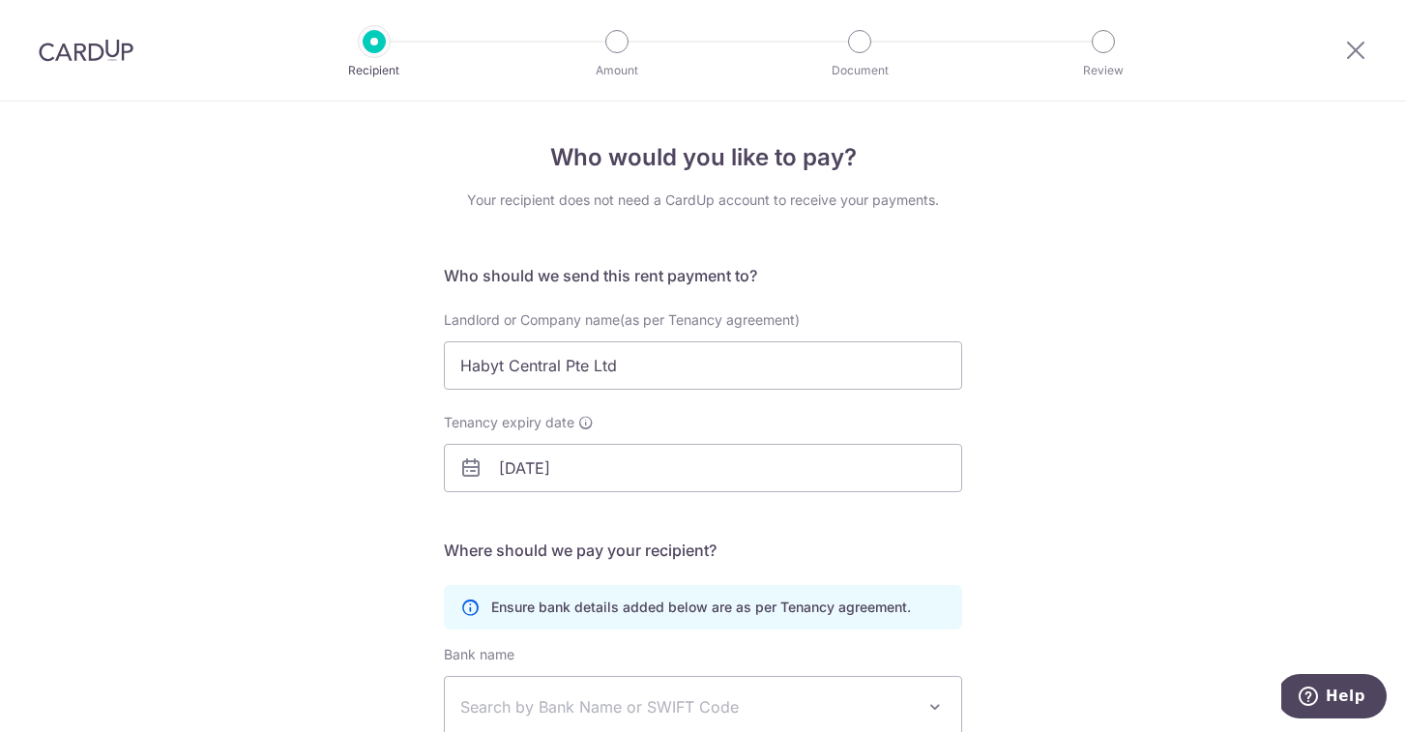
click at [1166, 289] on div "Who would you like to pay? Your recipient does not need a CardUp account to rec…" at bounding box center [703, 562] width 1406 height 921
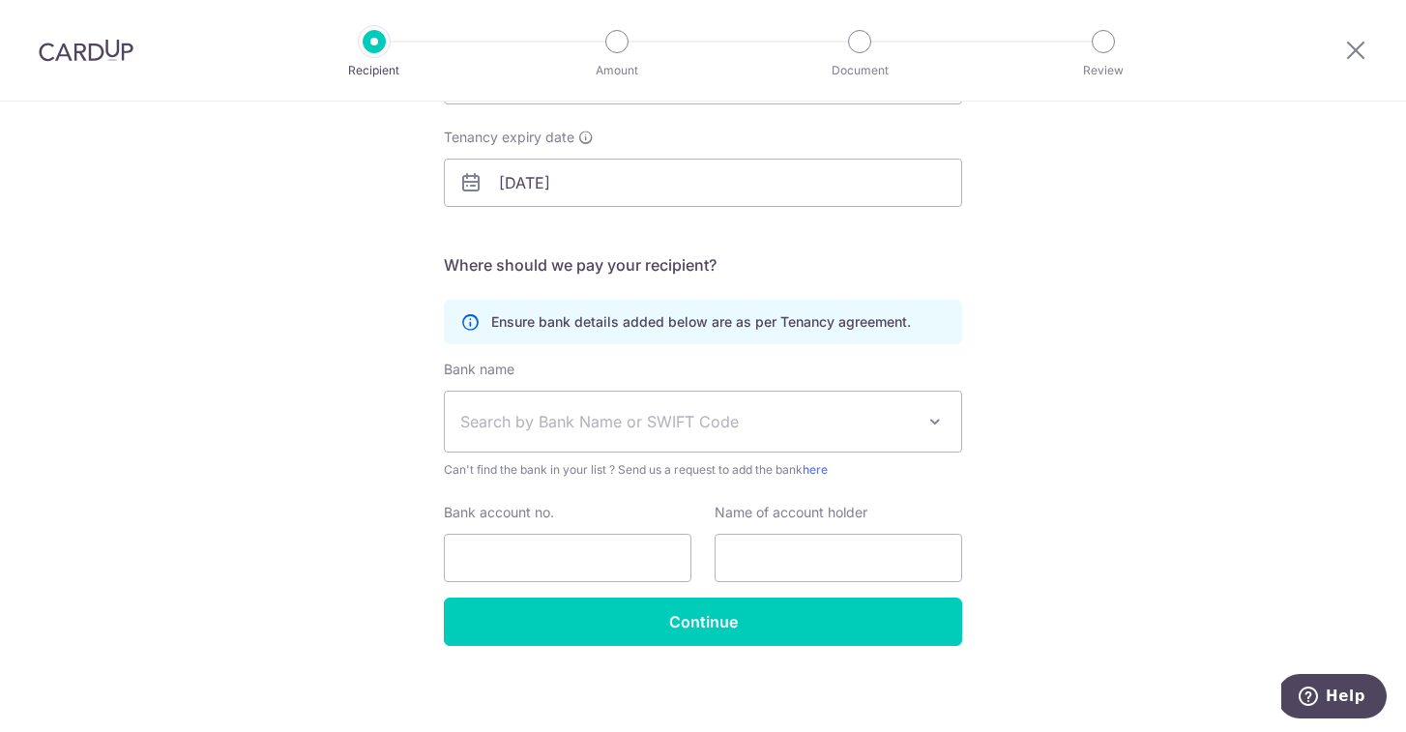
scroll to position [290, 0]
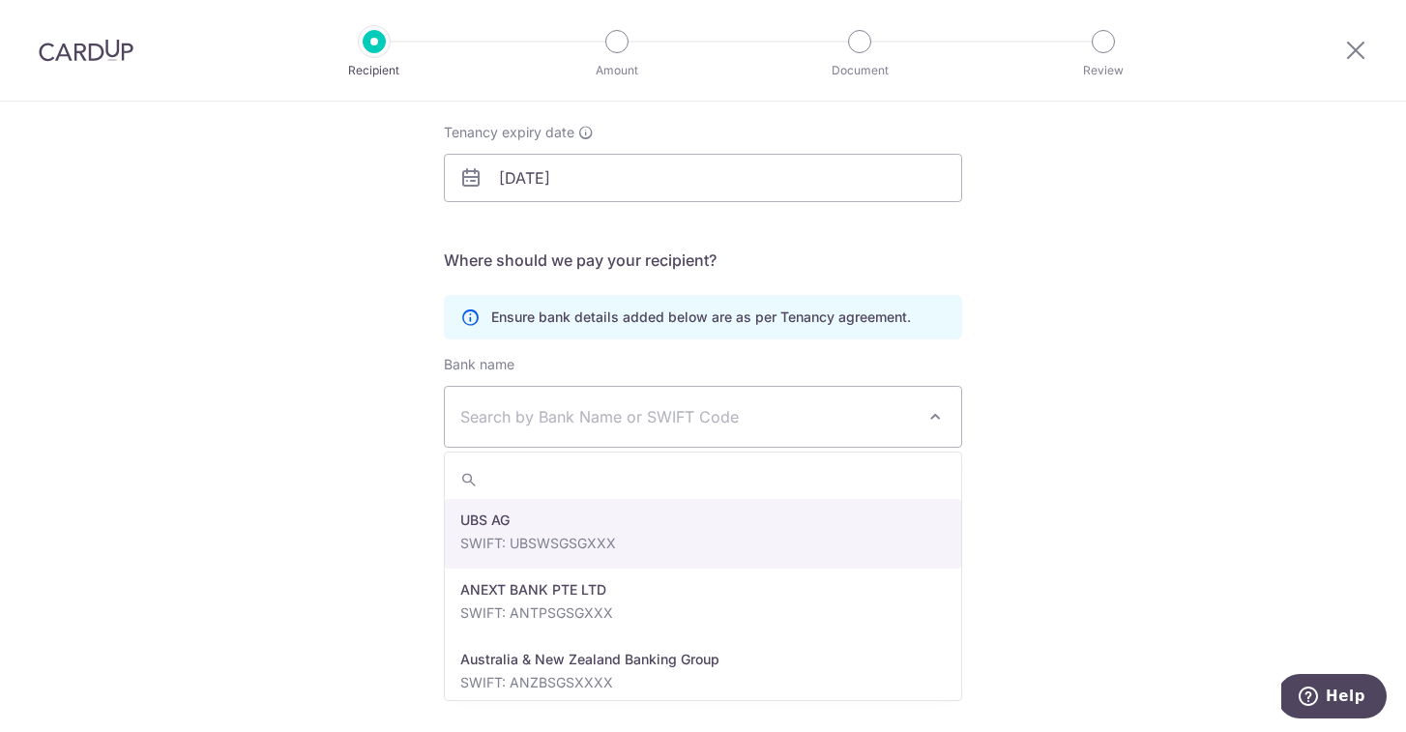
click at [745, 403] on span "Search by Bank Name or SWIFT Code" at bounding box center [703, 417] width 517 height 60
type input "[PHONE_NUMBER]"
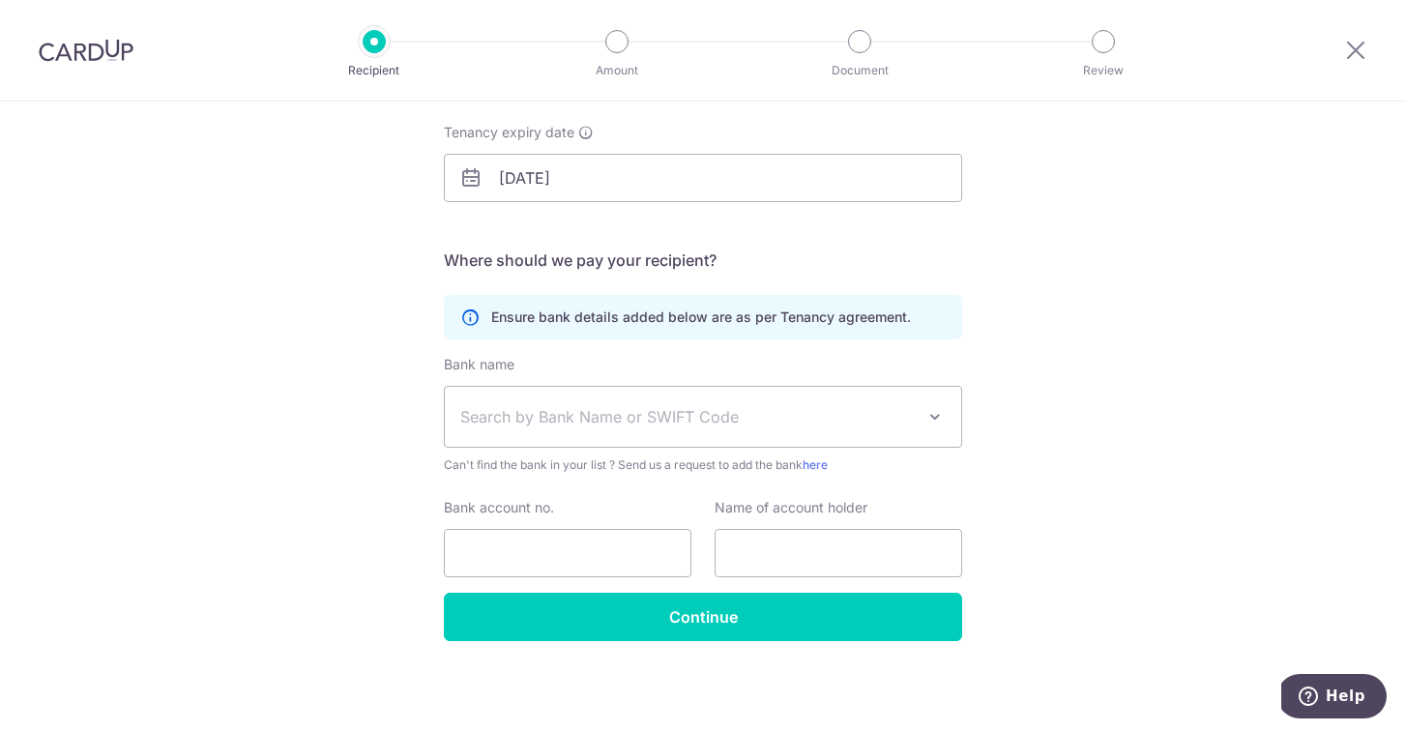
click at [1026, 433] on div "Who would you like to pay? Your recipient does not need a CardUp account to rec…" at bounding box center [703, 271] width 1406 height 921
click at [534, 556] on input "Bank account no." at bounding box center [568, 553] width 248 height 48
paste input "[PHONE_NUMBER]"
type input "[PHONE_NUMBER]"
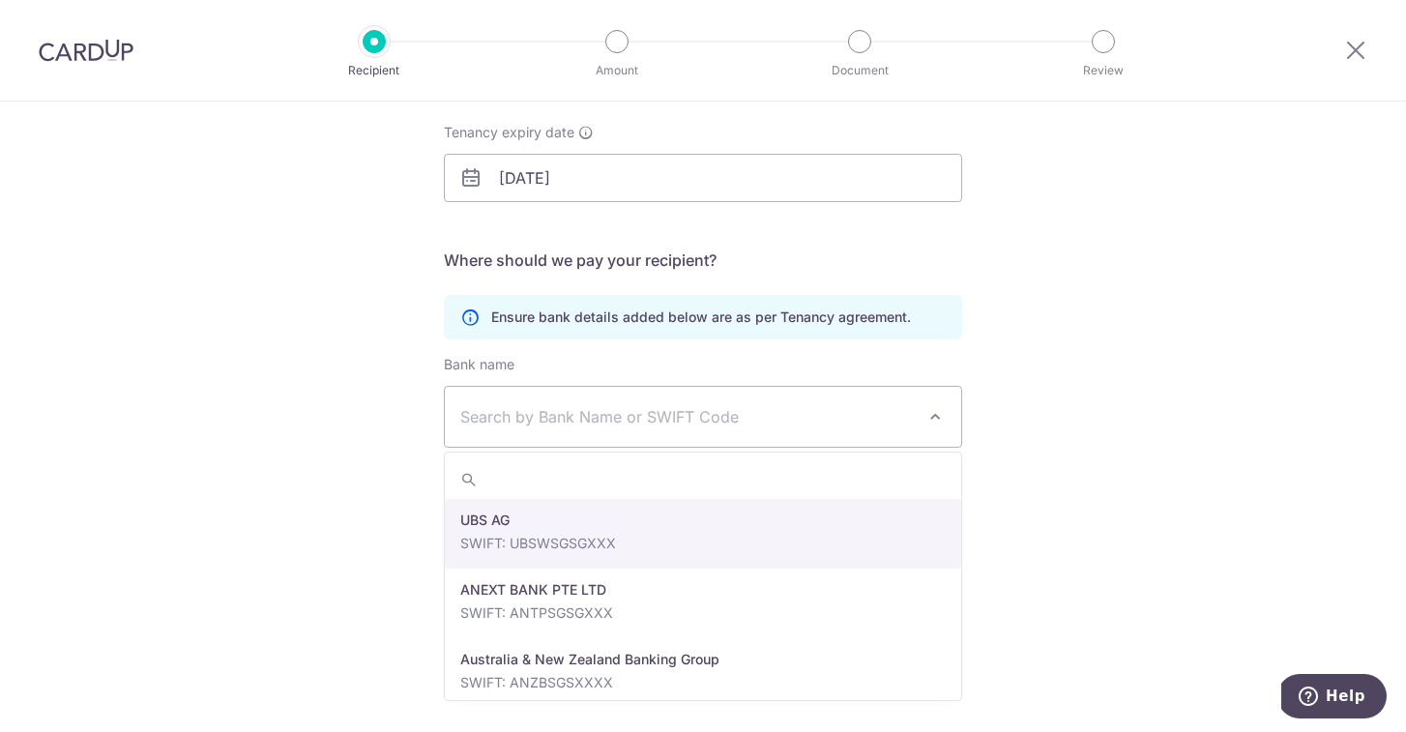
click at [720, 405] on span "Search by Bank Name or SWIFT Code" at bounding box center [687, 416] width 455 height 23
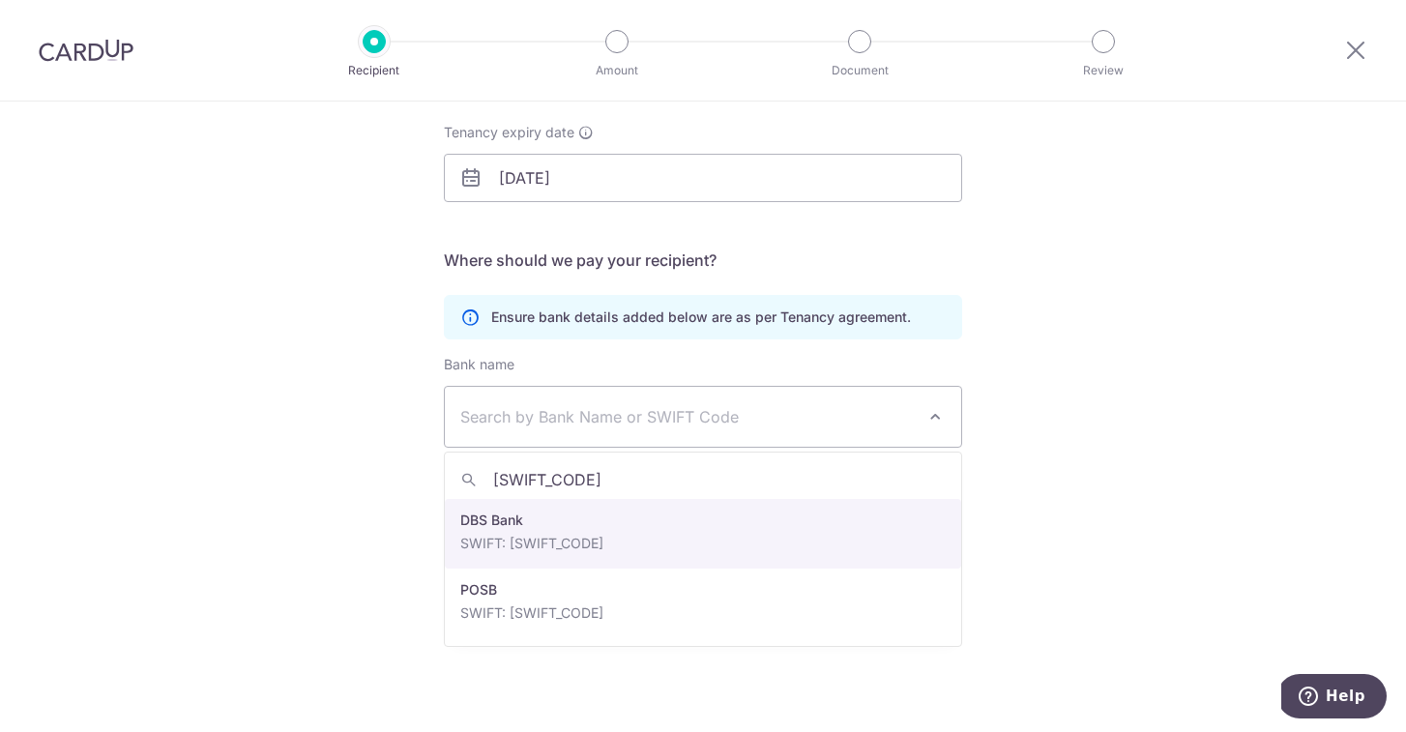
type input "DBSSSGSG"
select select "6"
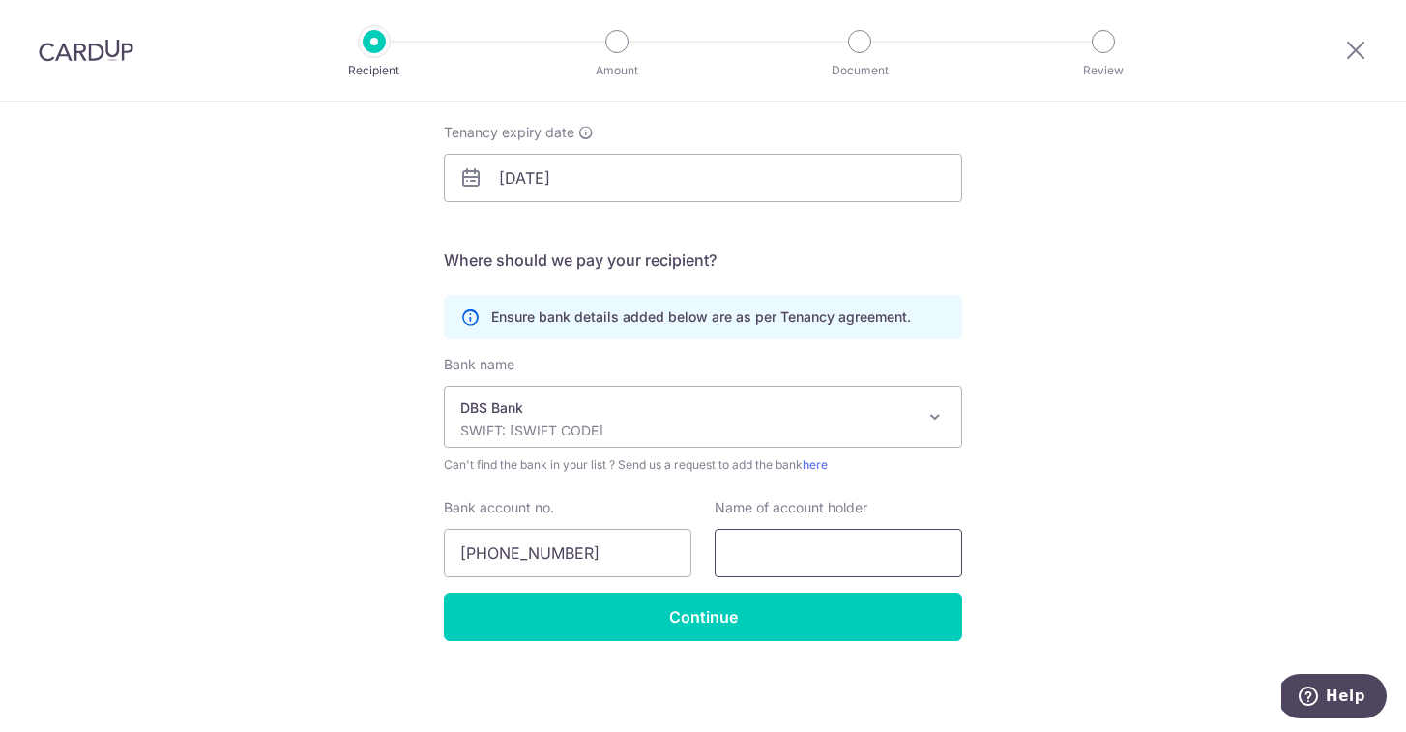
click at [879, 539] on input "text" at bounding box center [839, 553] width 248 height 48
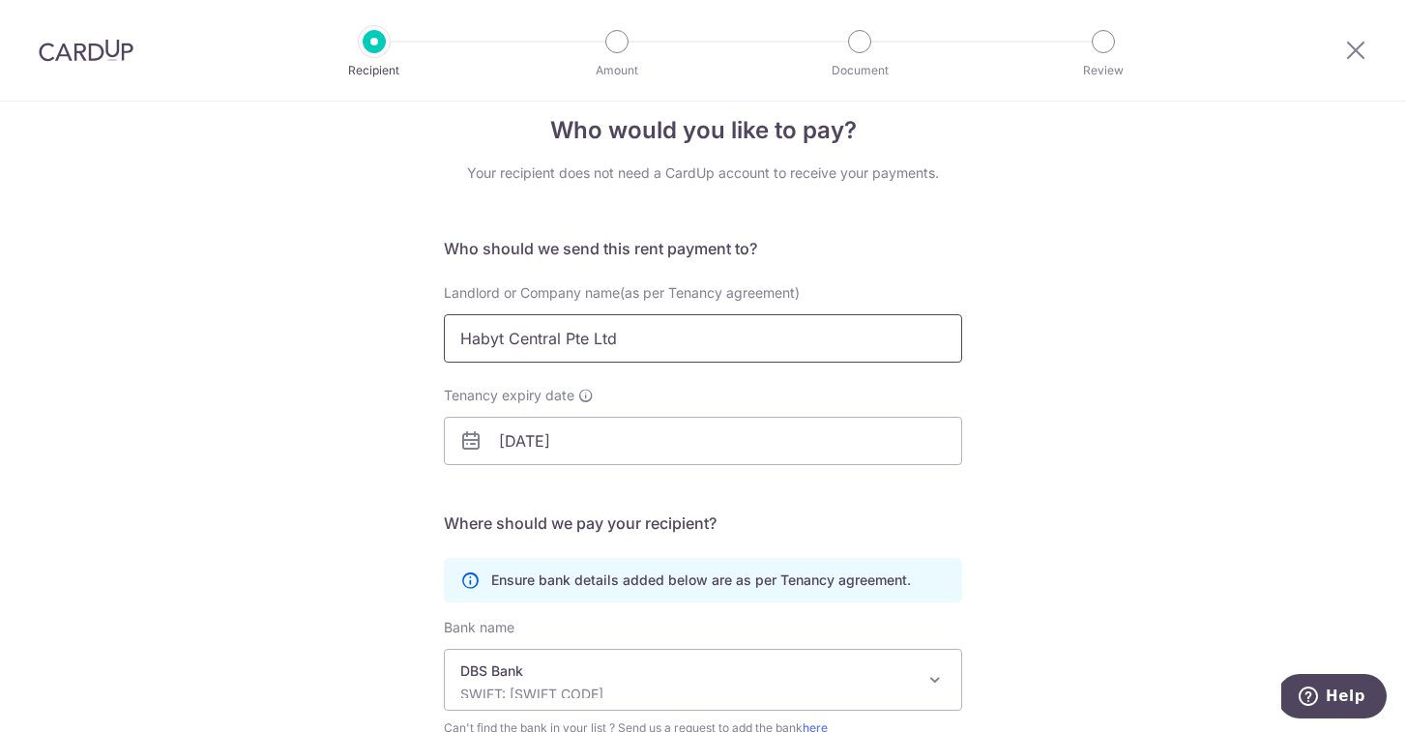
scroll to position [5, 0]
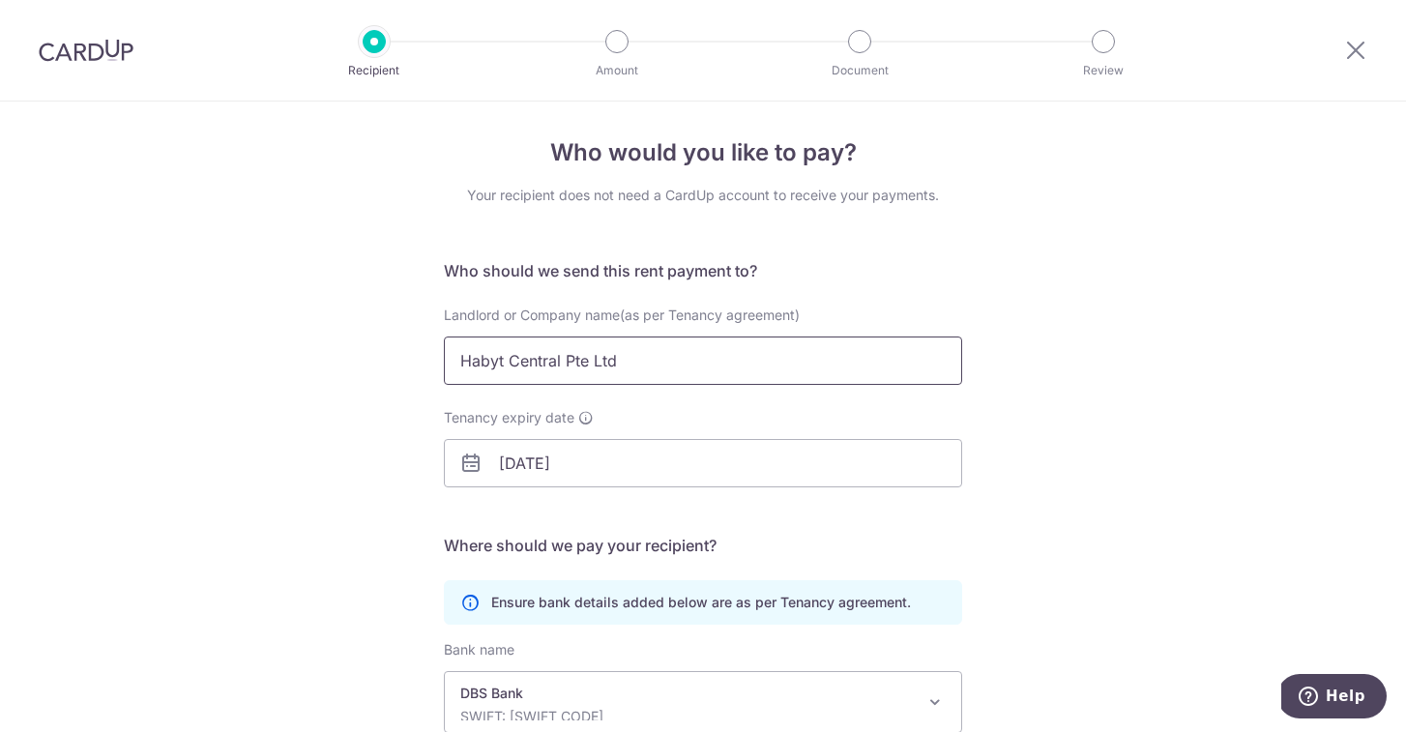
click at [728, 361] on input "Habyt Central Pte Ltd" at bounding box center [703, 361] width 518 height 48
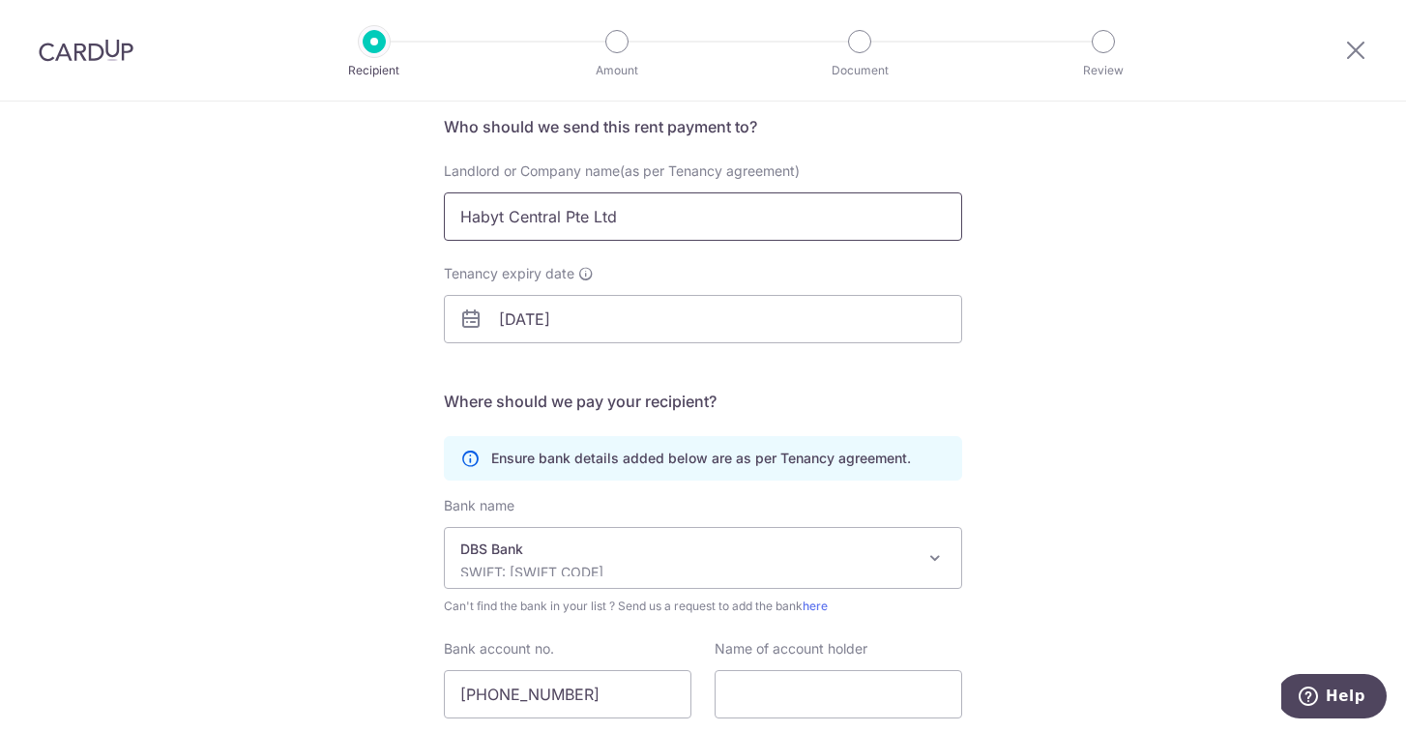
scroll to position [290, 0]
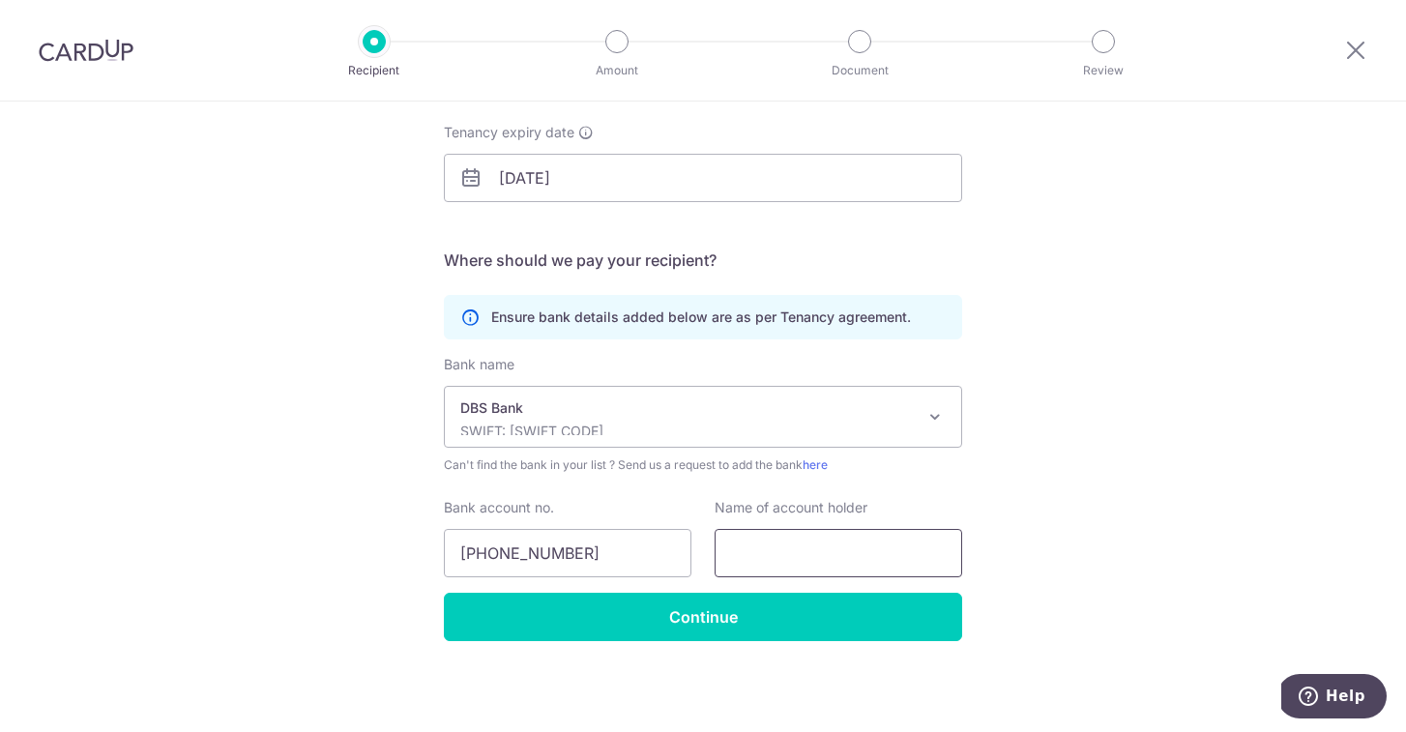
click at [817, 543] on input "text" at bounding box center [839, 553] width 248 height 48
paste input "Habyt Central Pte Ltd"
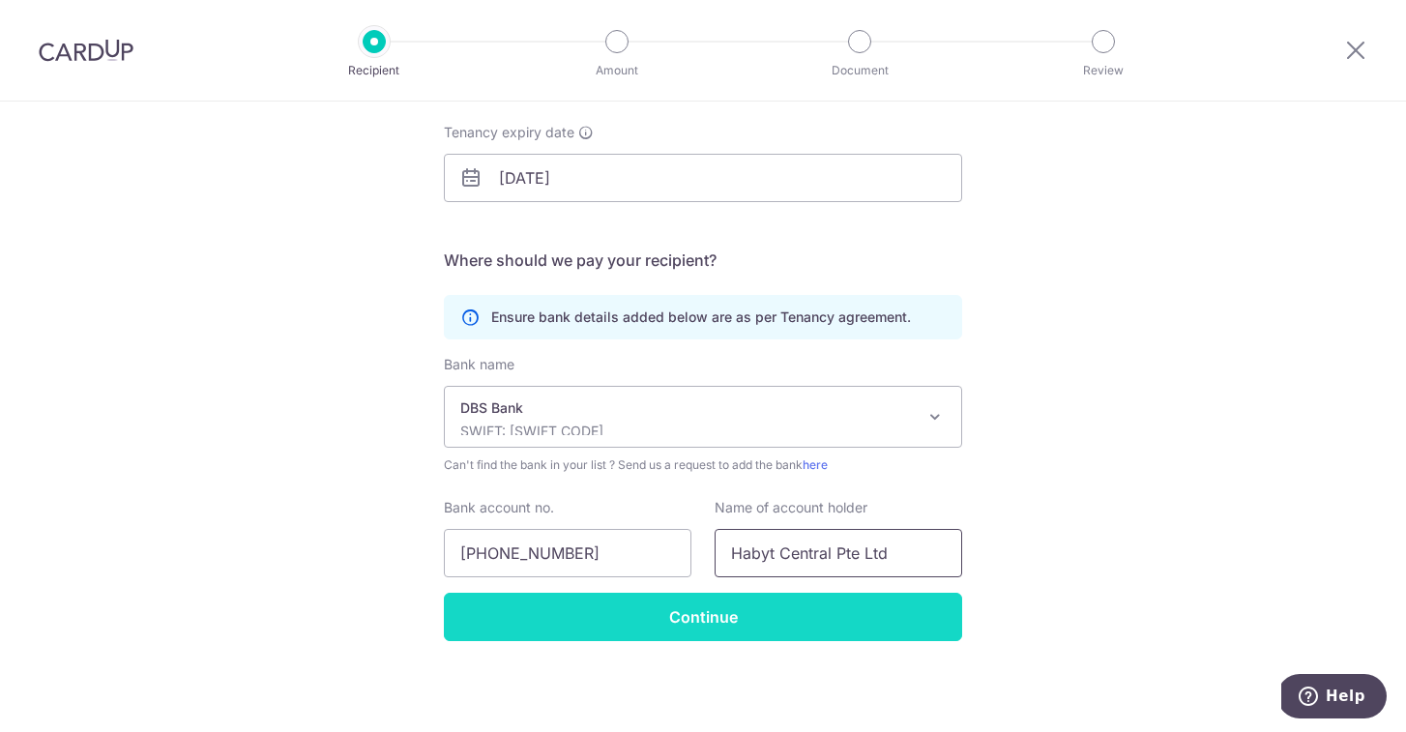
type input "Habyt Central Pte Ltd"
click at [754, 621] on input "Continue" at bounding box center [703, 617] width 518 height 48
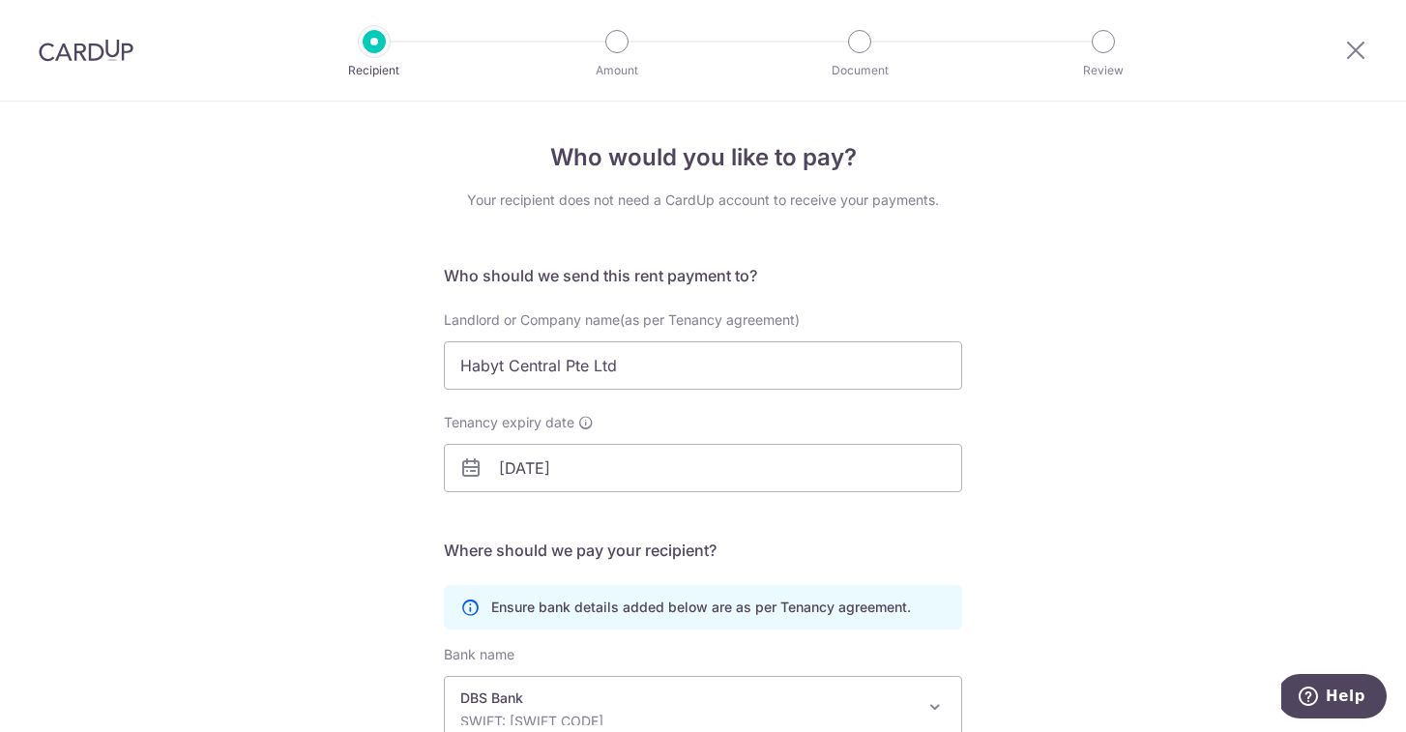
scroll to position [337, 0]
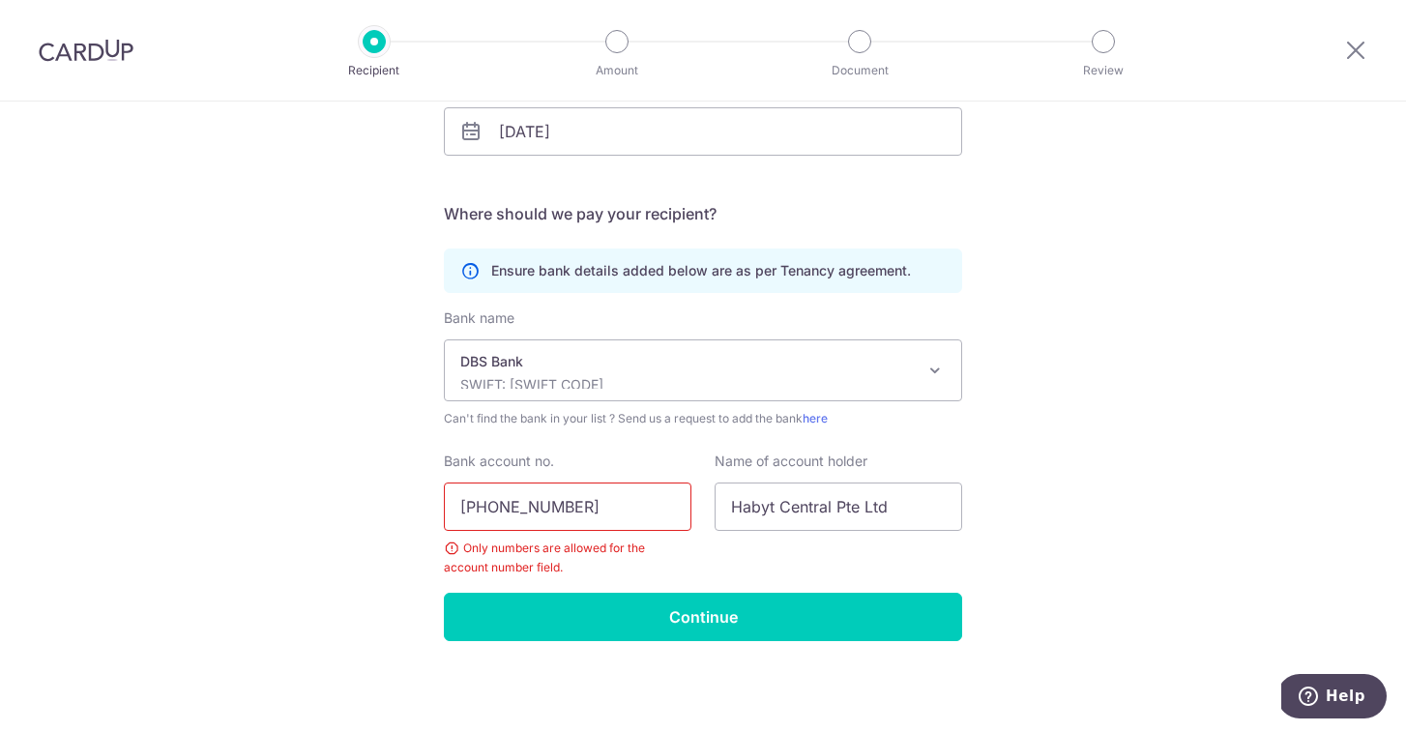
click at [500, 504] on input "[PHONE_NUMBER]" at bounding box center [568, 507] width 248 height 48
click at [559, 502] on input "048904348-2" at bounding box center [568, 507] width 248 height 48
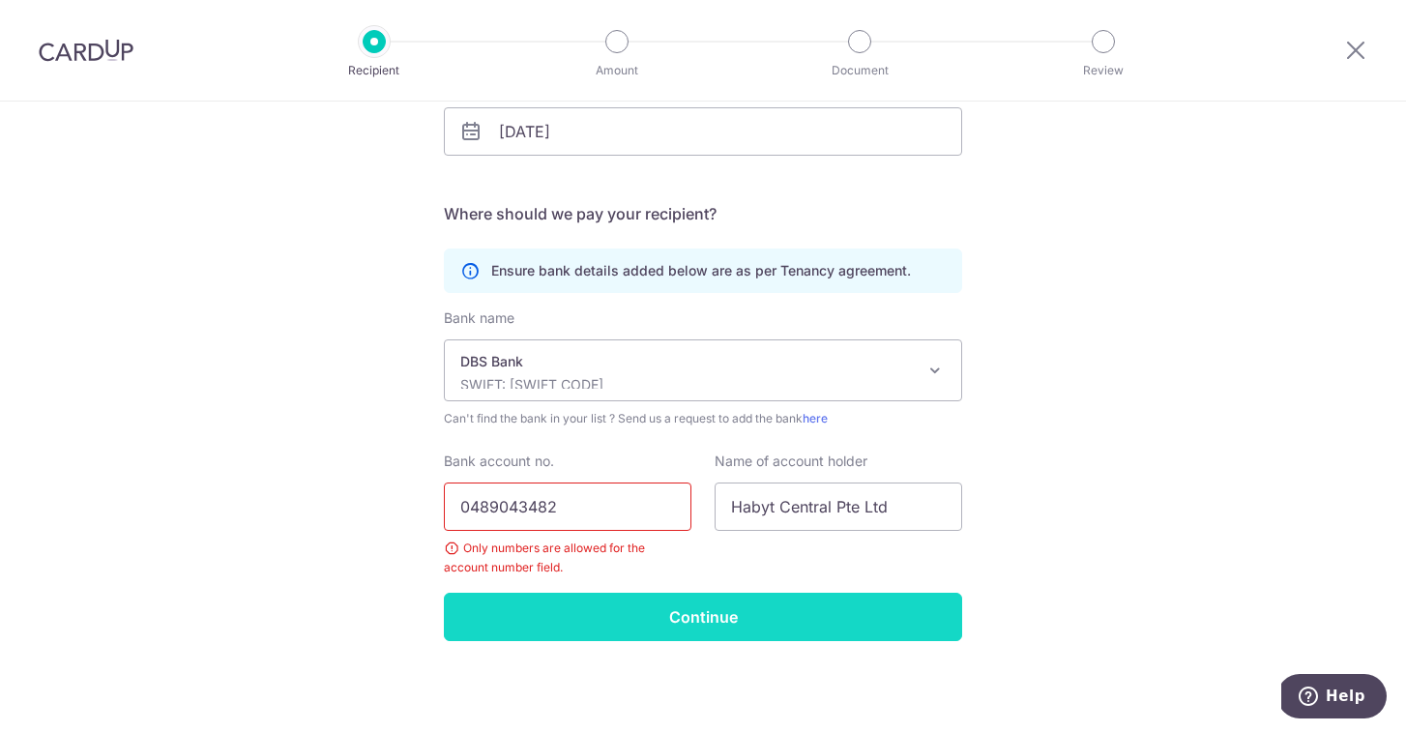
type input "0489043482"
click at [683, 618] on input "Continue" at bounding box center [703, 617] width 518 height 48
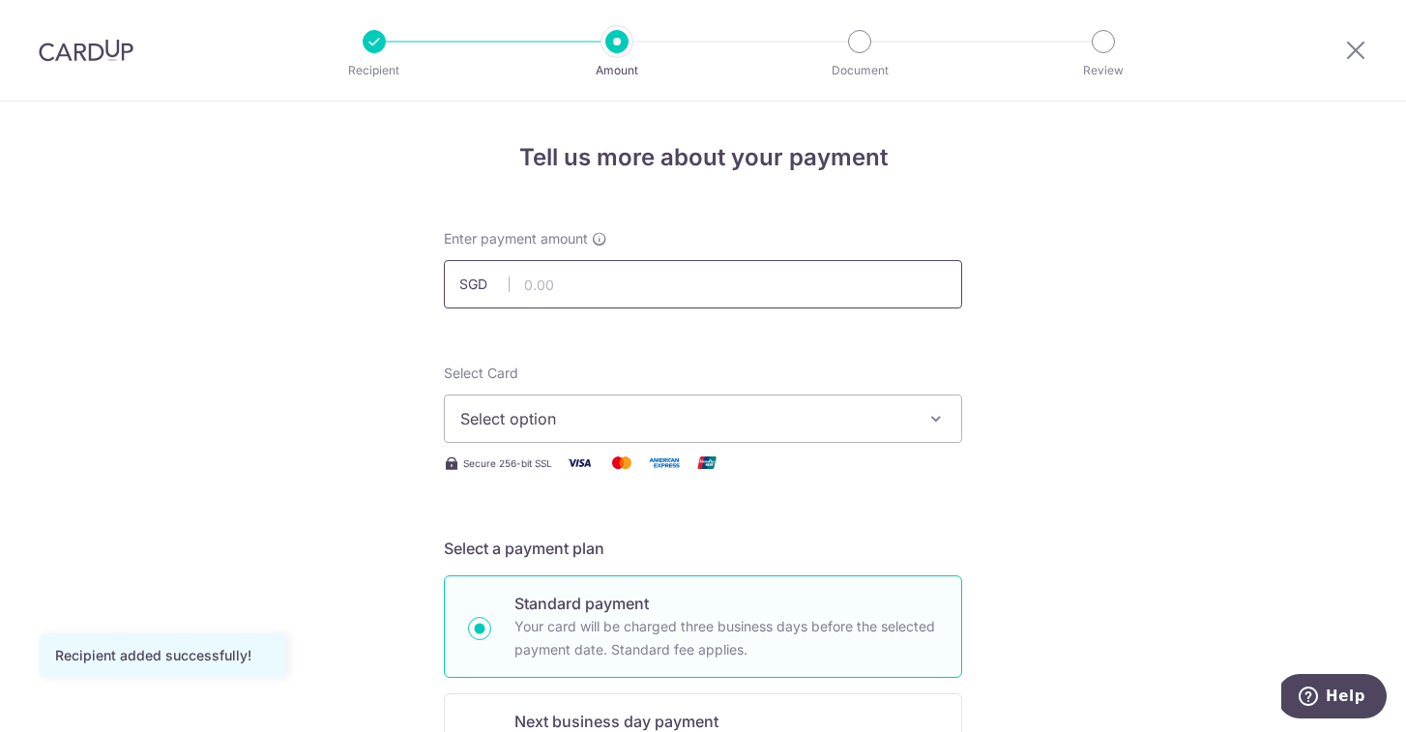
click at [669, 285] on input "text" at bounding box center [703, 284] width 518 height 48
type input "2,850.00"
click at [729, 421] on span "Select option" at bounding box center [685, 418] width 451 height 23
click at [576, 473] on span "Add credit card" at bounding box center [720, 472] width 451 height 19
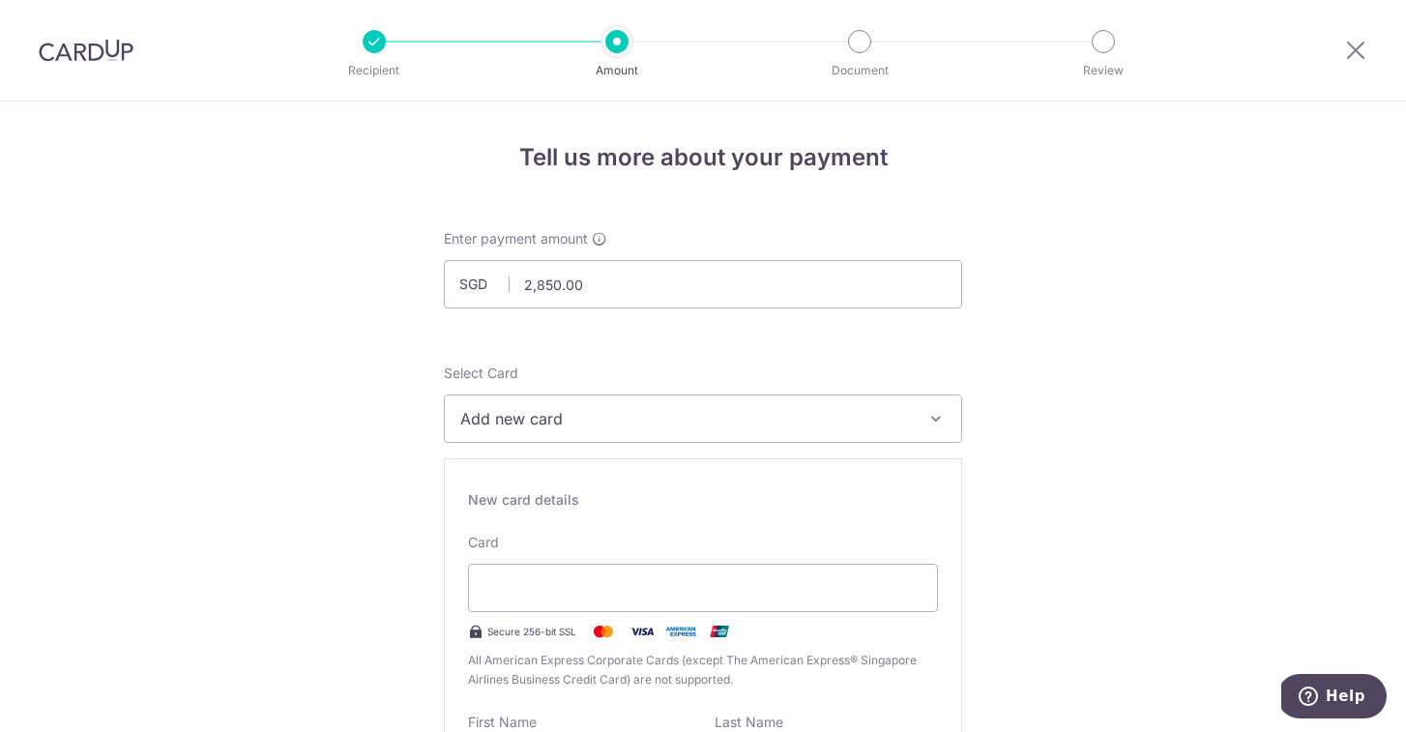
type input "09 / 2027"
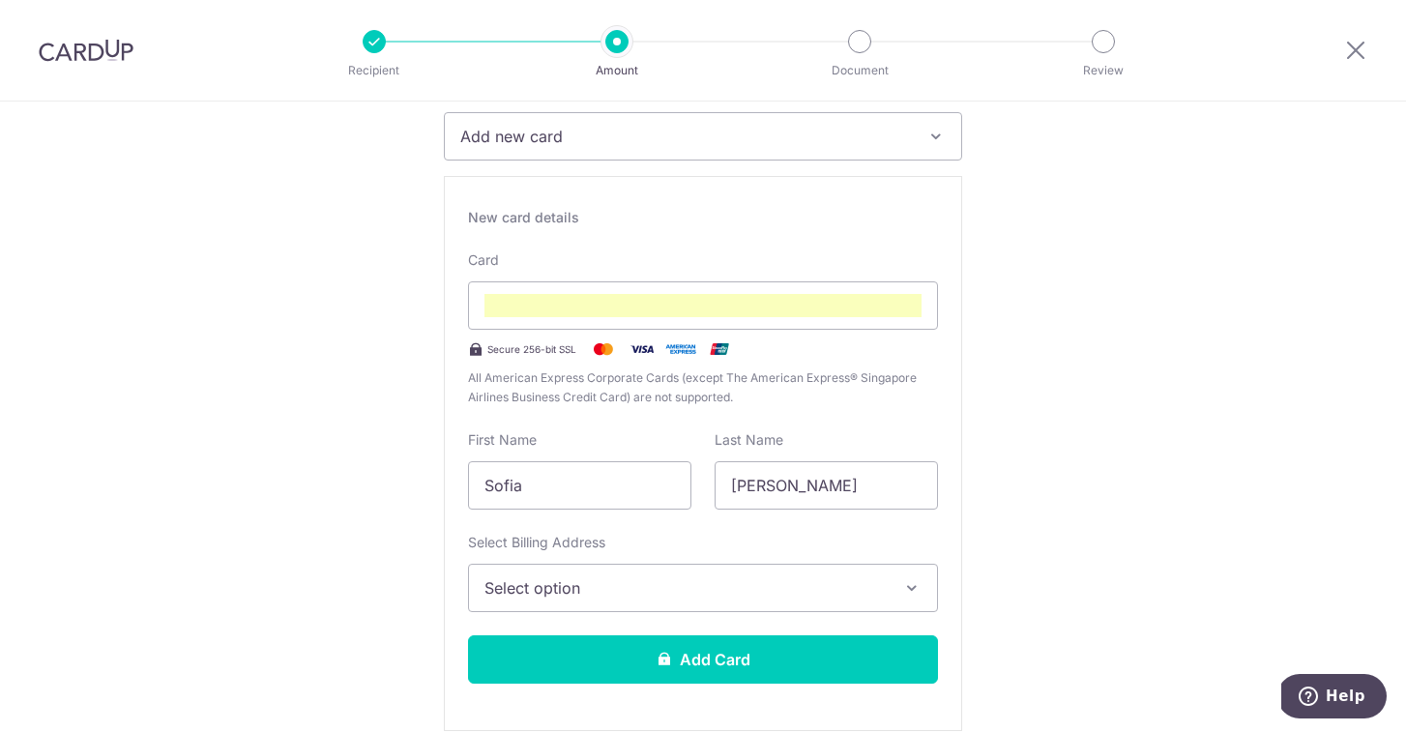
scroll to position [296, 0]
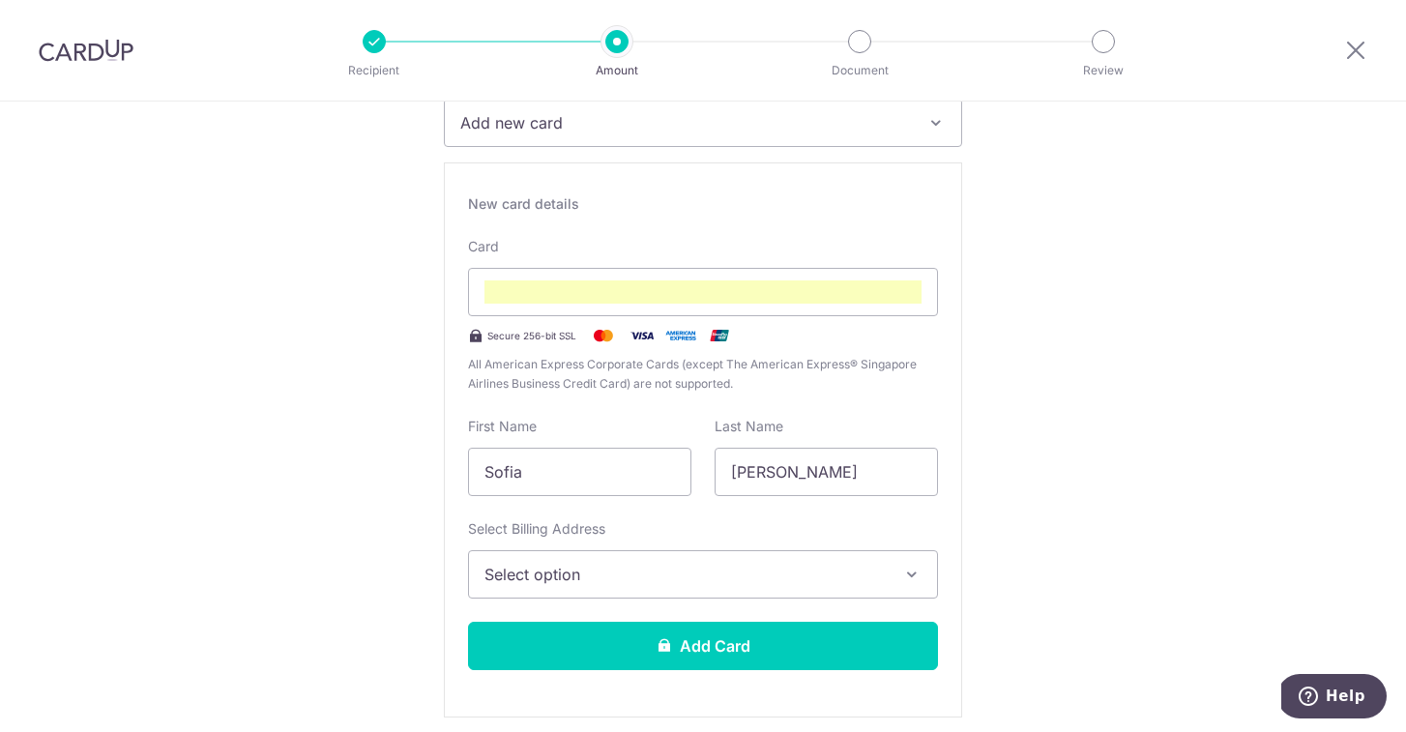
click at [864, 541] on div "Select Billing Address Select option Add Billing Address" at bounding box center [703, 558] width 470 height 79
click at [863, 563] on span "Select option" at bounding box center [686, 574] width 402 height 23
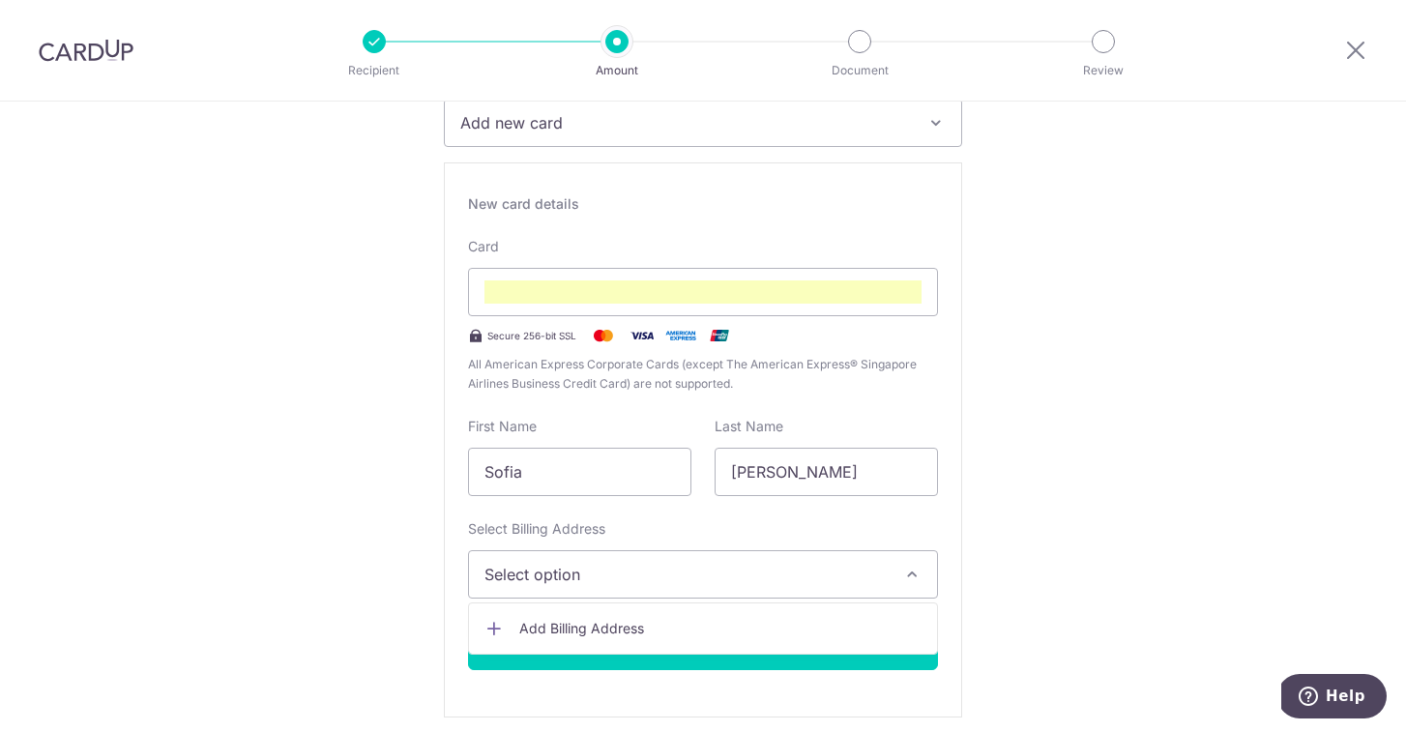
click at [860, 640] on link "Add Billing Address" at bounding box center [703, 628] width 468 height 35
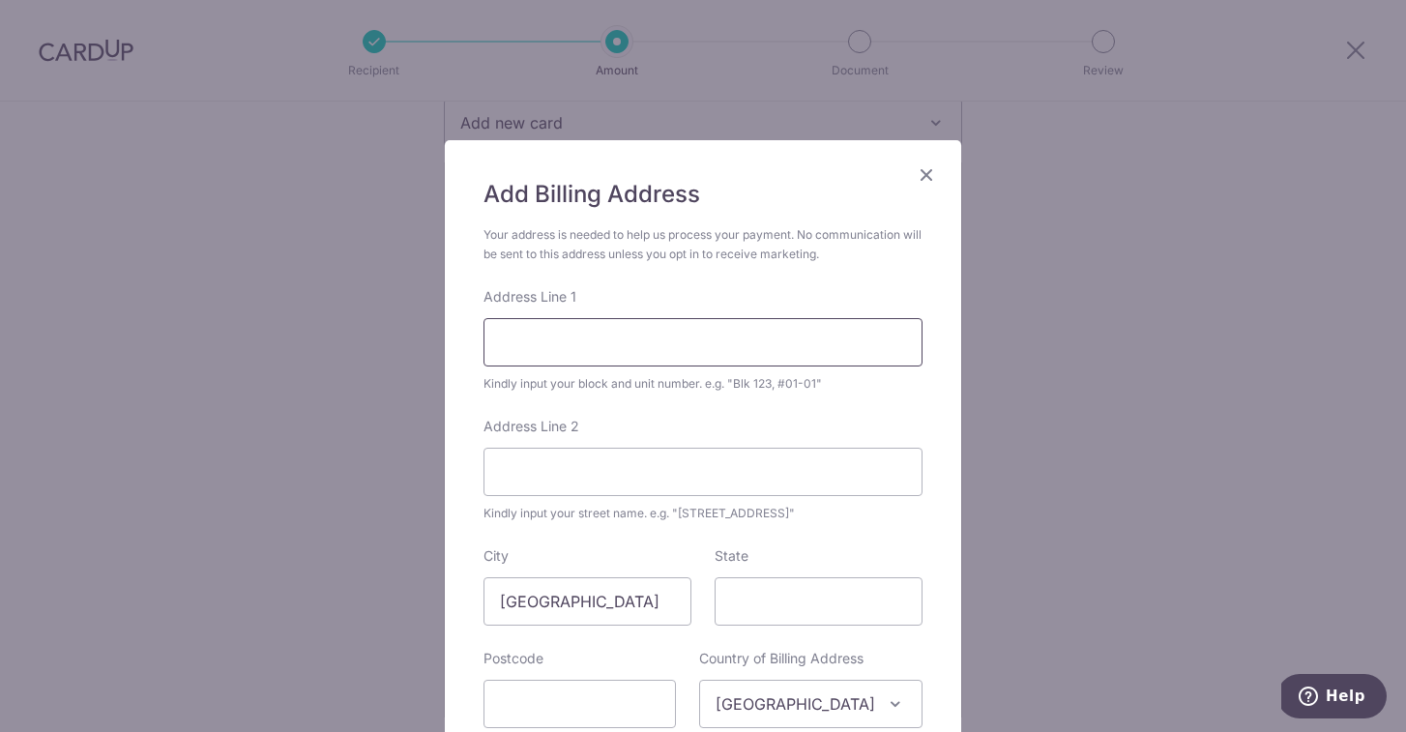
click at [600, 343] on input "Address Line 1" at bounding box center [703, 342] width 439 height 48
type input "15 Westwood Dr"
click at [546, 580] on input "[GEOGRAPHIC_DATA]" at bounding box center [588, 601] width 208 height 48
click at [546, 582] on input "[GEOGRAPHIC_DATA]" at bounding box center [588, 601] width 208 height 48
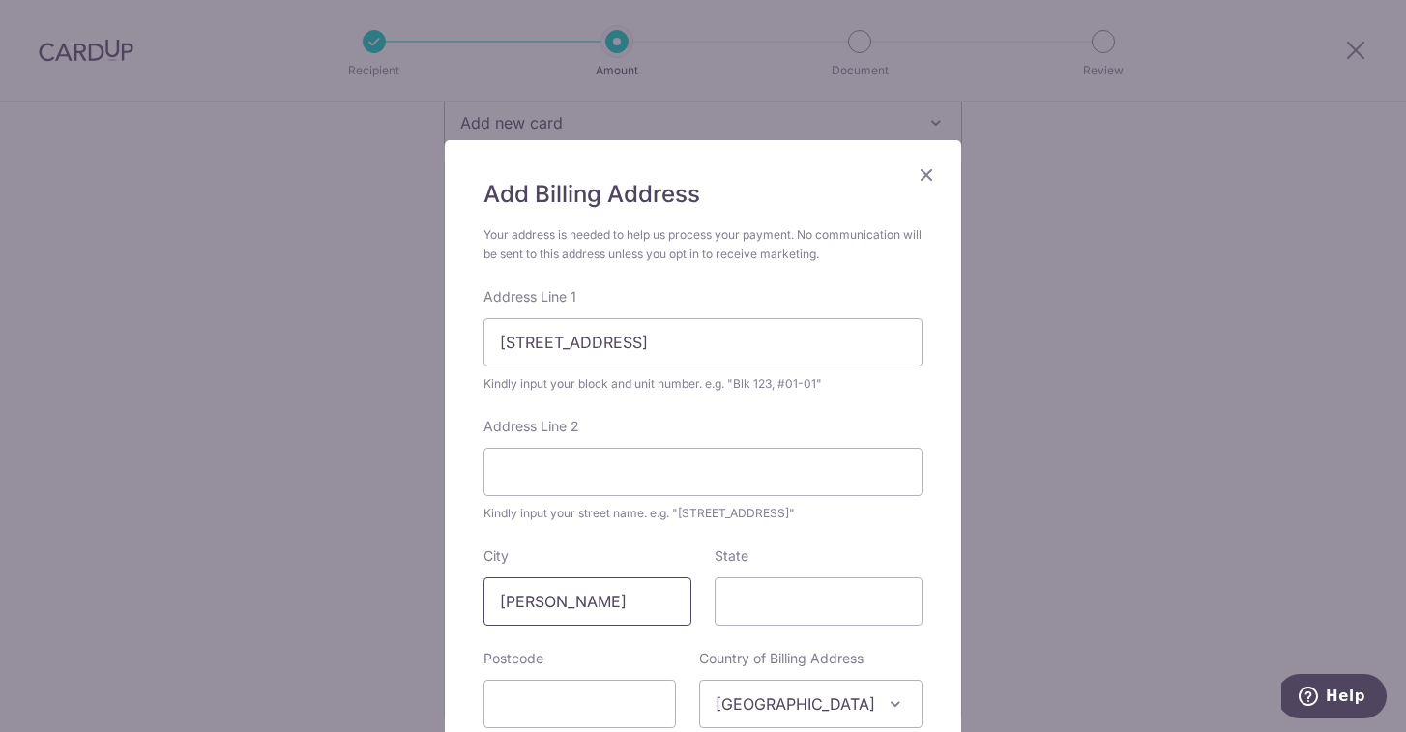
type input "Huntington"
type input "New York"
type input "11743"
select select "233"
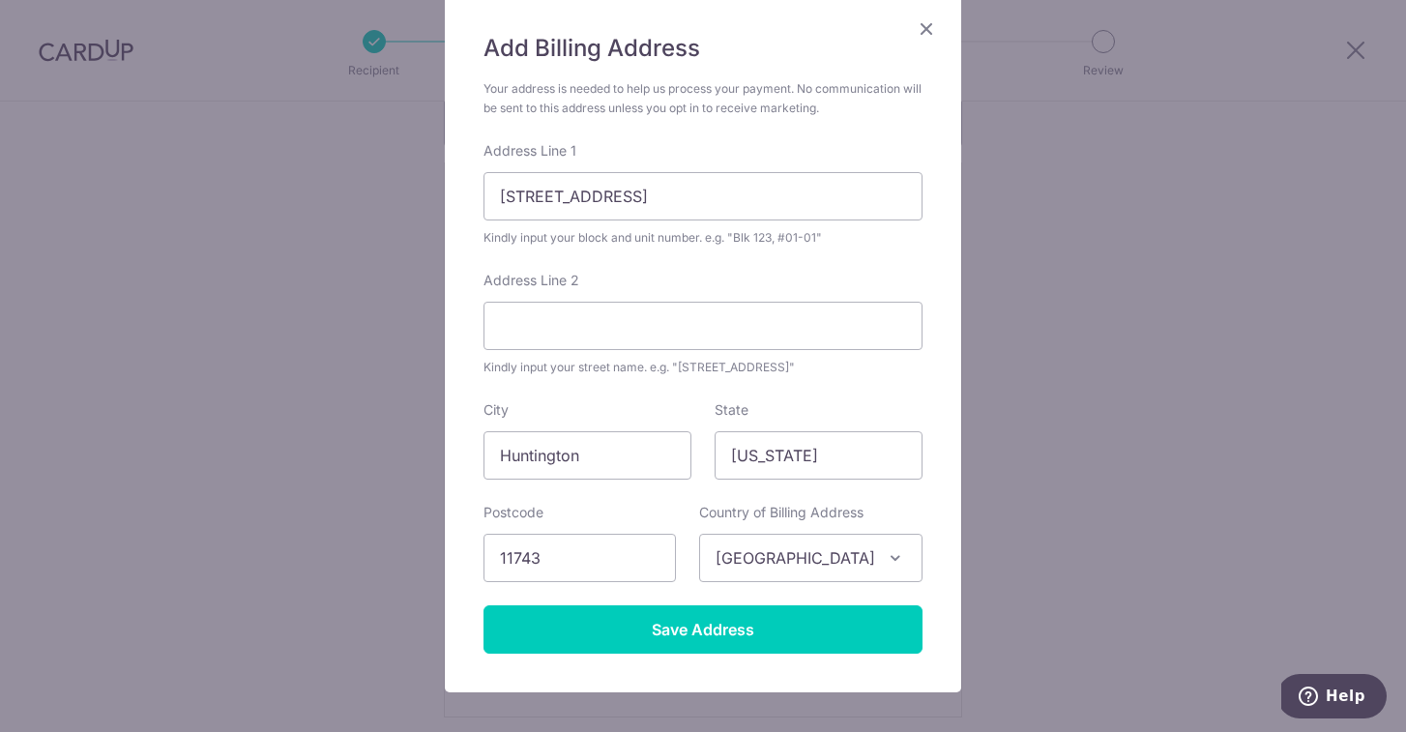
scroll to position [210, 0]
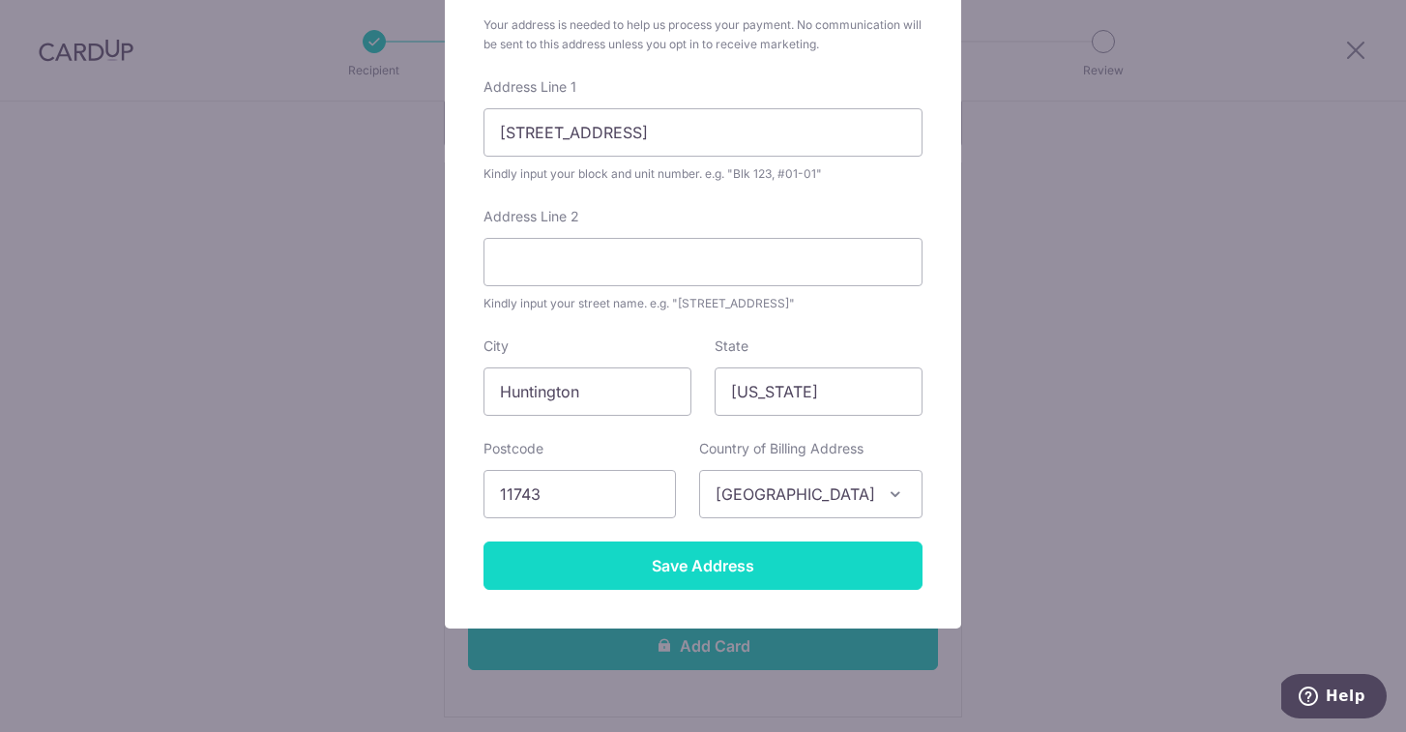
click at [770, 555] on input "Save Address" at bounding box center [703, 566] width 439 height 48
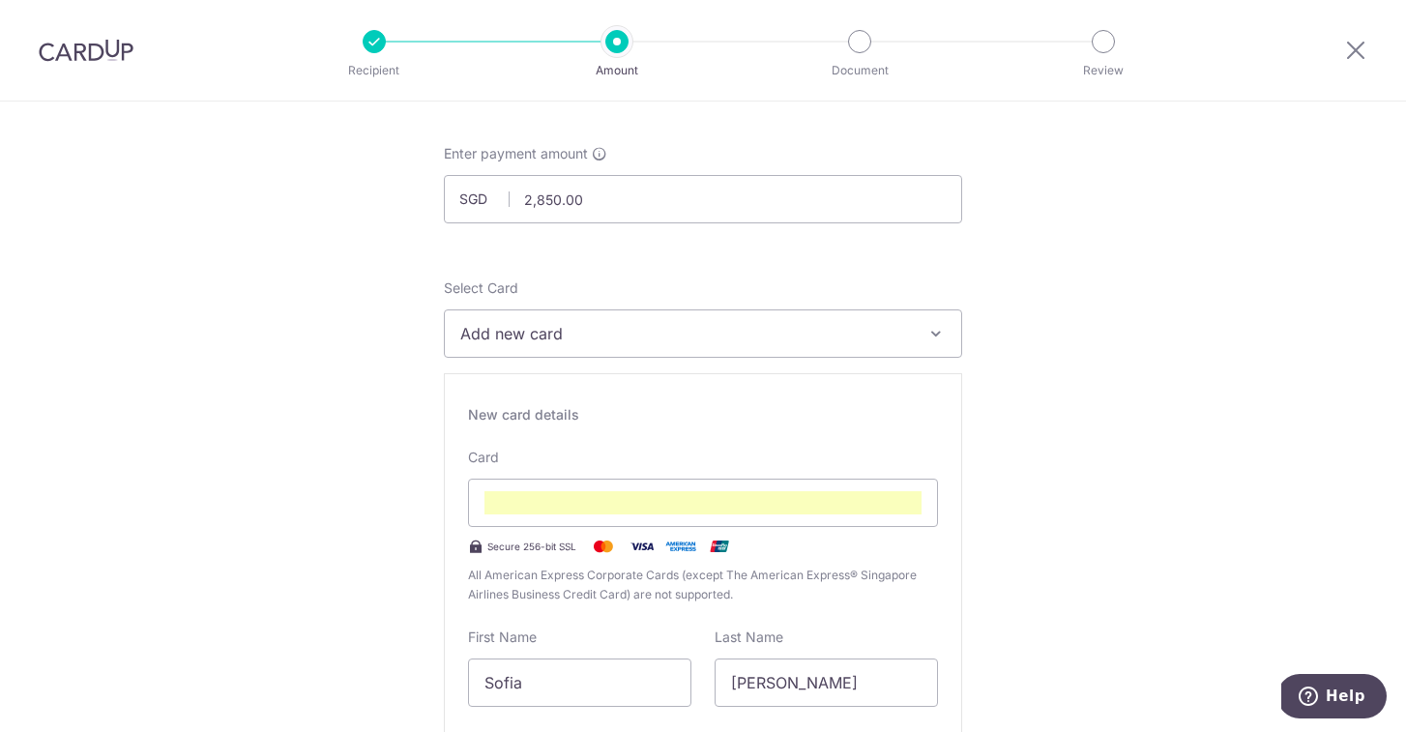
scroll to position [335, 0]
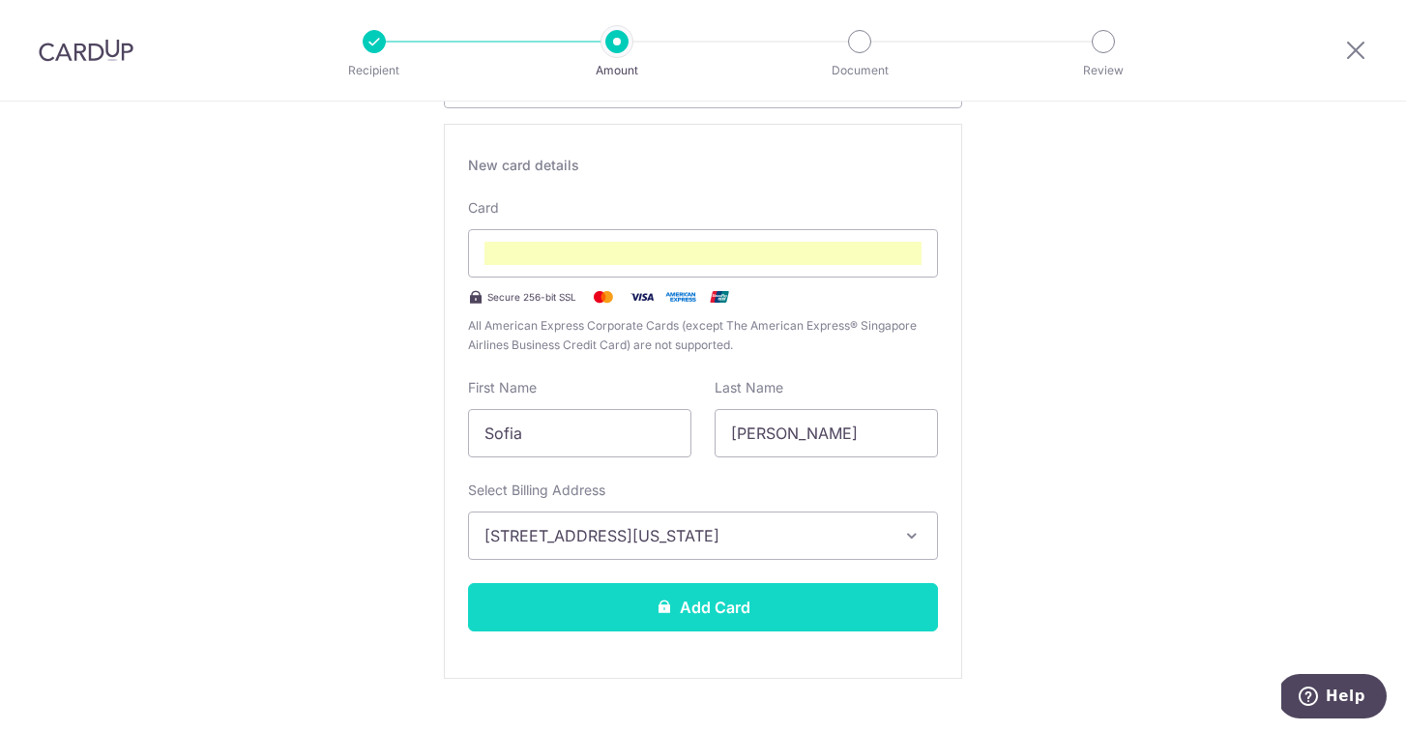
click at [780, 614] on button "Add Card" at bounding box center [703, 607] width 470 height 48
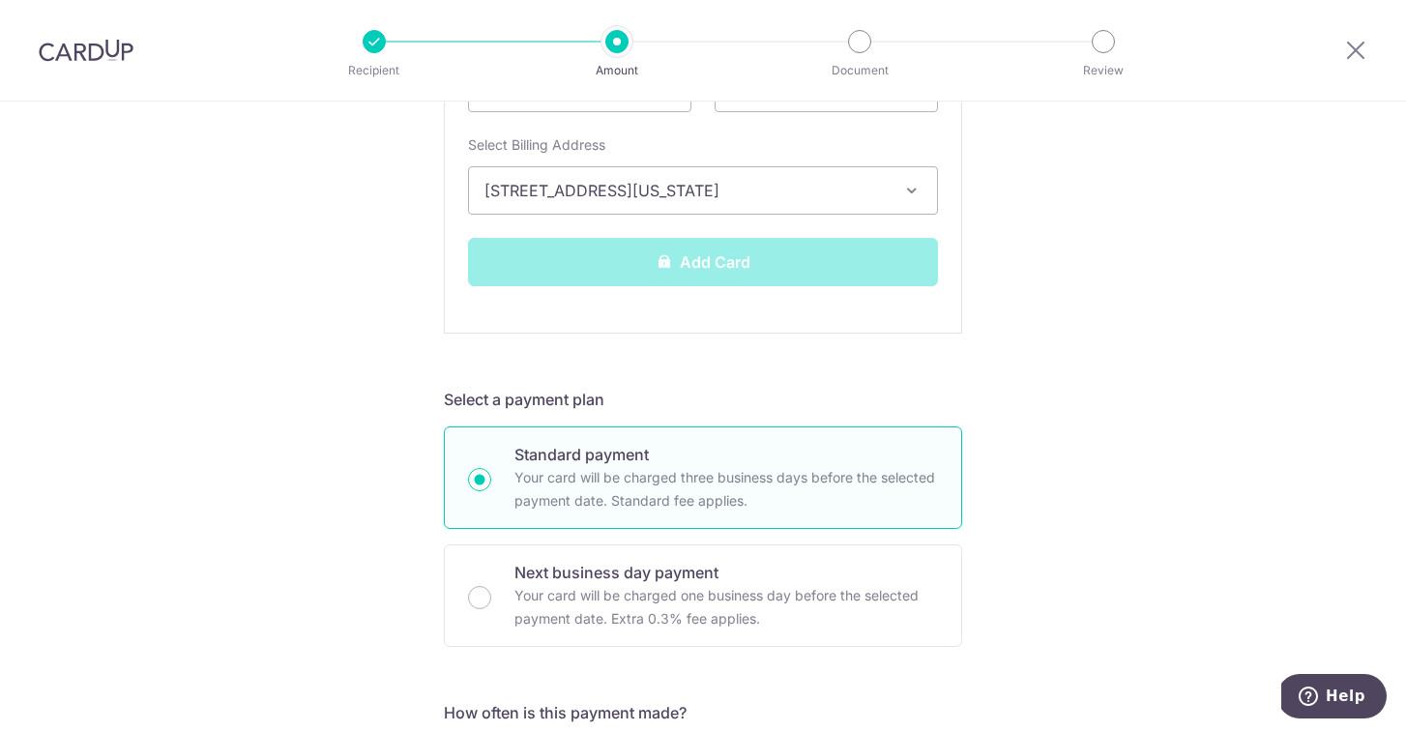
scroll to position [682, 0]
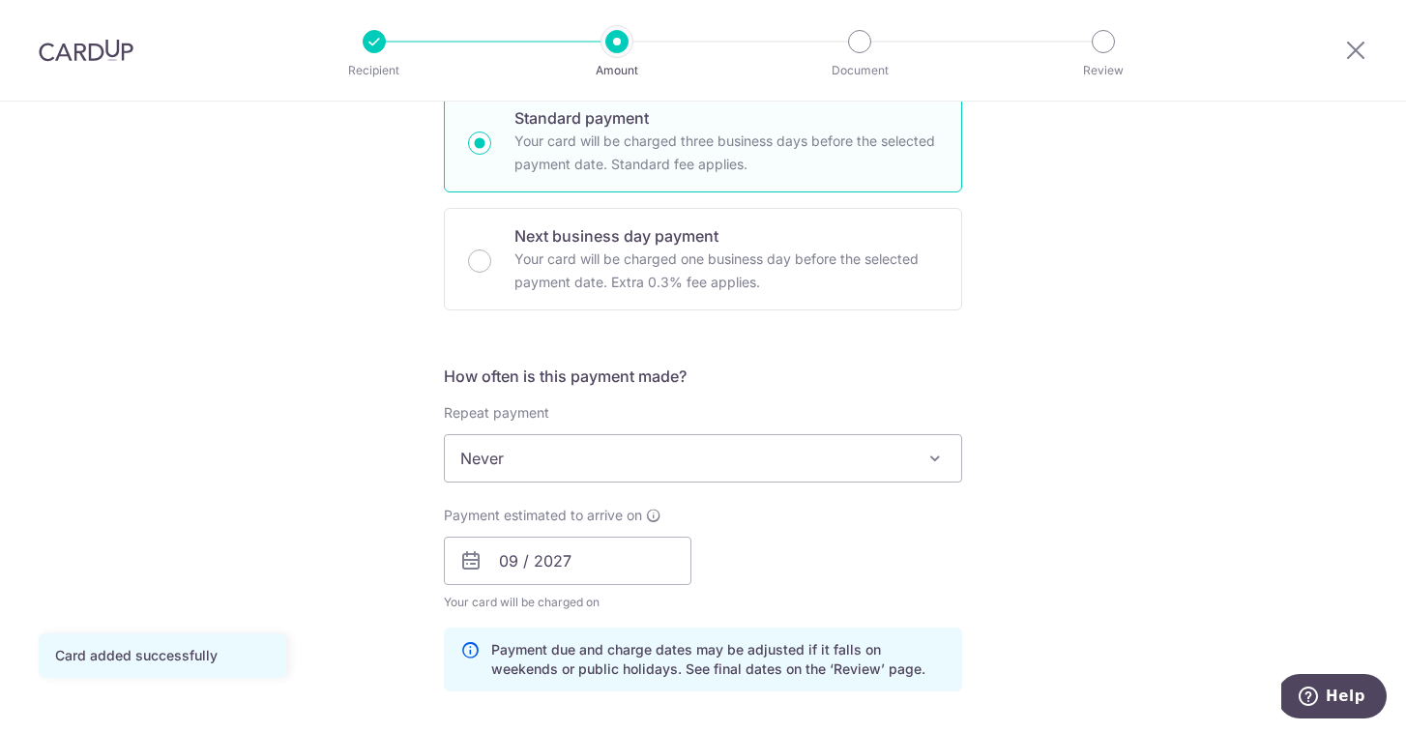
scroll to position [500, 0]
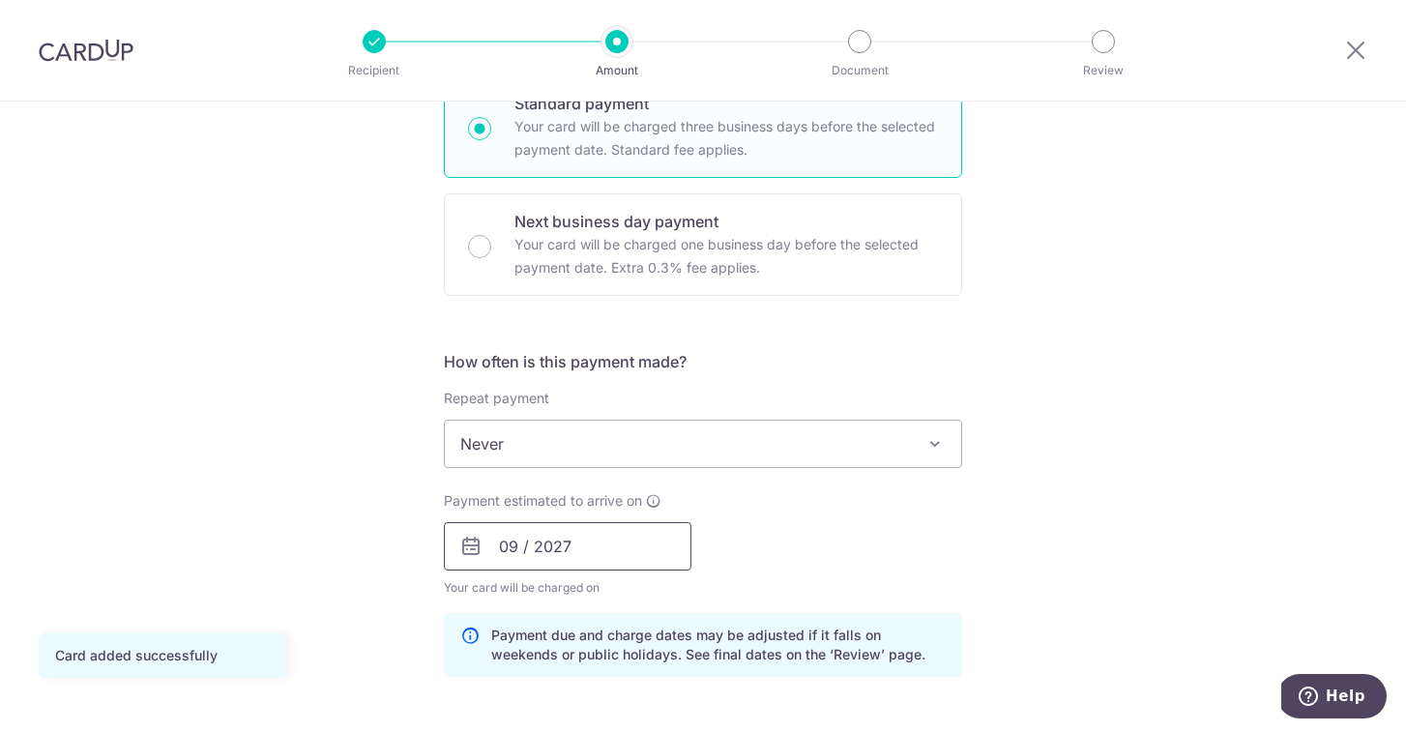
click at [612, 541] on input "09 / 2027" at bounding box center [568, 546] width 248 height 48
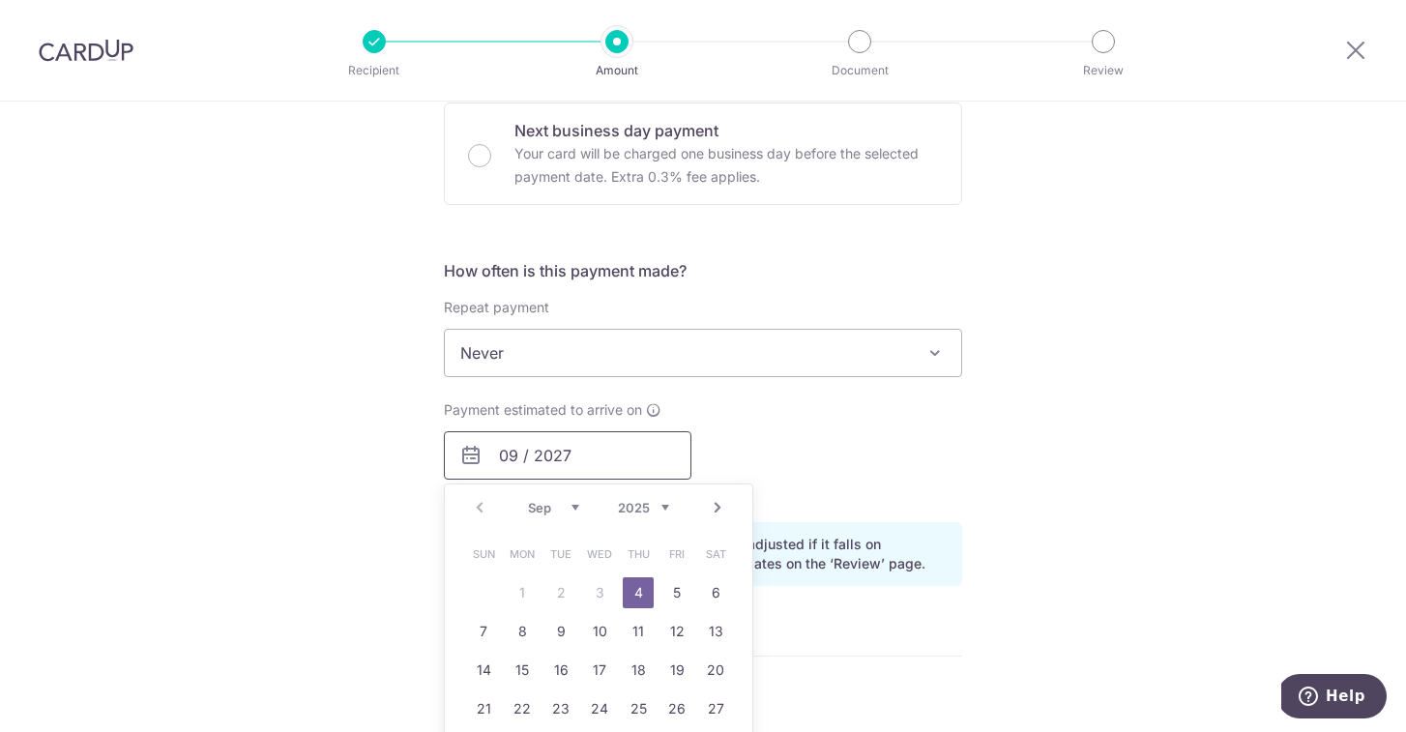
scroll to position [597, 0]
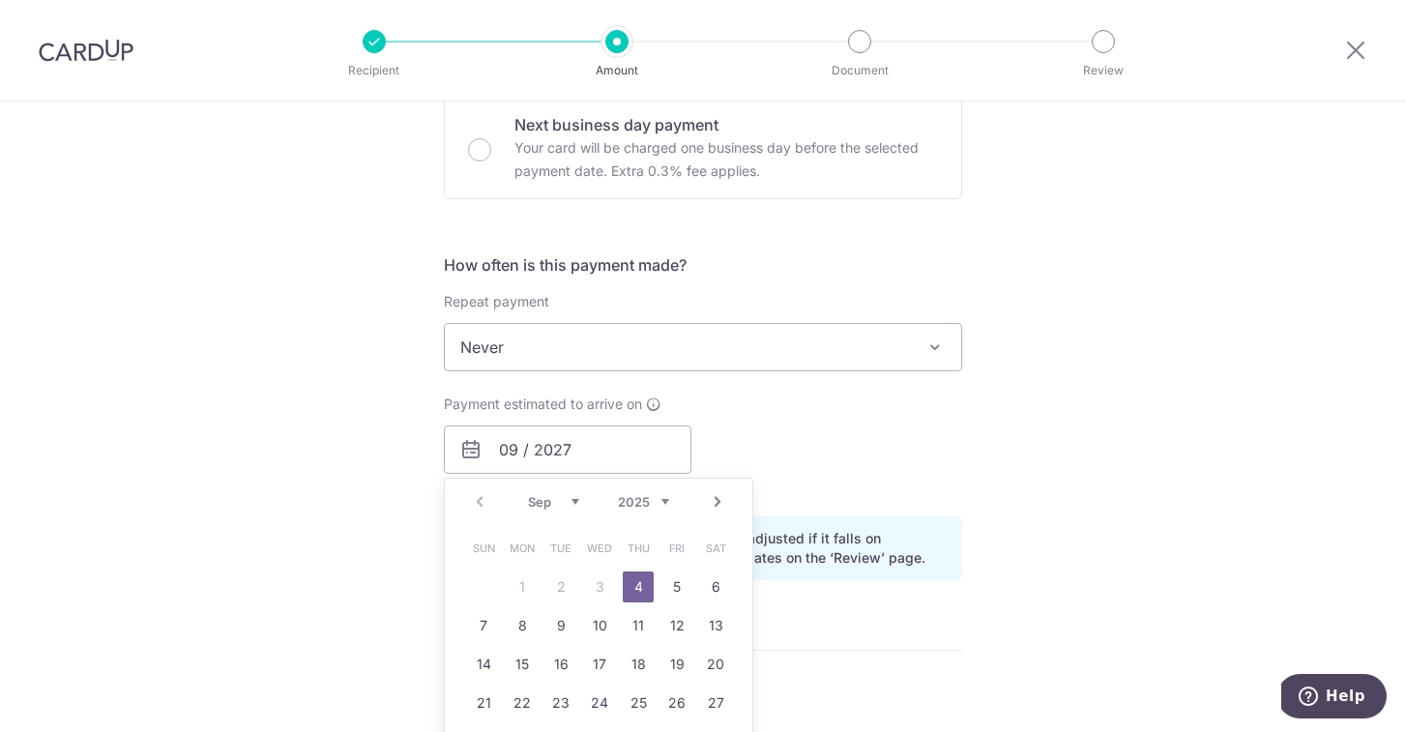
click at [635, 587] on link "4" at bounding box center [638, 587] width 31 height 31
type input "[DATE]"
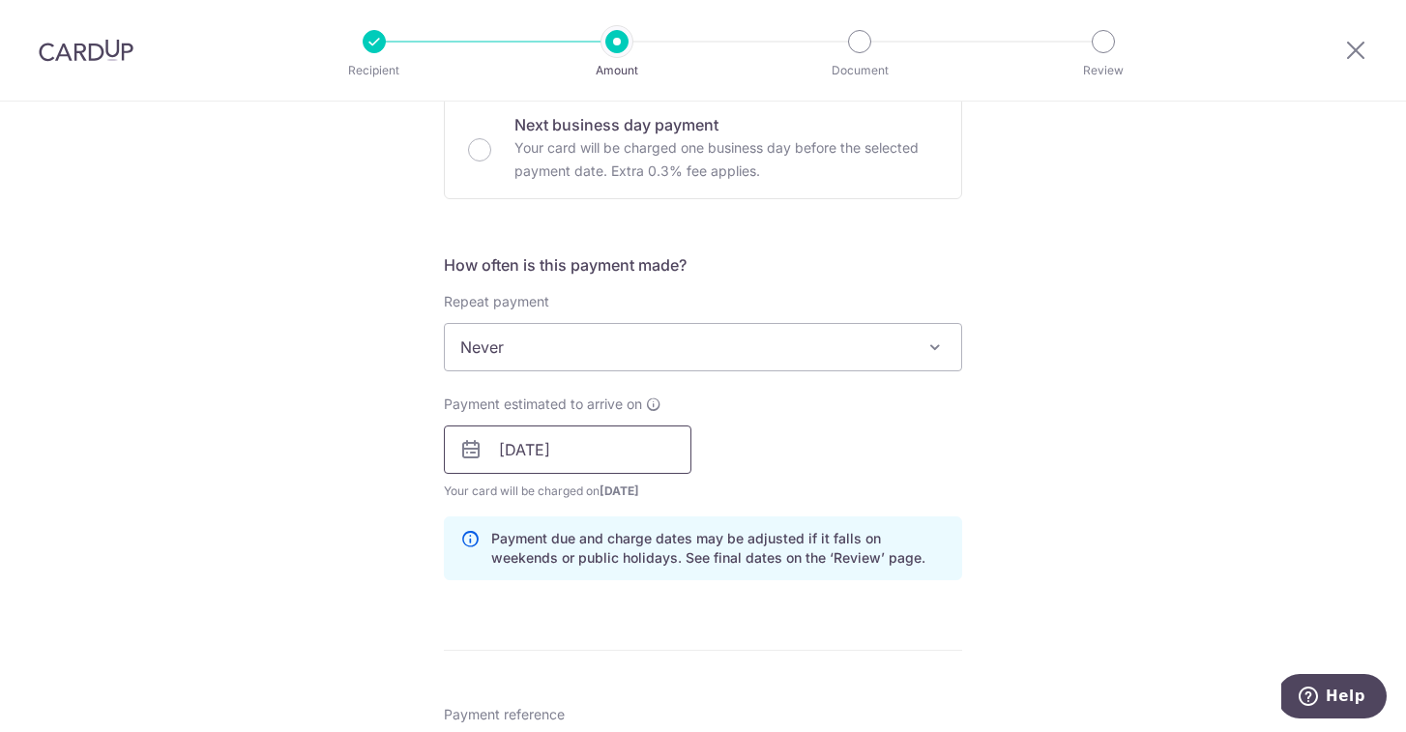
click at [605, 450] on input "[DATE]" at bounding box center [568, 450] width 248 height 48
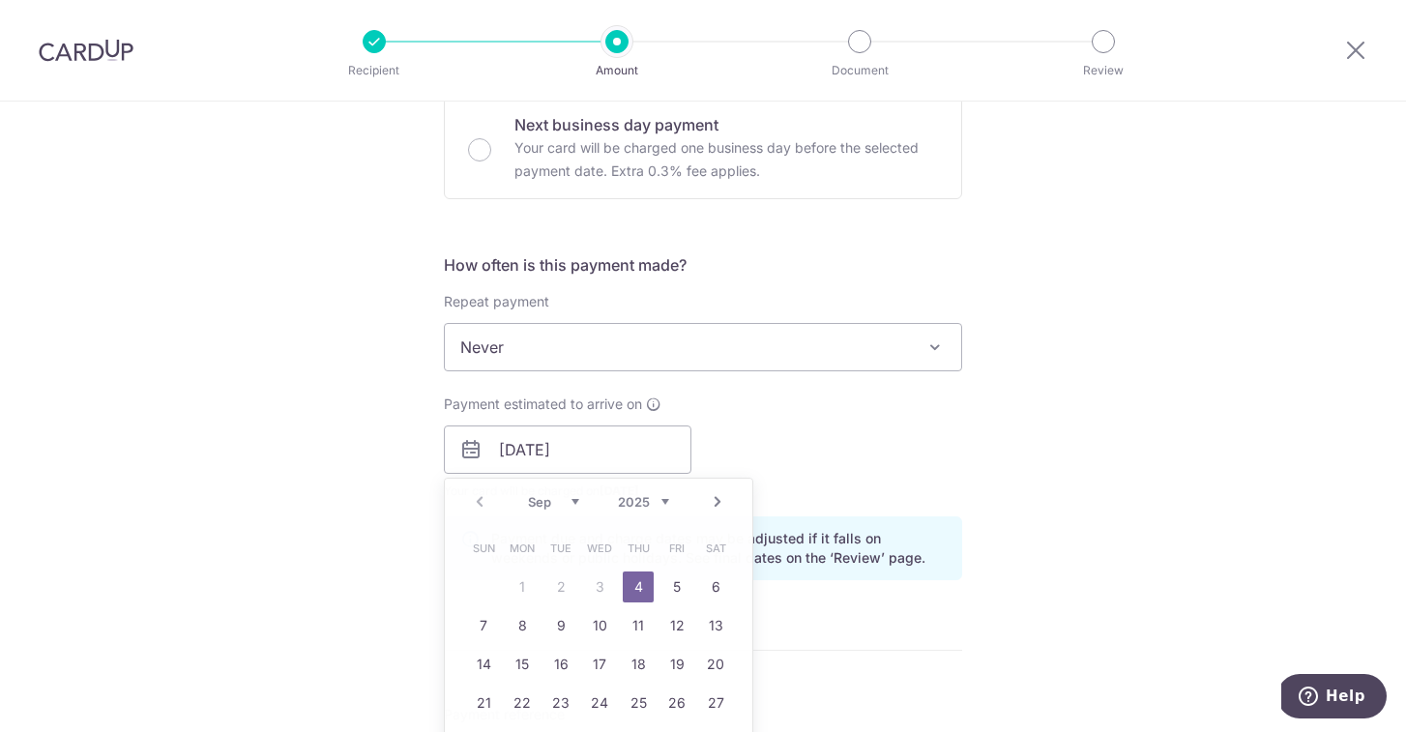
click at [853, 473] on div "Payment estimated to arrive on [DATE] Prev Next Sep Oct Nov [DATE] 2026 2027 20…" at bounding box center [703, 448] width 542 height 106
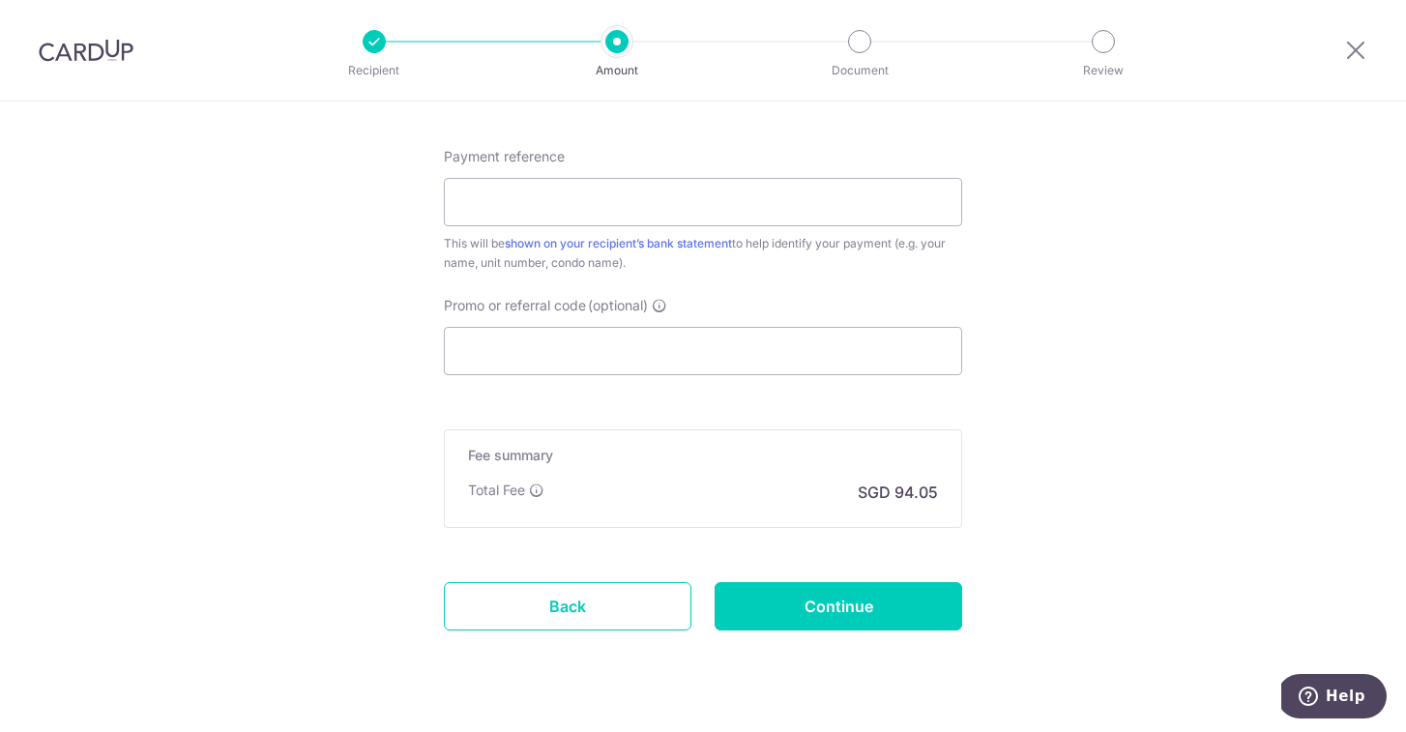
scroll to position [1166, 0]
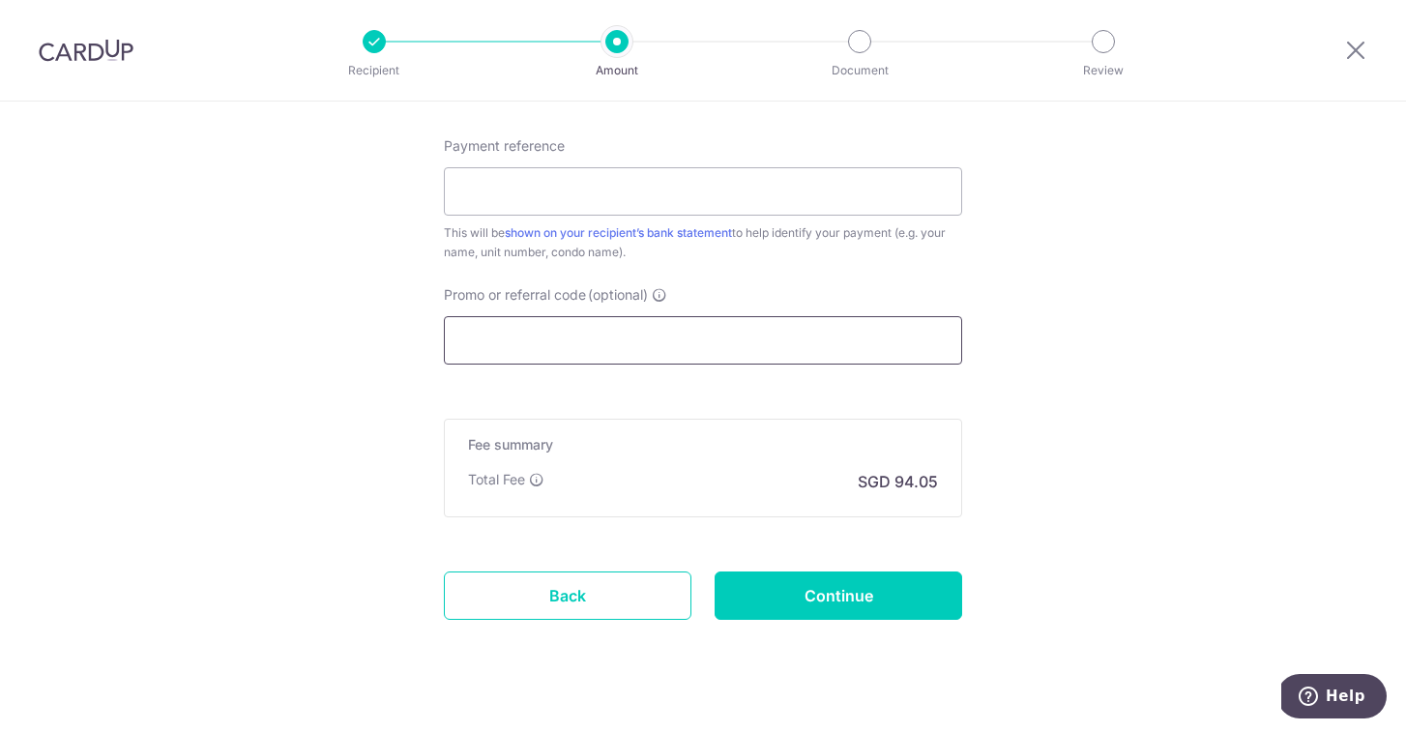
click at [713, 345] on input "Promo or referral code (optional)" at bounding box center [703, 340] width 518 height 48
click at [664, 323] on input "Promo or referral code (optional)" at bounding box center [703, 340] width 518 height 48
paste input "GFREE"
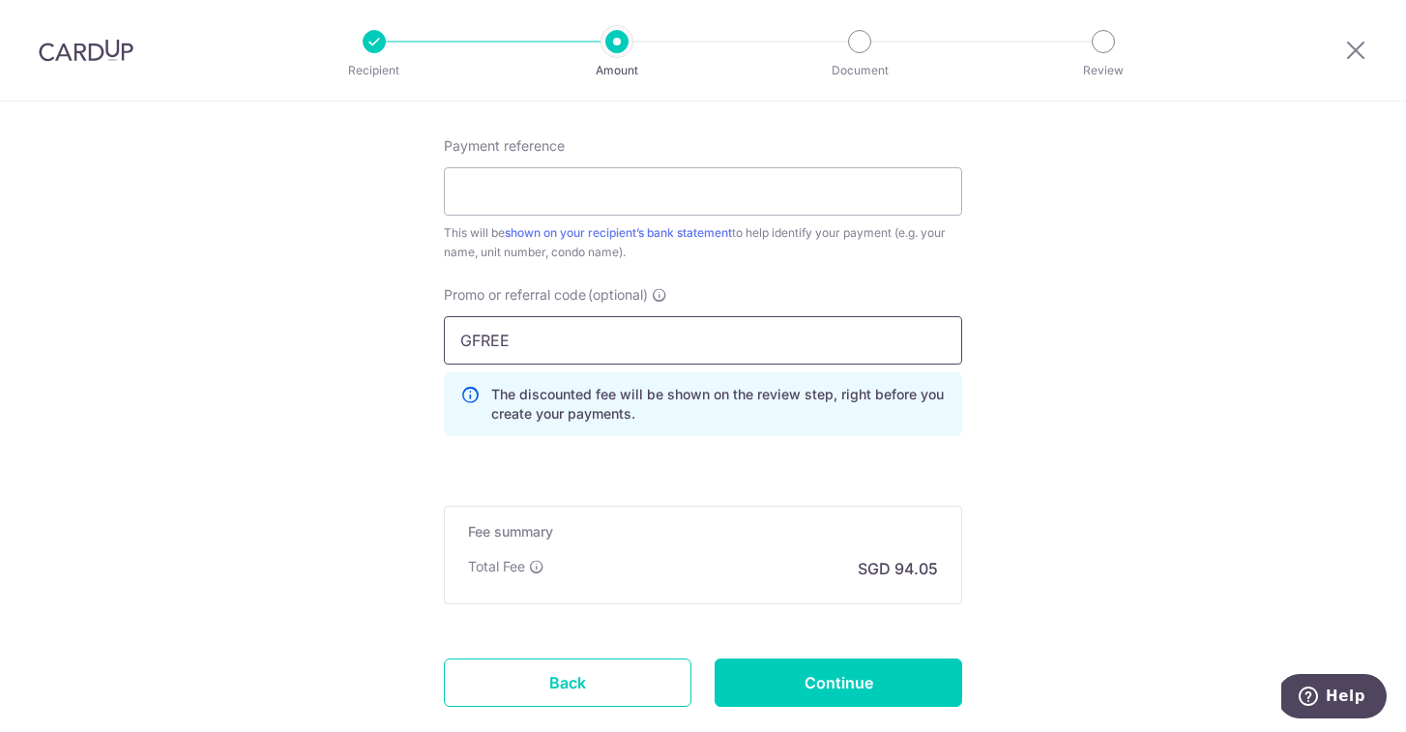
type input "GFREE"
click at [640, 446] on div "Promo or referral code (optional) GFREE The discounted fee will be shown on the…" at bounding box center [703, 368] width 542 height 166
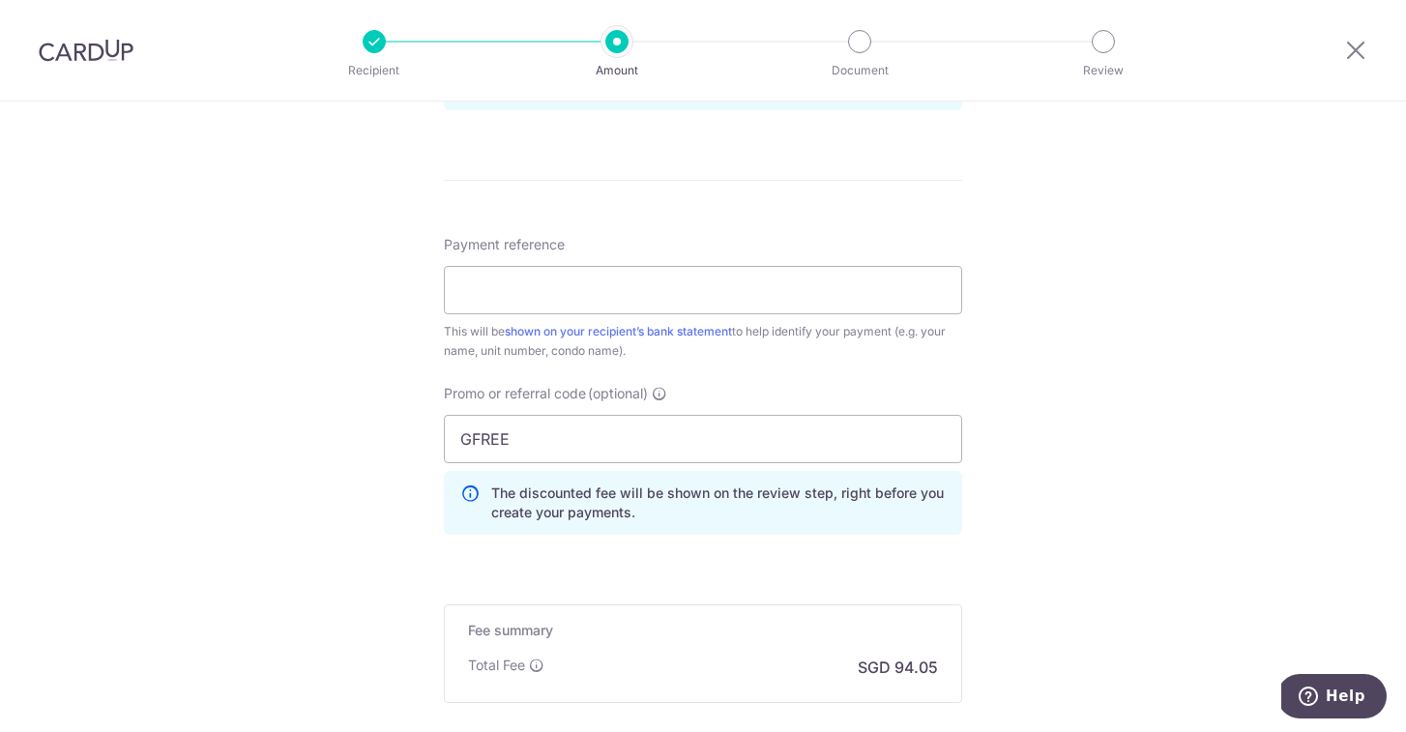
scroll to position [1063, 0]
click at [640, 446] on input "GFREE" at bounding box center [703, 443] width 518 height 48
click button "Add Card" at bounding box center [0, 0] width 0 height 0
click at [571, 287] on input "Payment reference" at bounding box center [703, 294] width 518 height 48
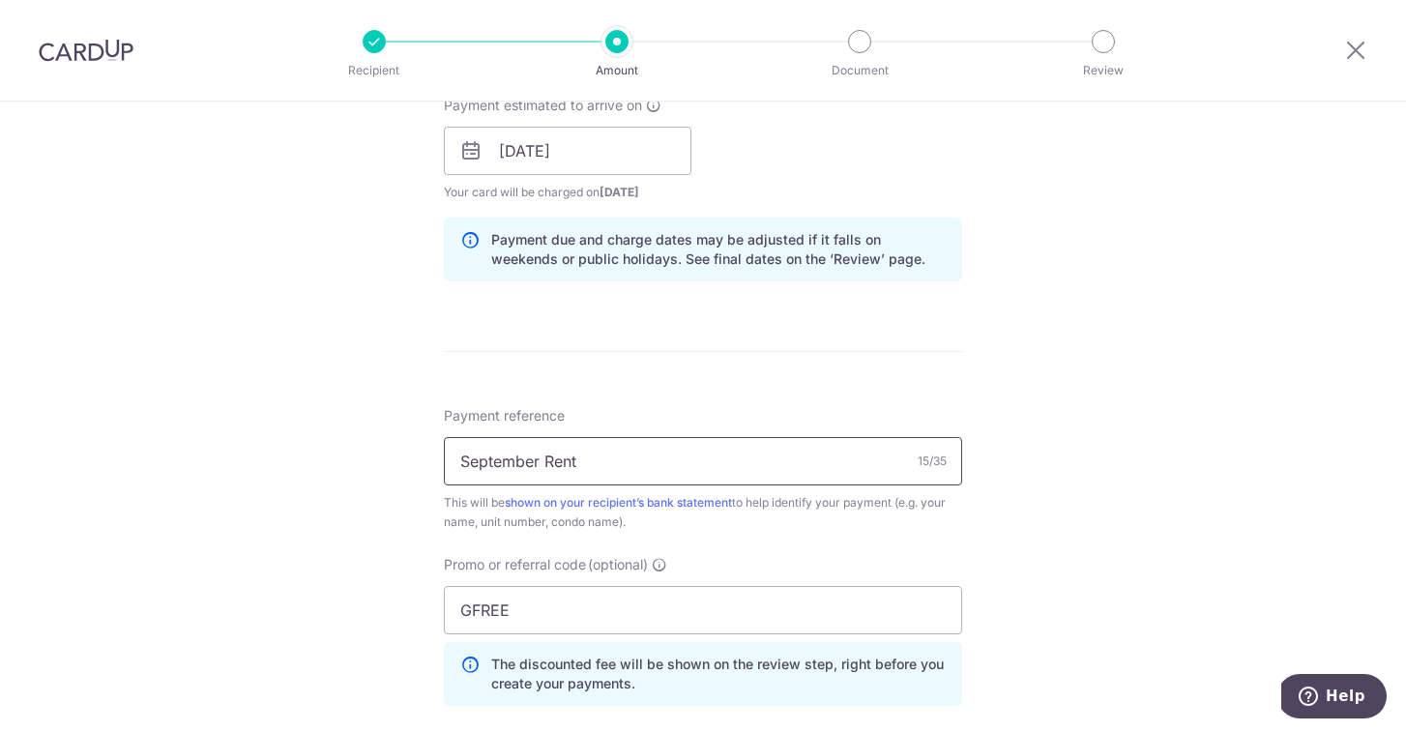
scroll to position [671, 0]
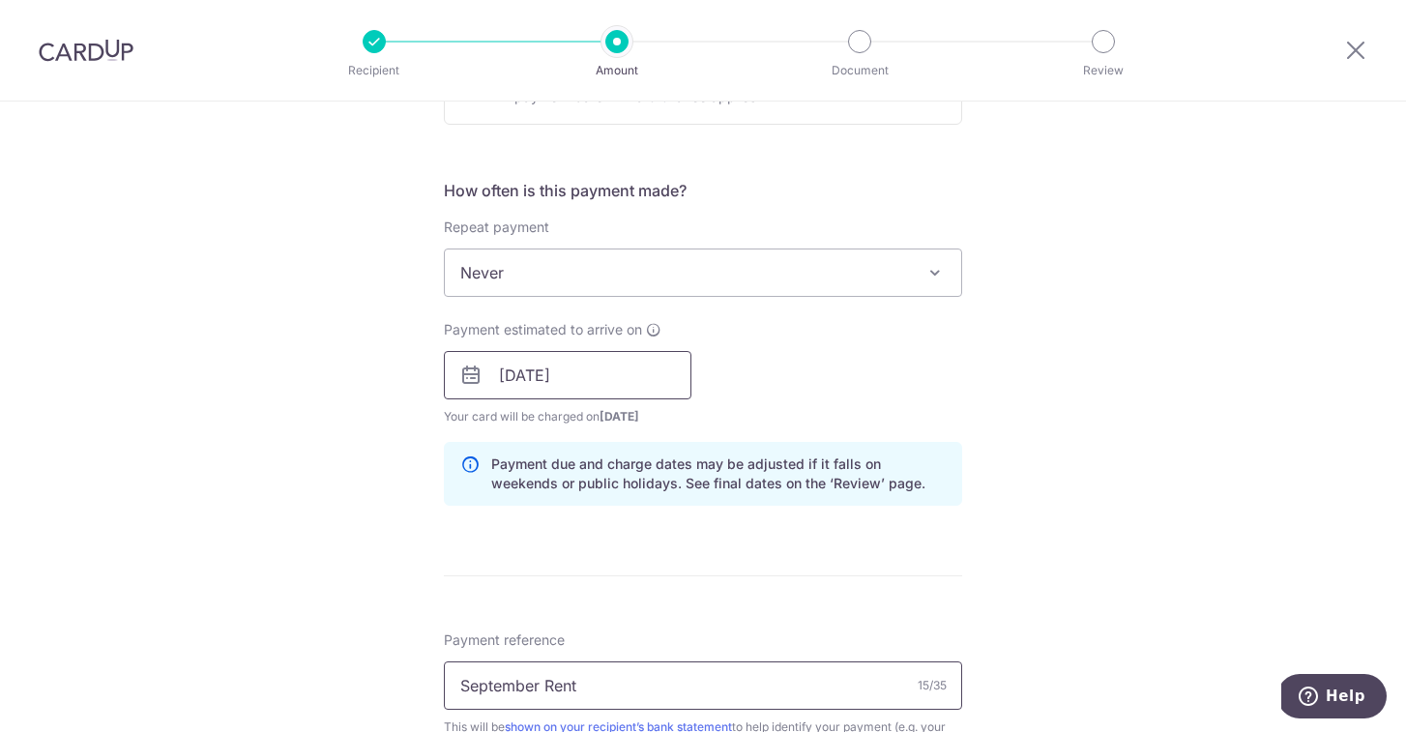
type input "September Rent"
click at [615, 375] on input "[DATE]" at bounding box center [568, 375] width 248 height 48
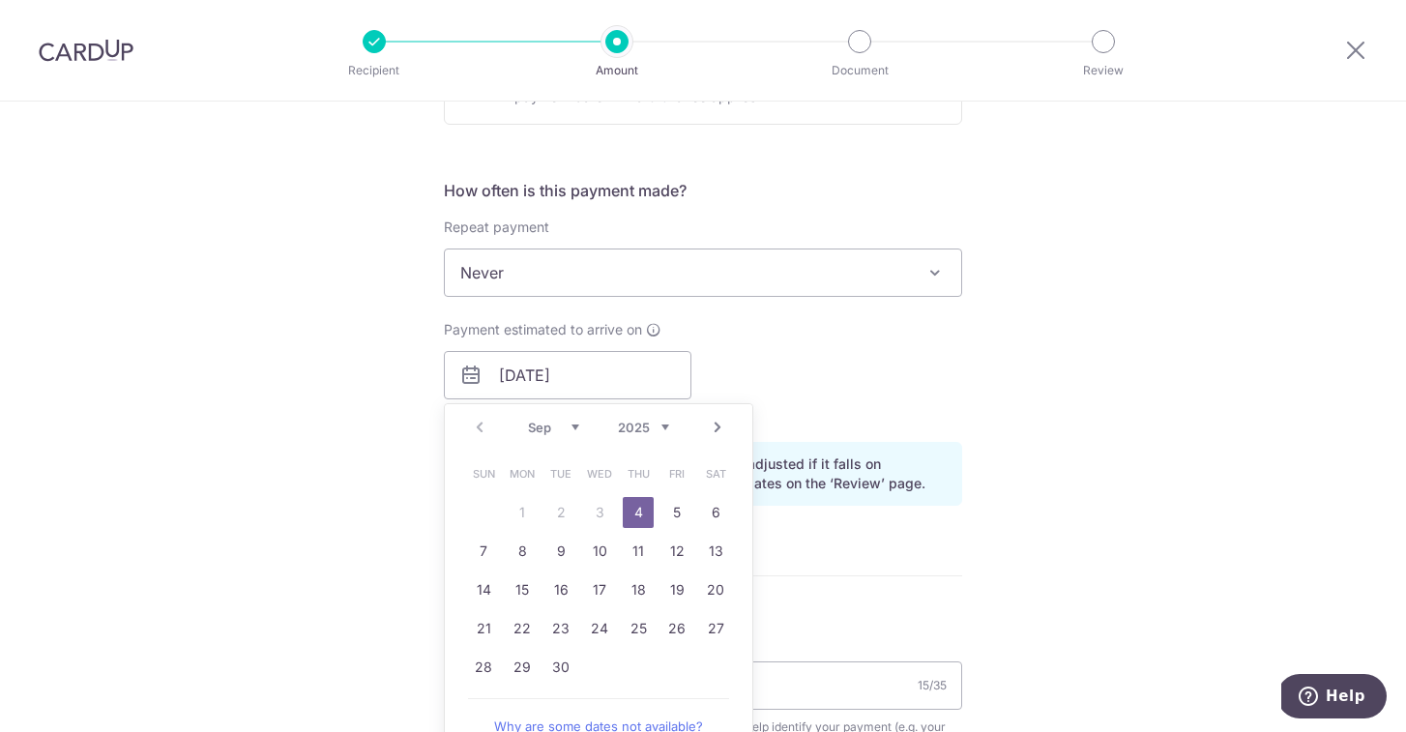
click at [484, 431] on div "Prev Next Sep Oct Nov [DATE] 2026 2027 2028 2029 2030 2031 2032 2033 2034 2035" at bounding box center [599, 427] width 308 height 46
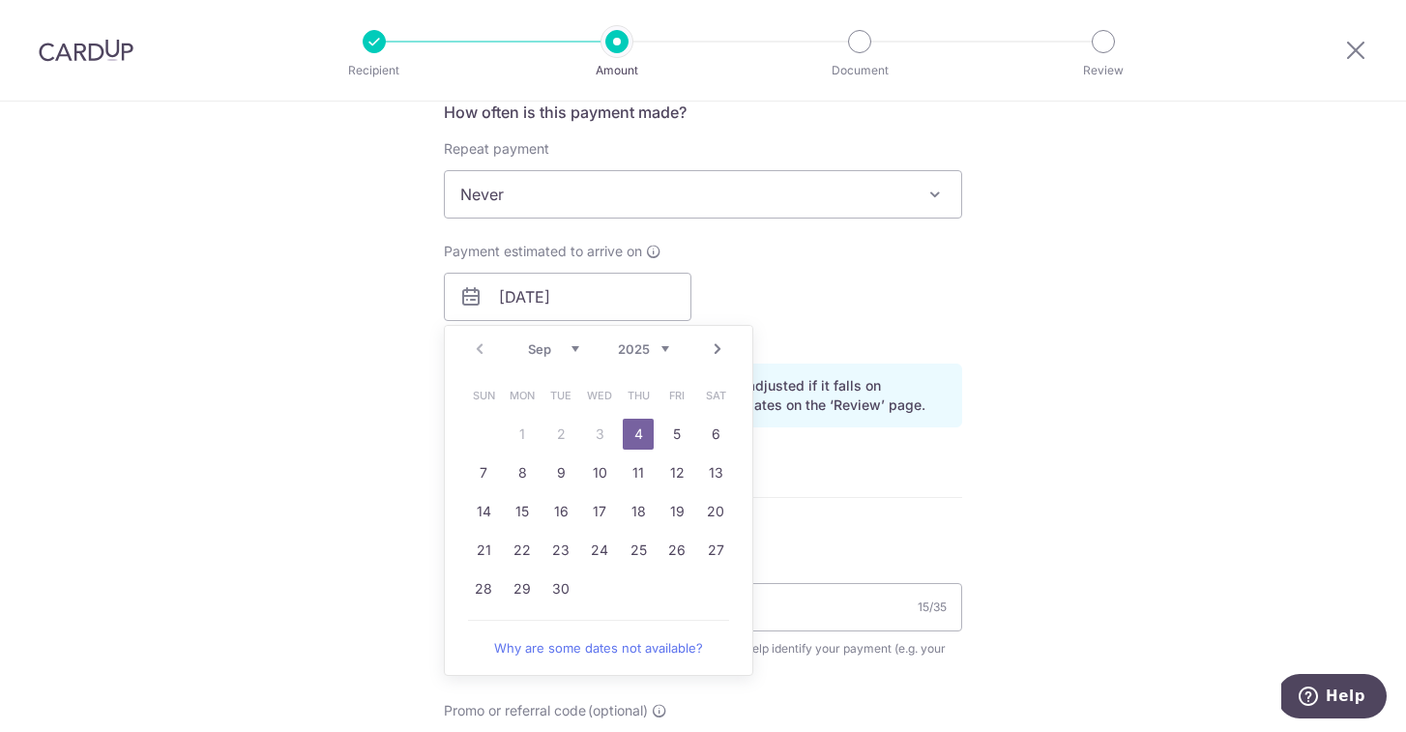
scroll to position [754, 0]
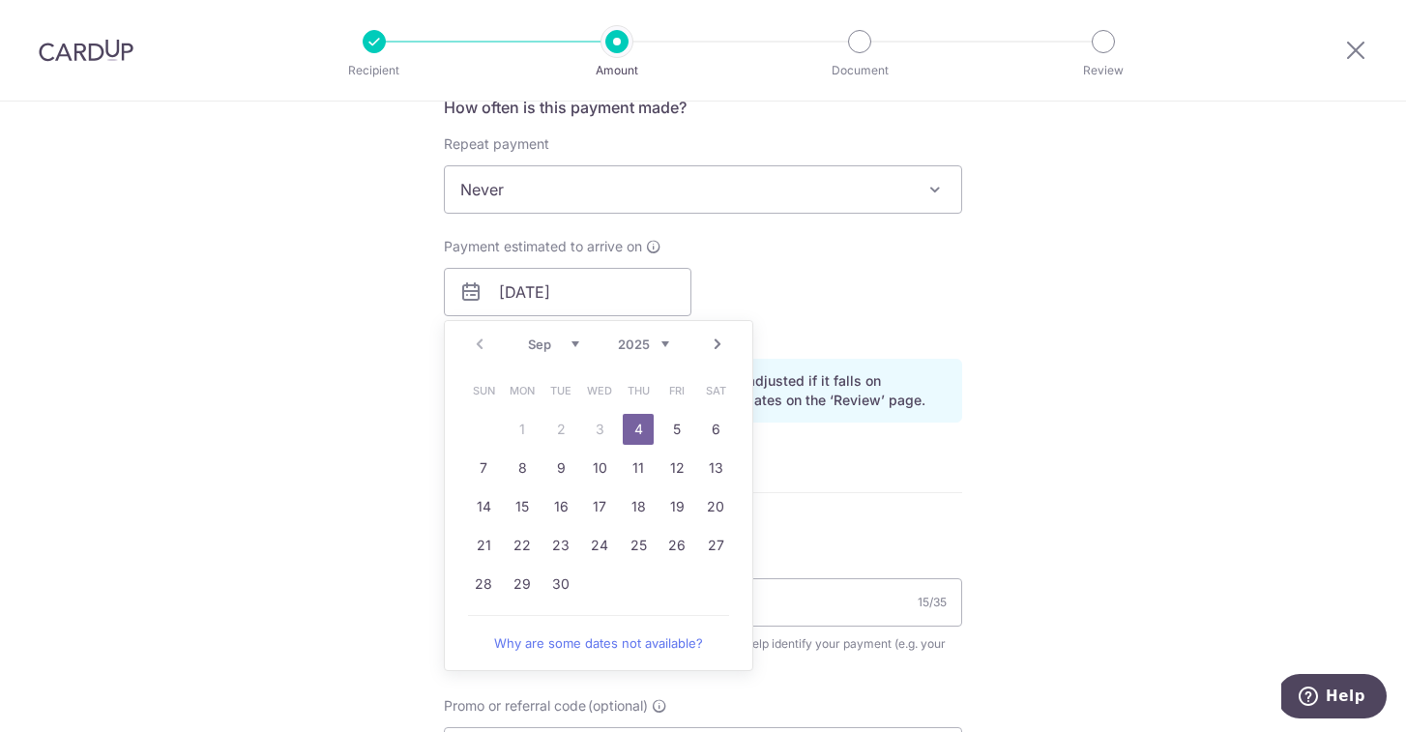
click at [842, 302] on div "Payment estimated to arrive on [DATE] Prev Next Sep Oct Nov [DATE] 2026 2027 20…" at bounding box center [703, 290] width 542 height 106
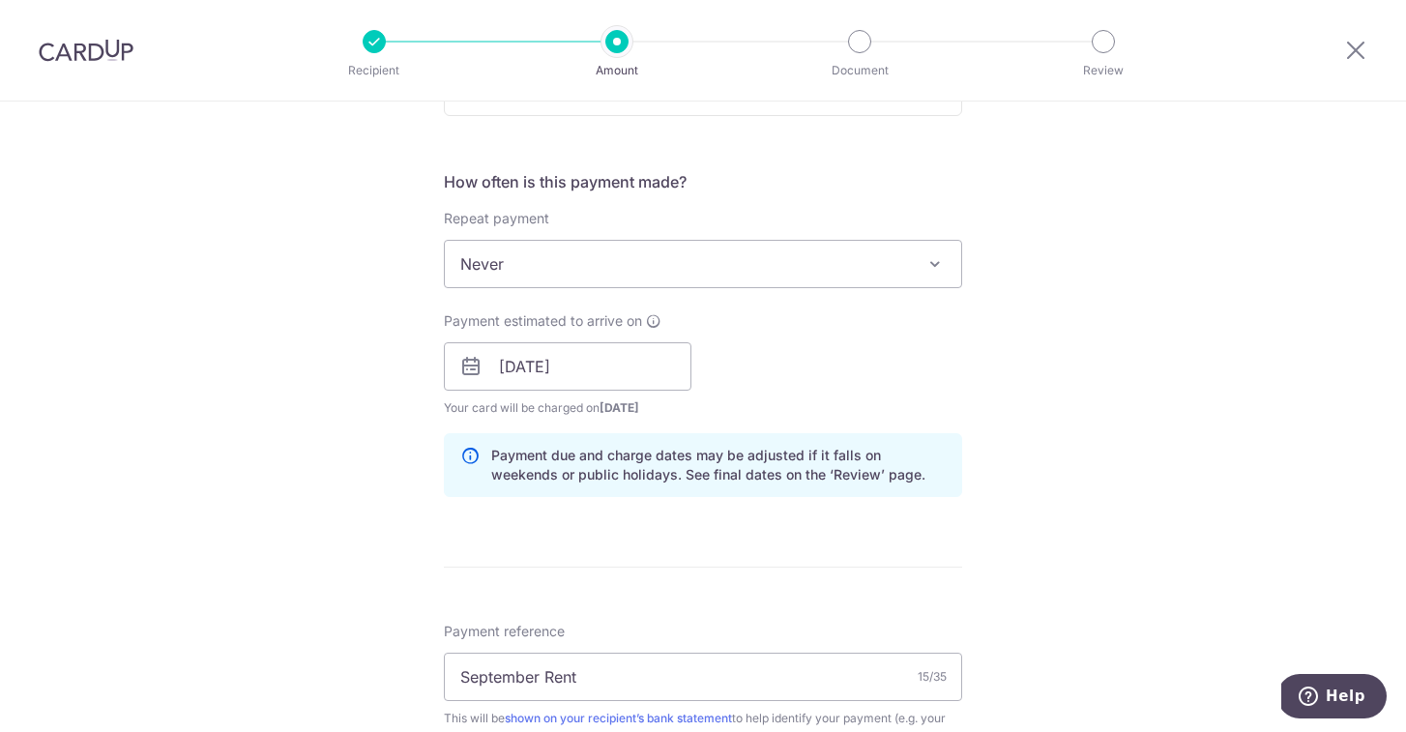
scroll to position [618, 0]
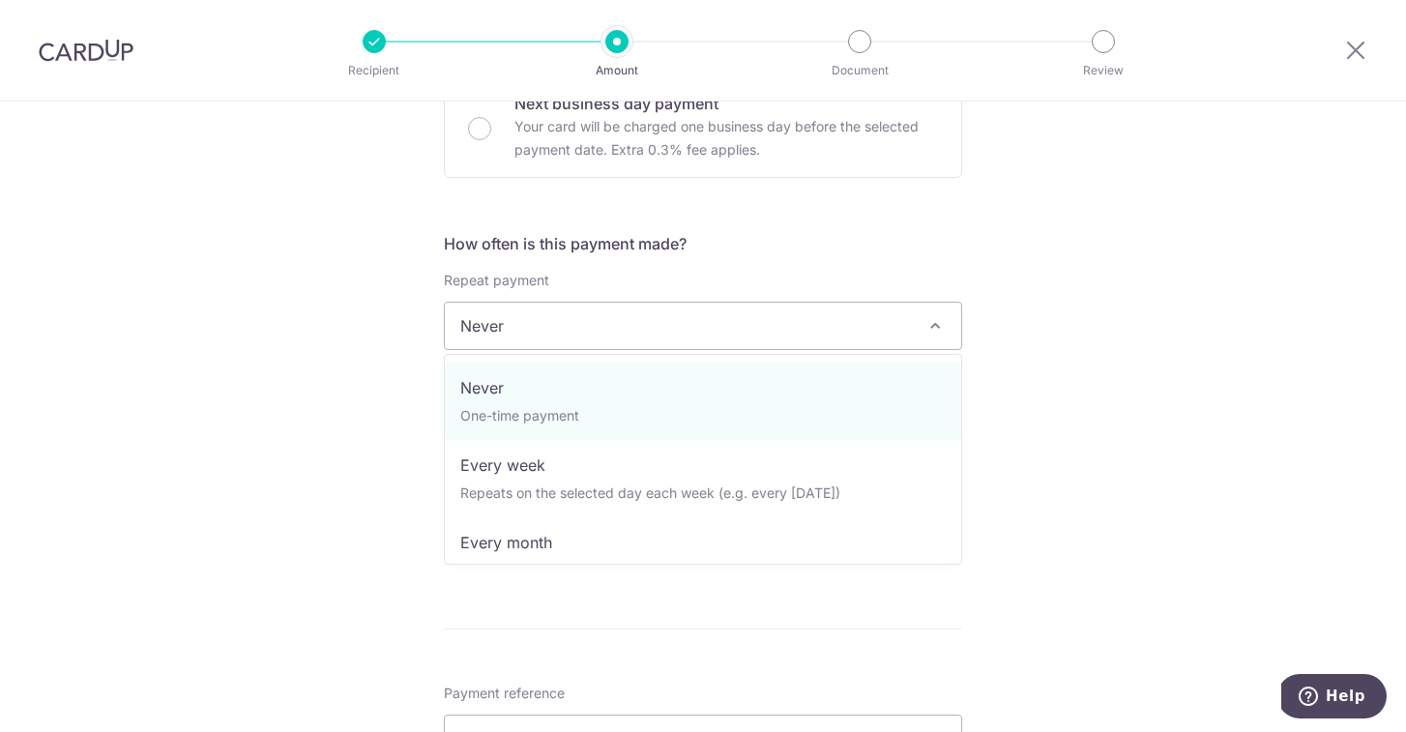
click at [840, 325] on span "Never" at bounding box center [703, 326] width 517 height 46
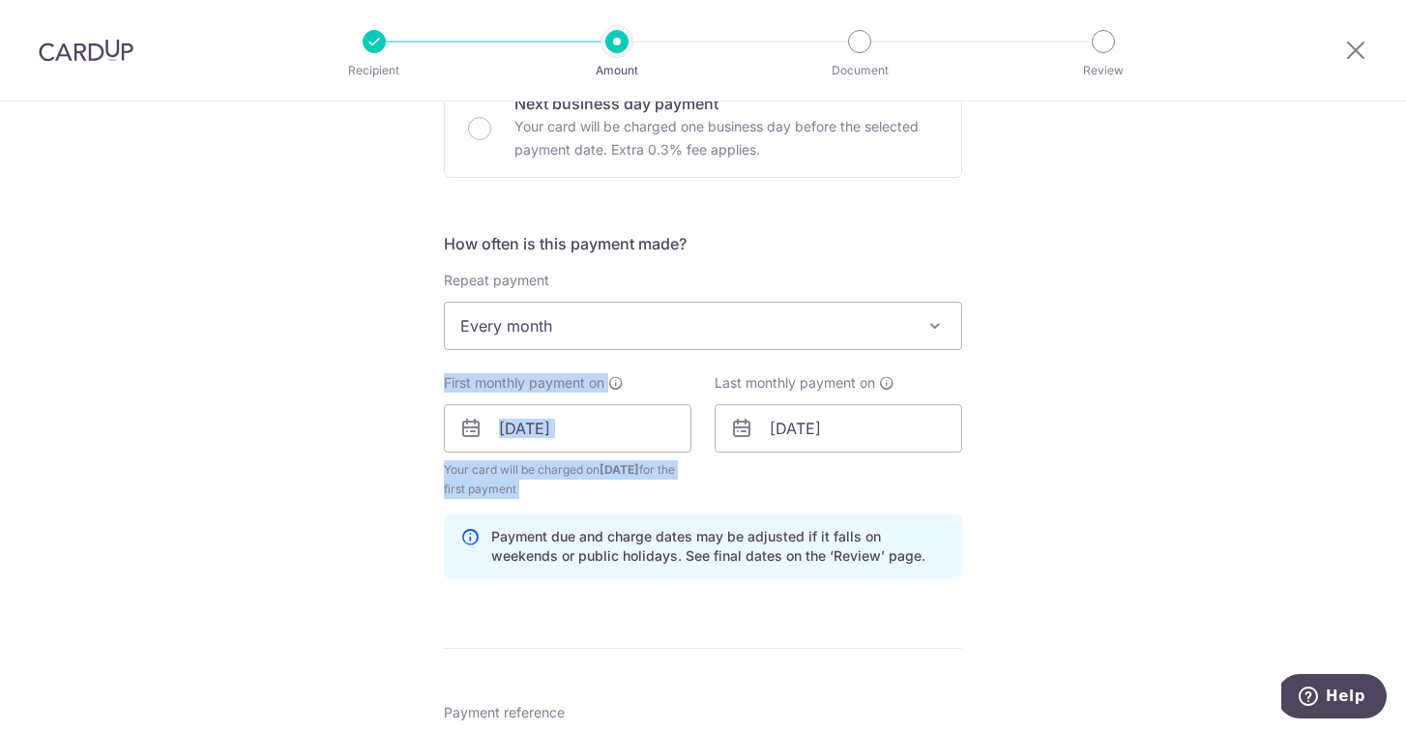
click at [801, 349] on div "How often is this payment made? Repeat payment Never Every week Every month Eve…" at bounding box center [703, 413] width 518 height 362
click at [800, 334] on span "Every month" at bounding box center [703, 326] width 517 height 46
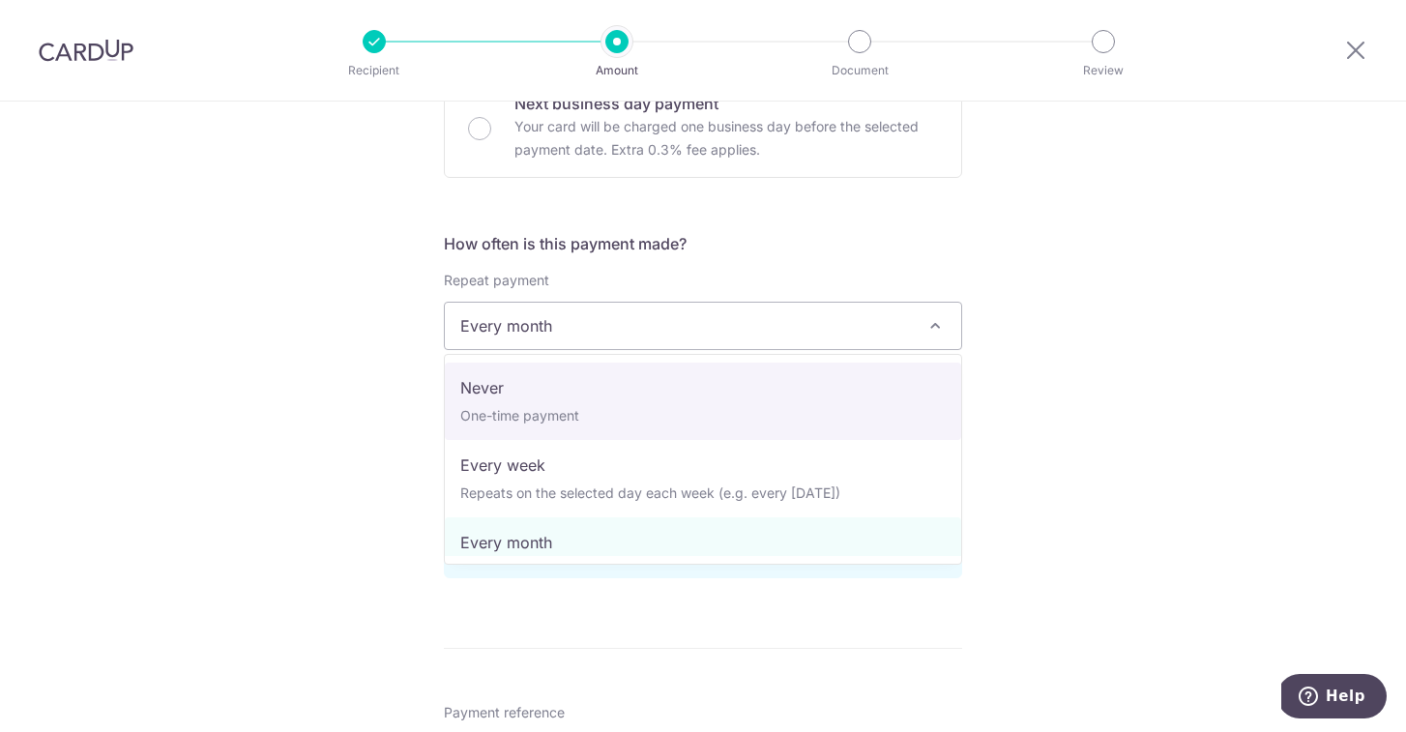
select select "1"
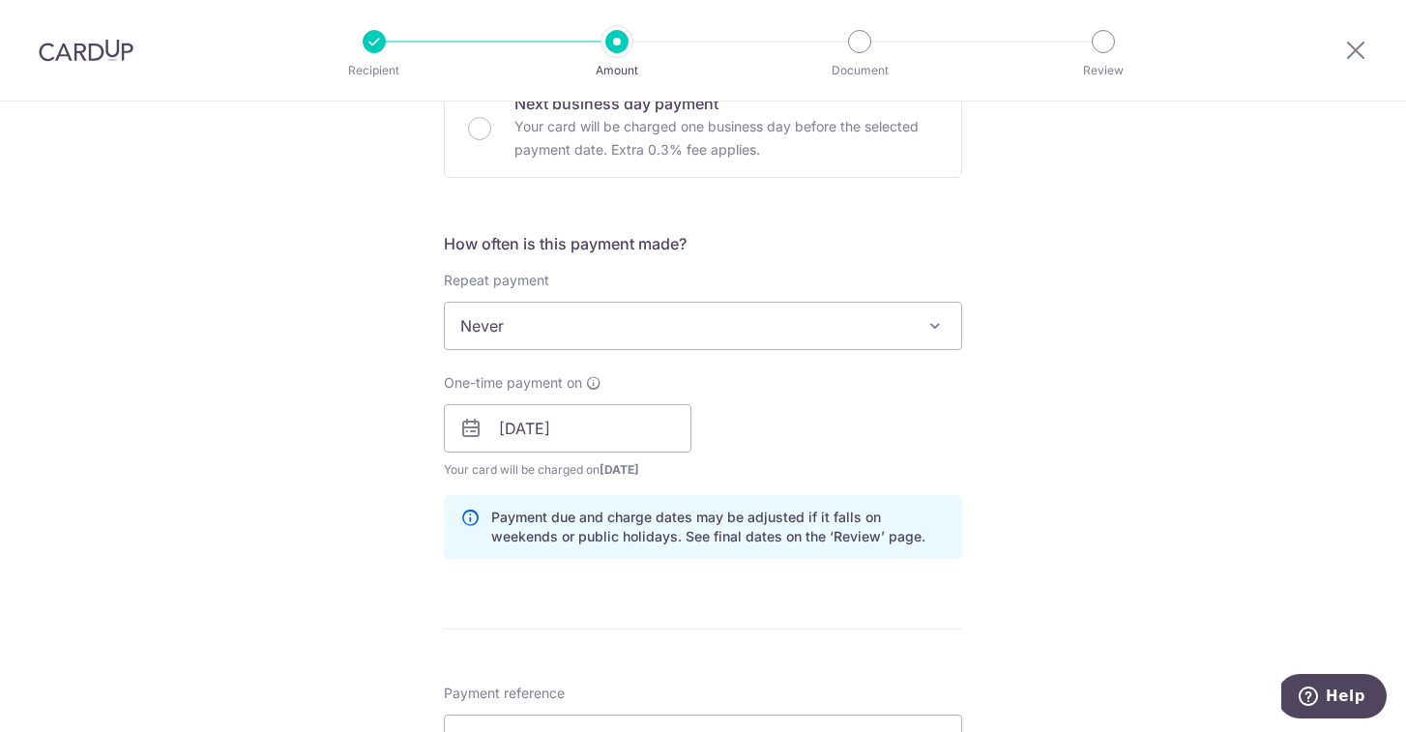
click at [1170, 340] on div "Tell us more about your payment Enter payment amount SGD 2,850.00 2850.00 Card …" at bounding box center [703, 441] width 1406 height 1916
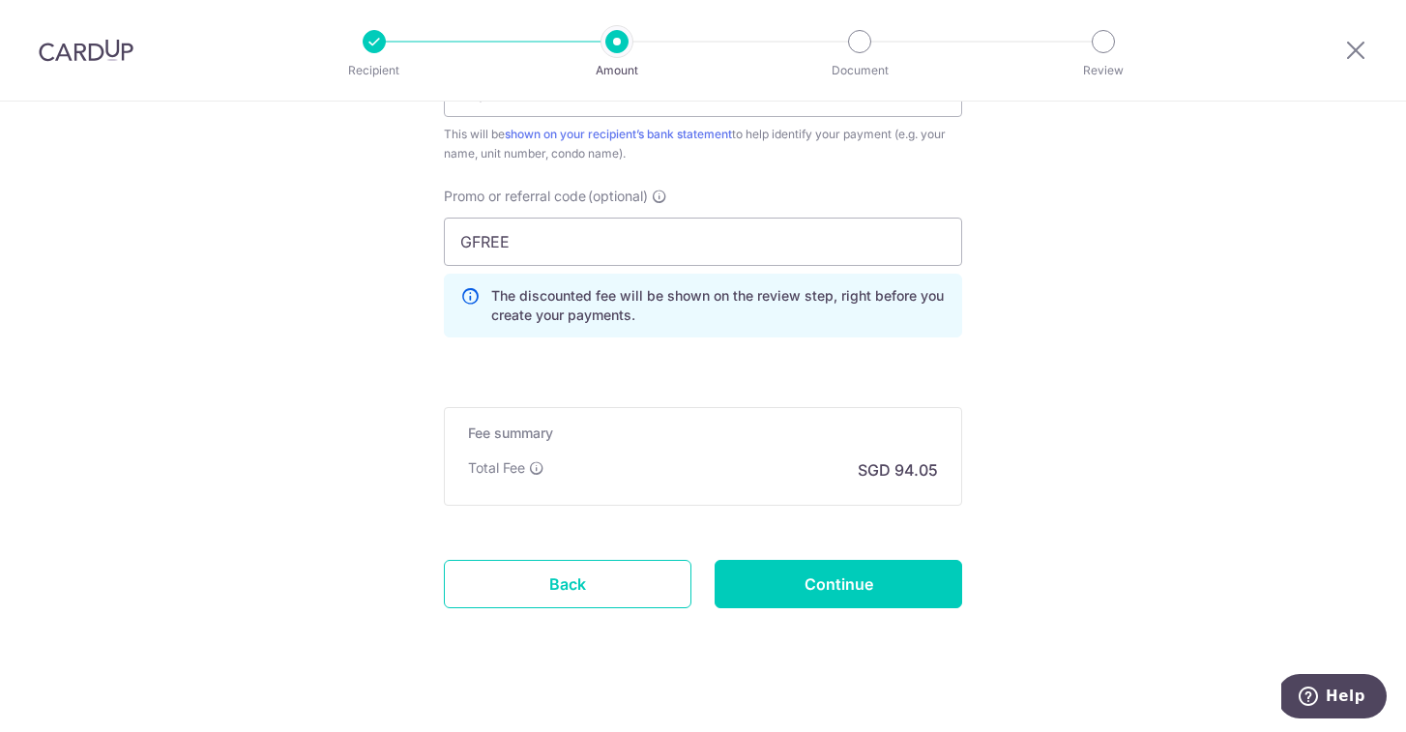
scroll to position [1285, 0]
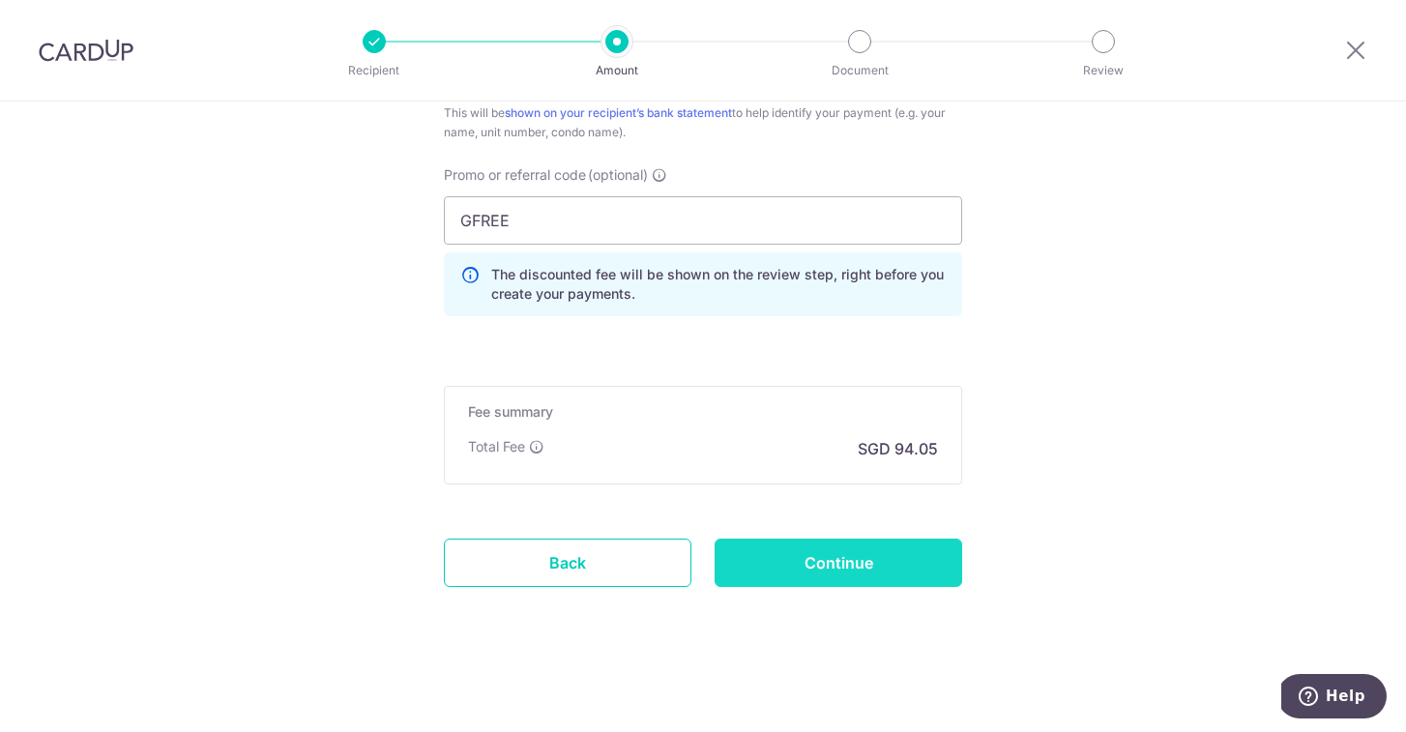
click at [871, 560] on input "Continue" at bounding box center [839, 563] width 248 height 48
type input "Create Schedule"
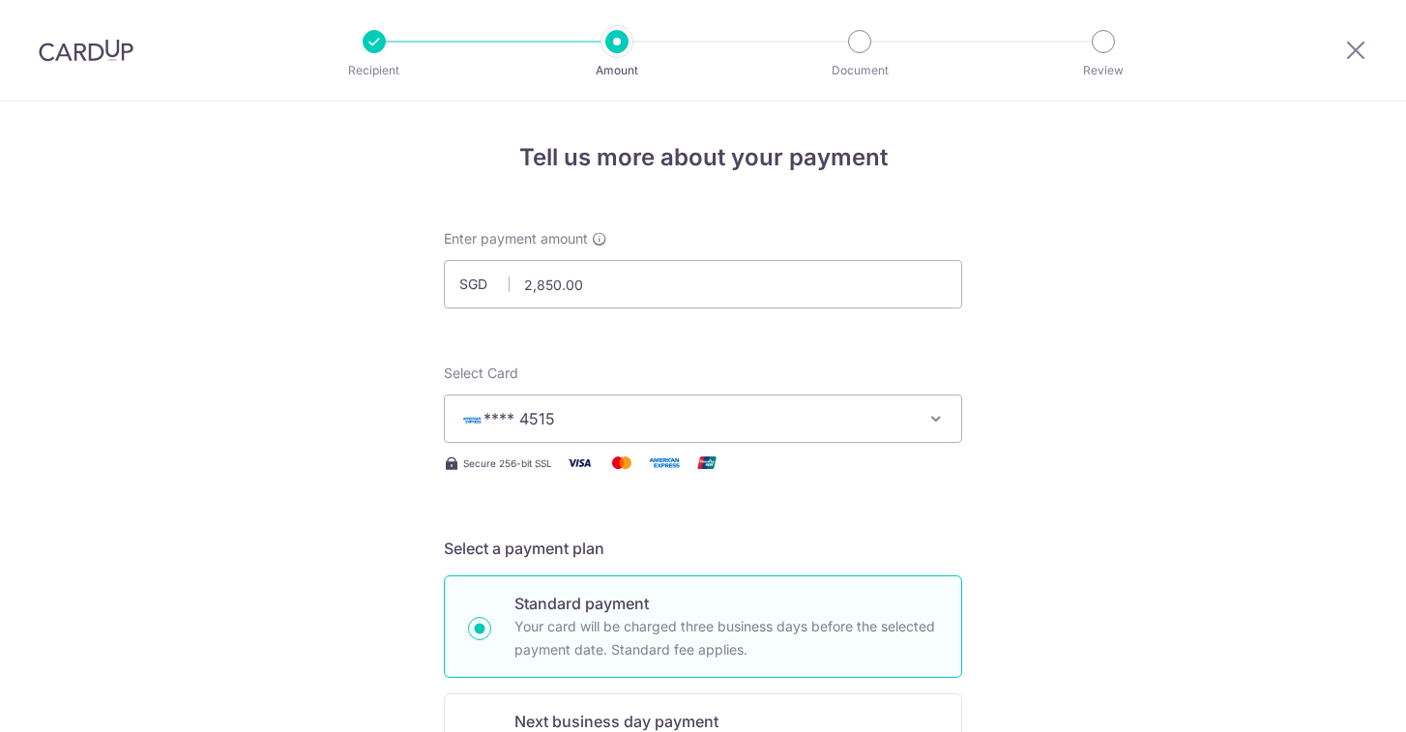
scroll to position [1313, 0]
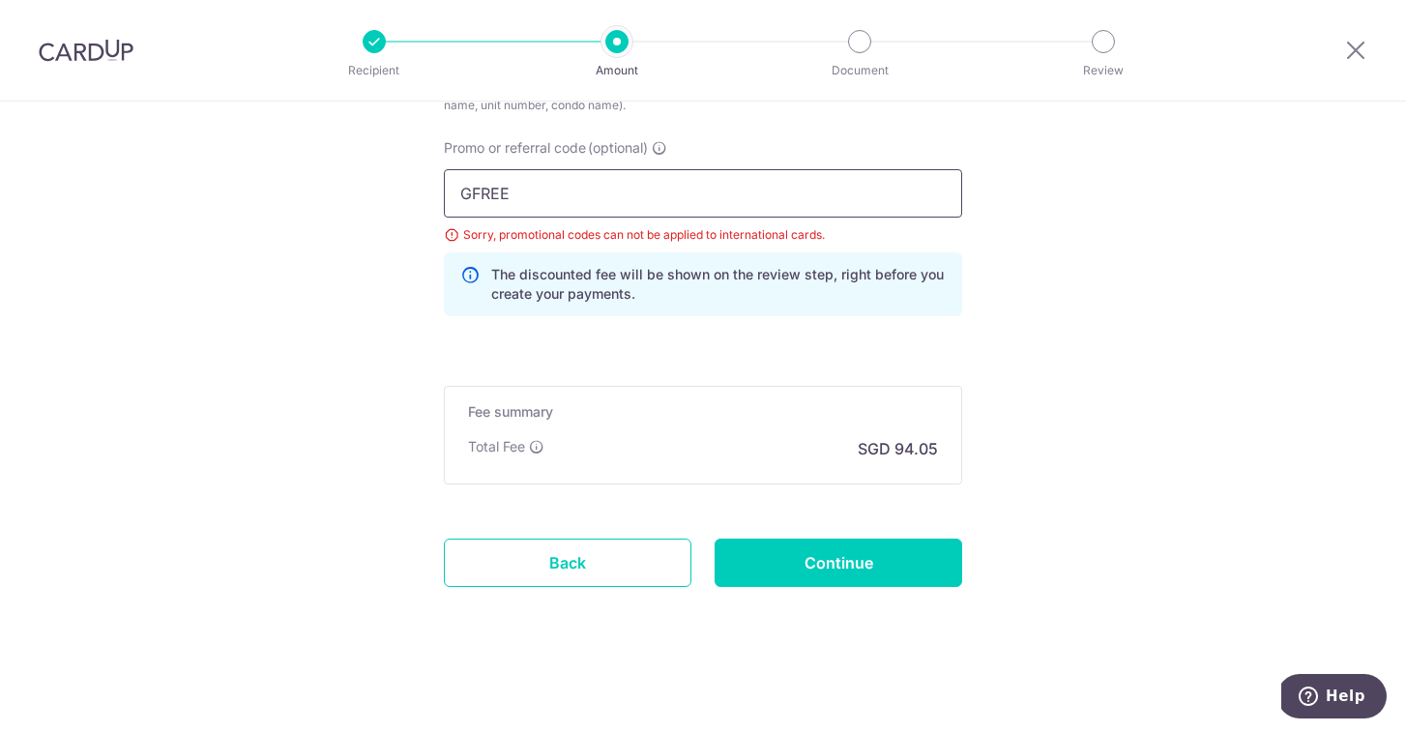
click at [664, 209] on input "GFREE" at bounding box center [703, 193] width 518 height 48
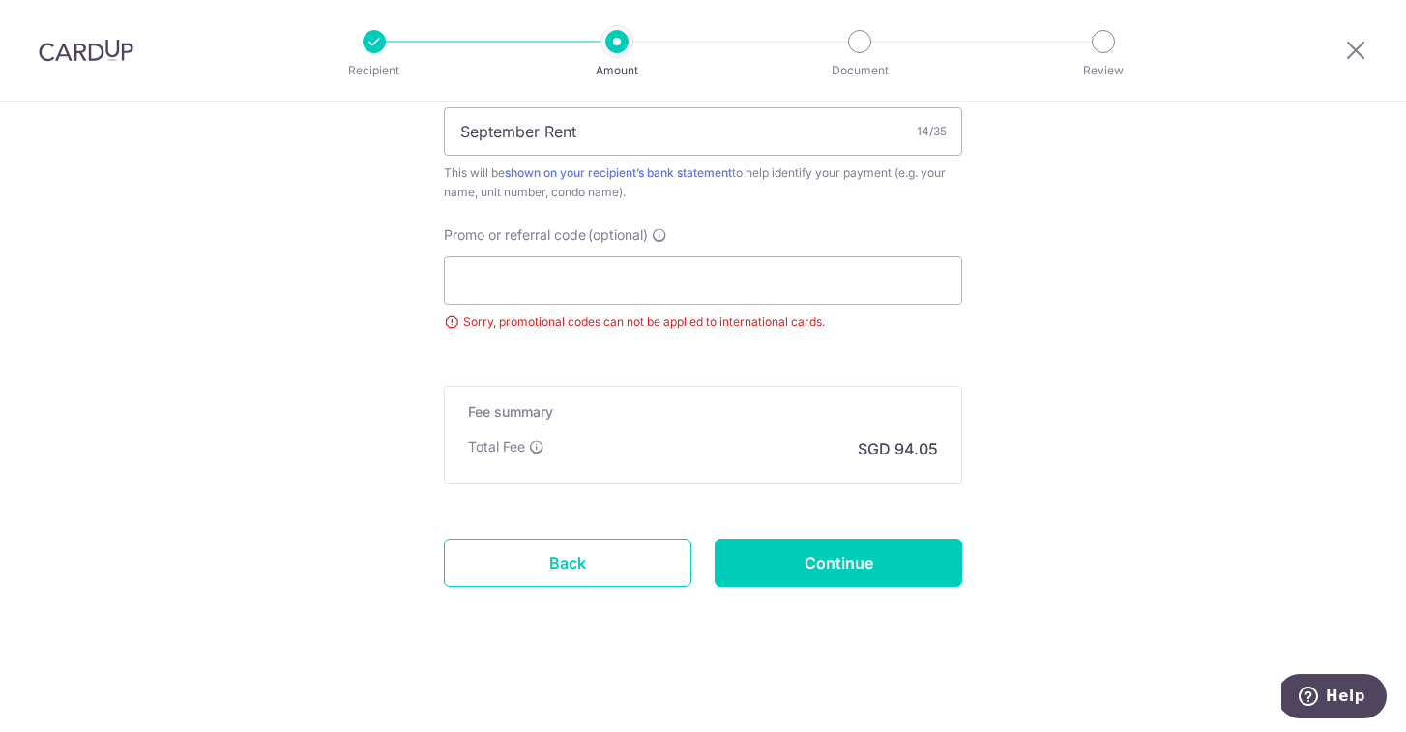
click at [854, 551] on input "Continue" at bounding box center [839, 563] width 248 height 48
type input "Update Schedule"
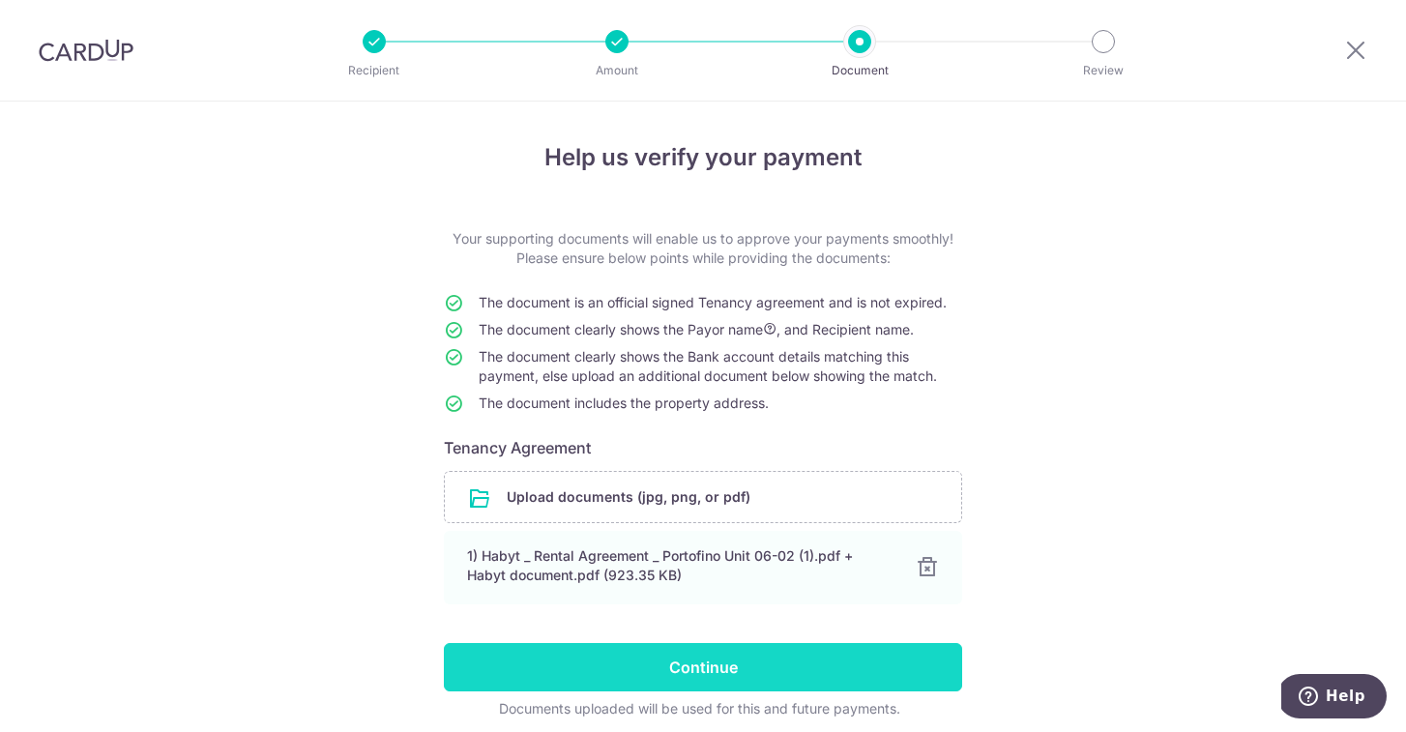
click at [774, 674] on input "Continue" at bounding box center [703, 667] width 518 height 48
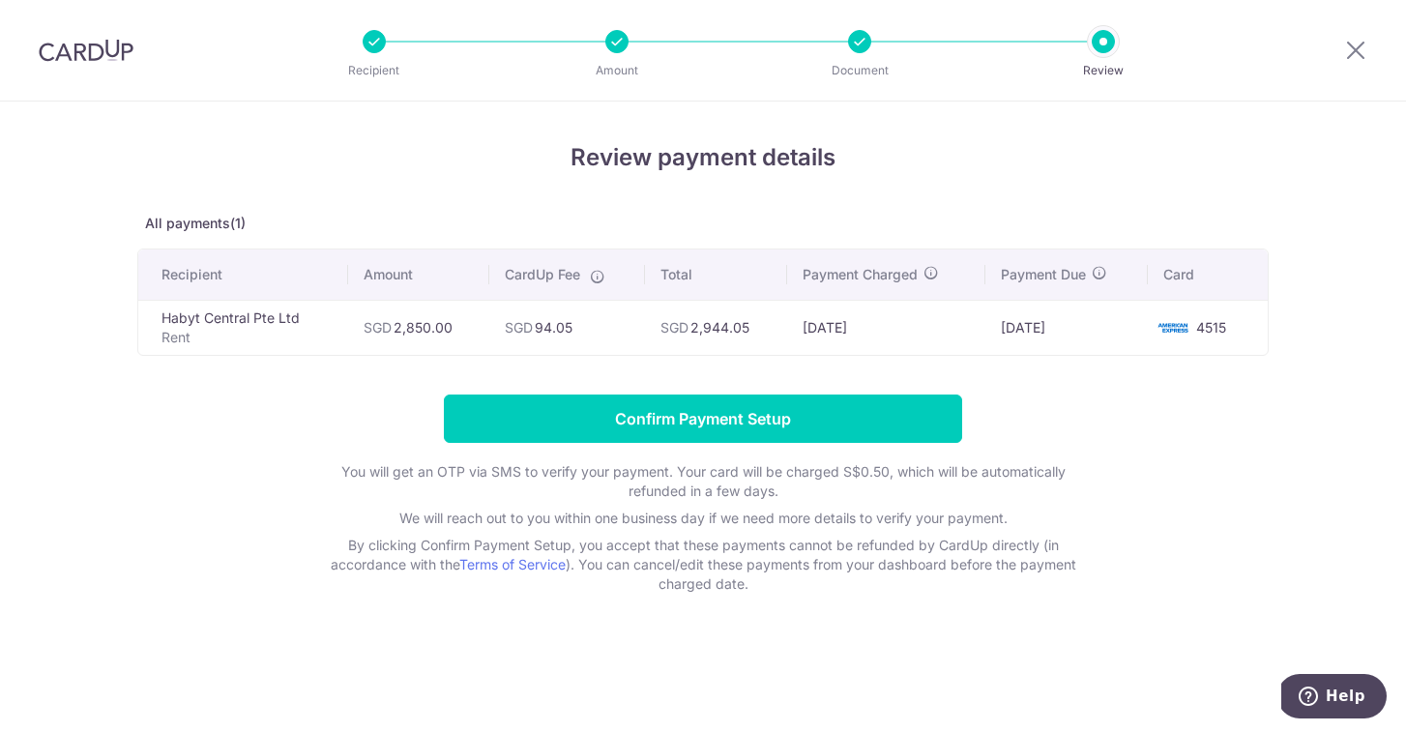
drag, startPoint x: 759, startPoint y: 330, endPoint x: 657, endPoint y: 327, distance: 102.6
click at [657, 327] on td "SGD 2,944.05" at bounding box center [716, 327] width 142 height 55
copy td "SGD 2,944.05"
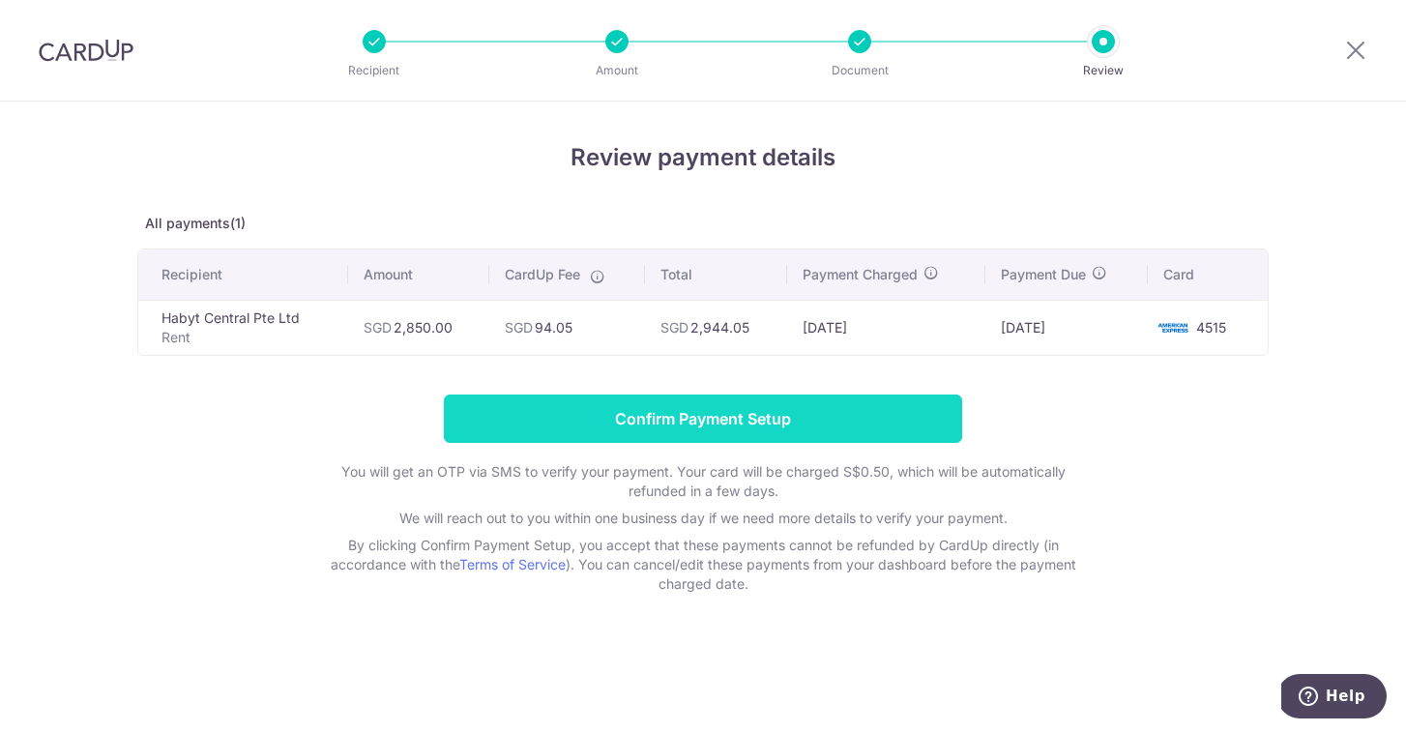
click at [732, 412] on input "Confirm Payment Setup" at bounding box center [703, 419] width 518 height 48
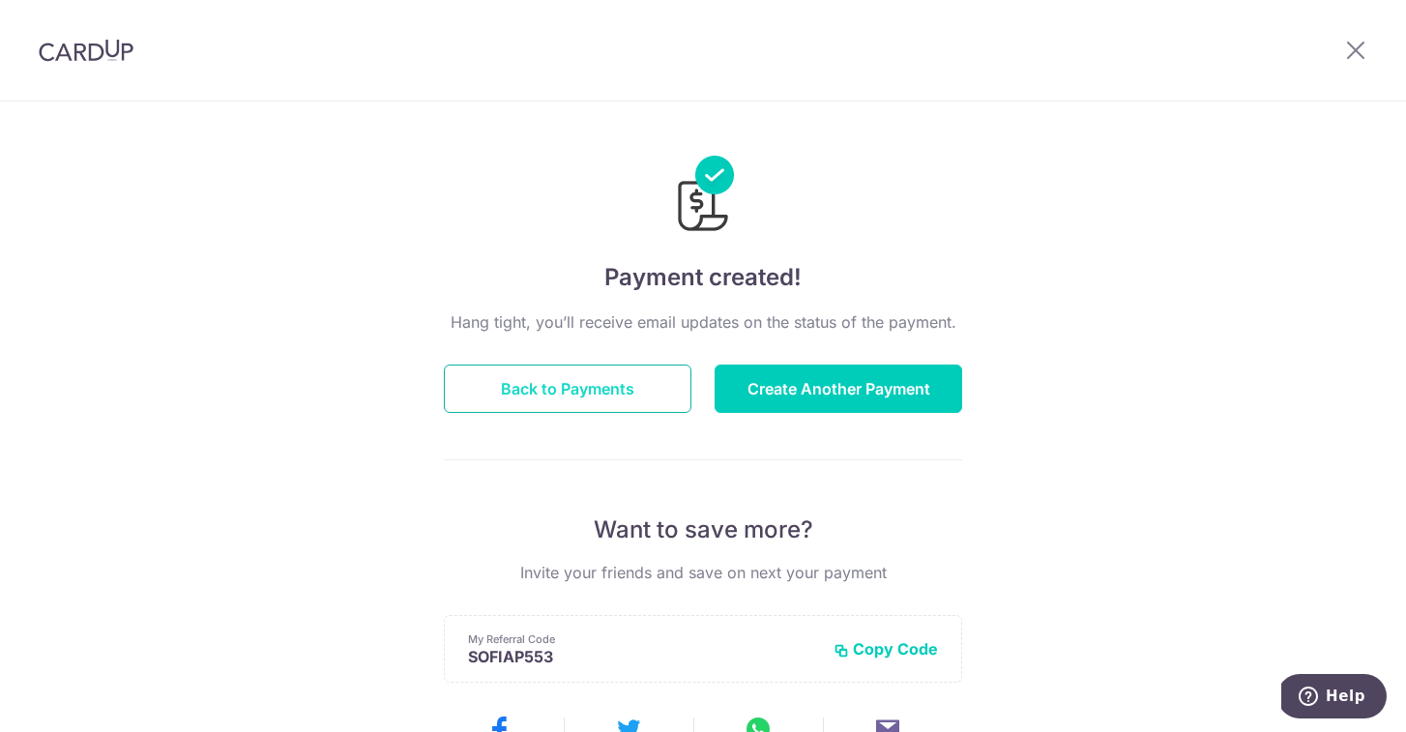
click at [627, 396] on button "Back to Payments" at bounding box center [568, 389] width 248 height 48
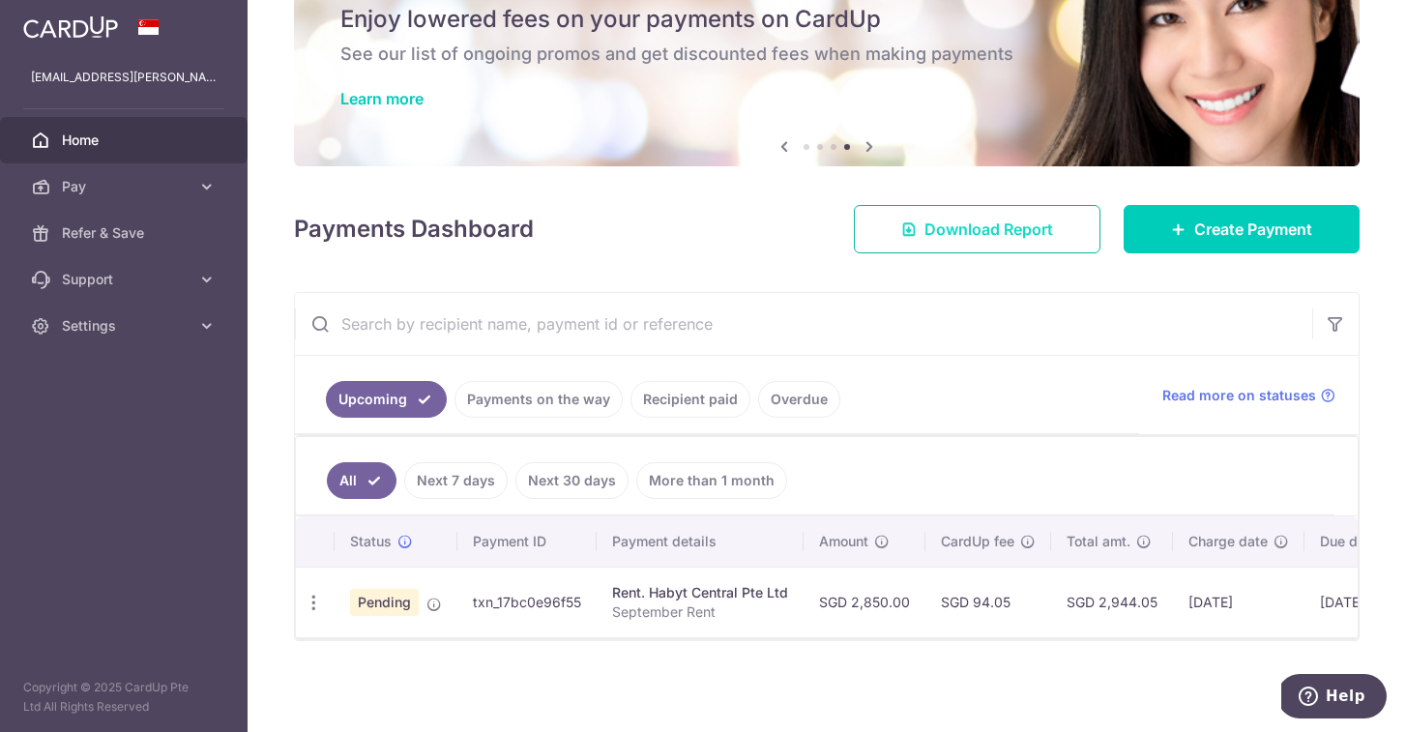
click at [1022, 213] on link "Download Report" at bounding box center [977, 229] width 247 height 48
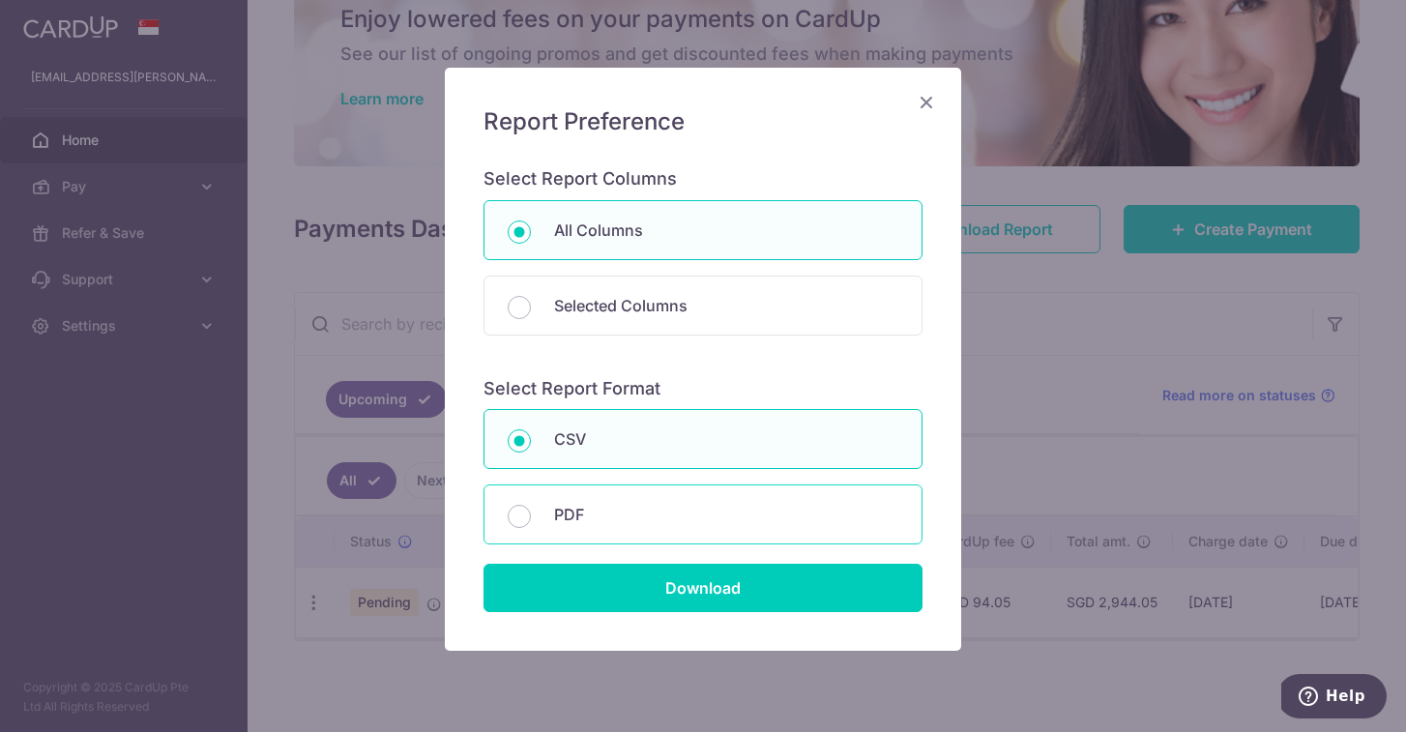
scroll to position [95, 0]
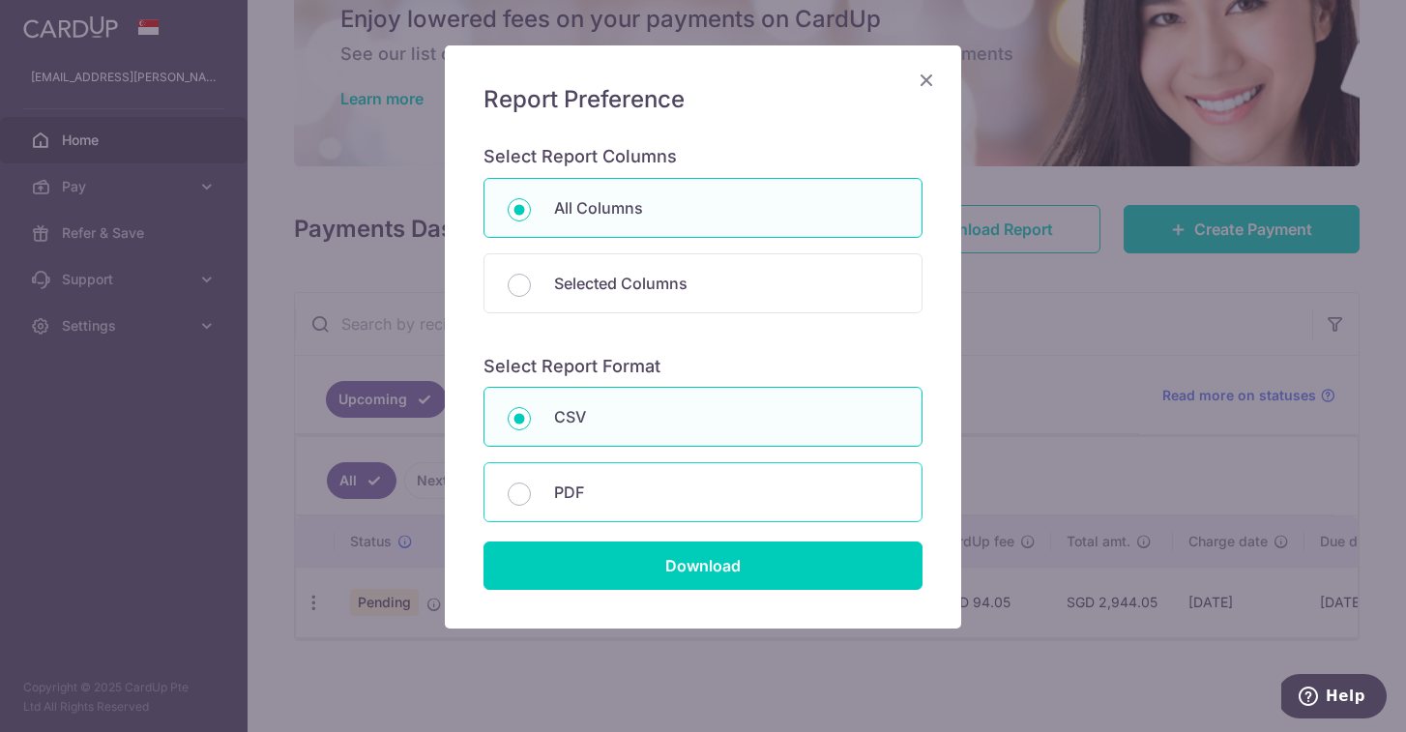
click at [782, 481] on p "PDF" at bounding box center [726, 492] width 344 height 23
click at [531, 483] on input "PDF" at bounding box center [519, 494] width 23 height 23
radio input "false"
radio input "true"
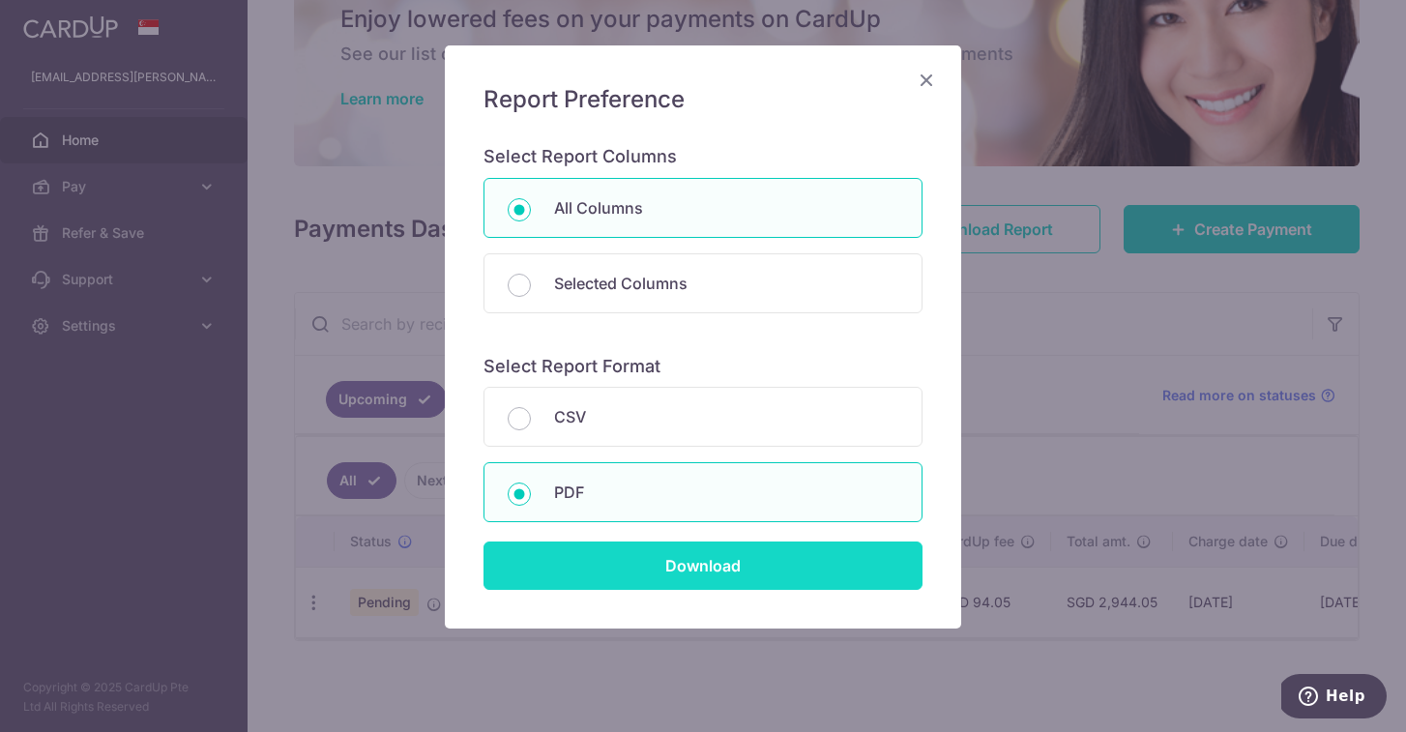
click at [760, 563] on input "Download" at bounding box center [703, 566] width 439 height 48
